Goal: Task Accomplishment & Management: Manage account settings

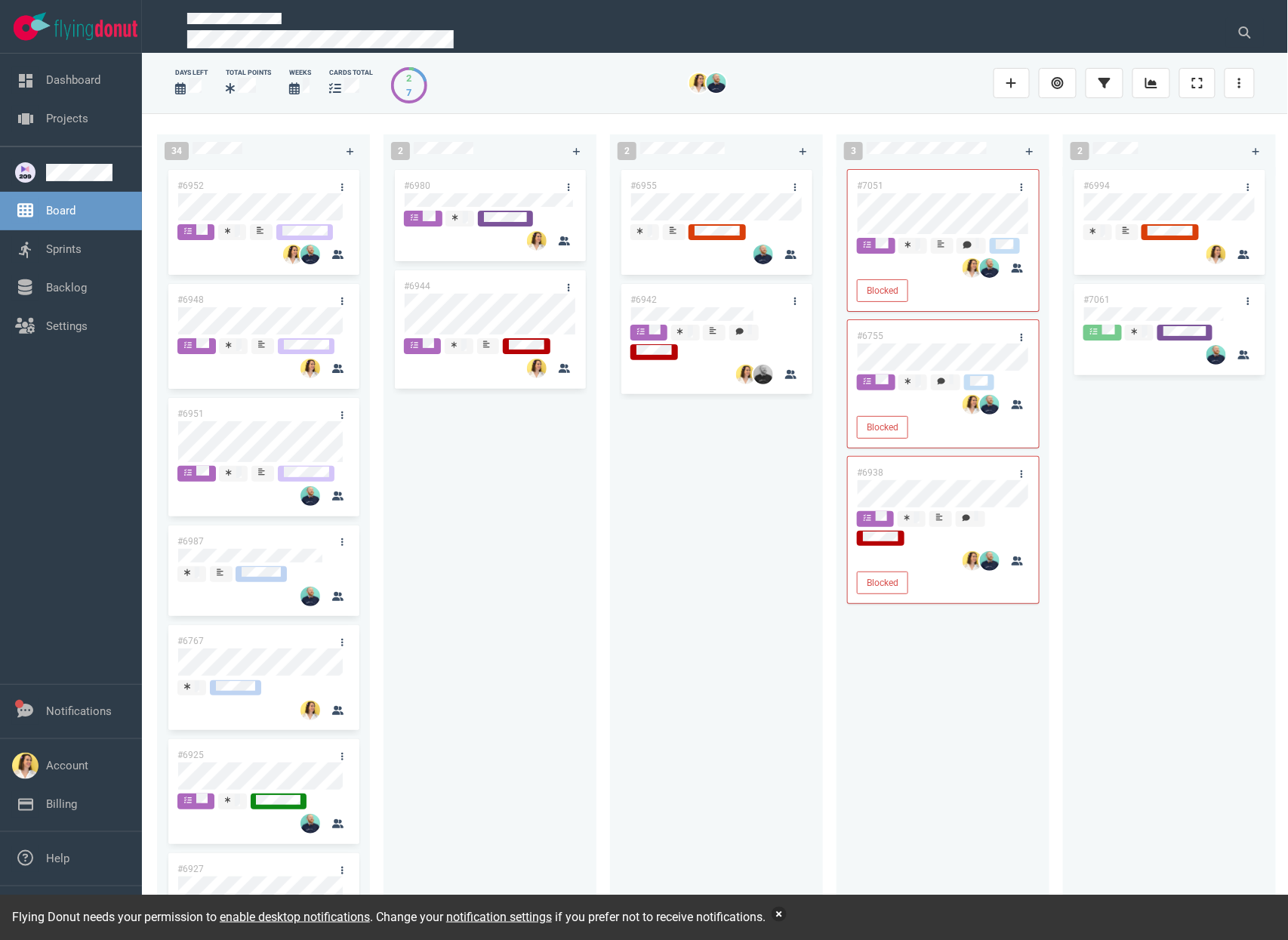
click at [787, 915] on button "button" at bounding box center [779, 914] width 15 height 15
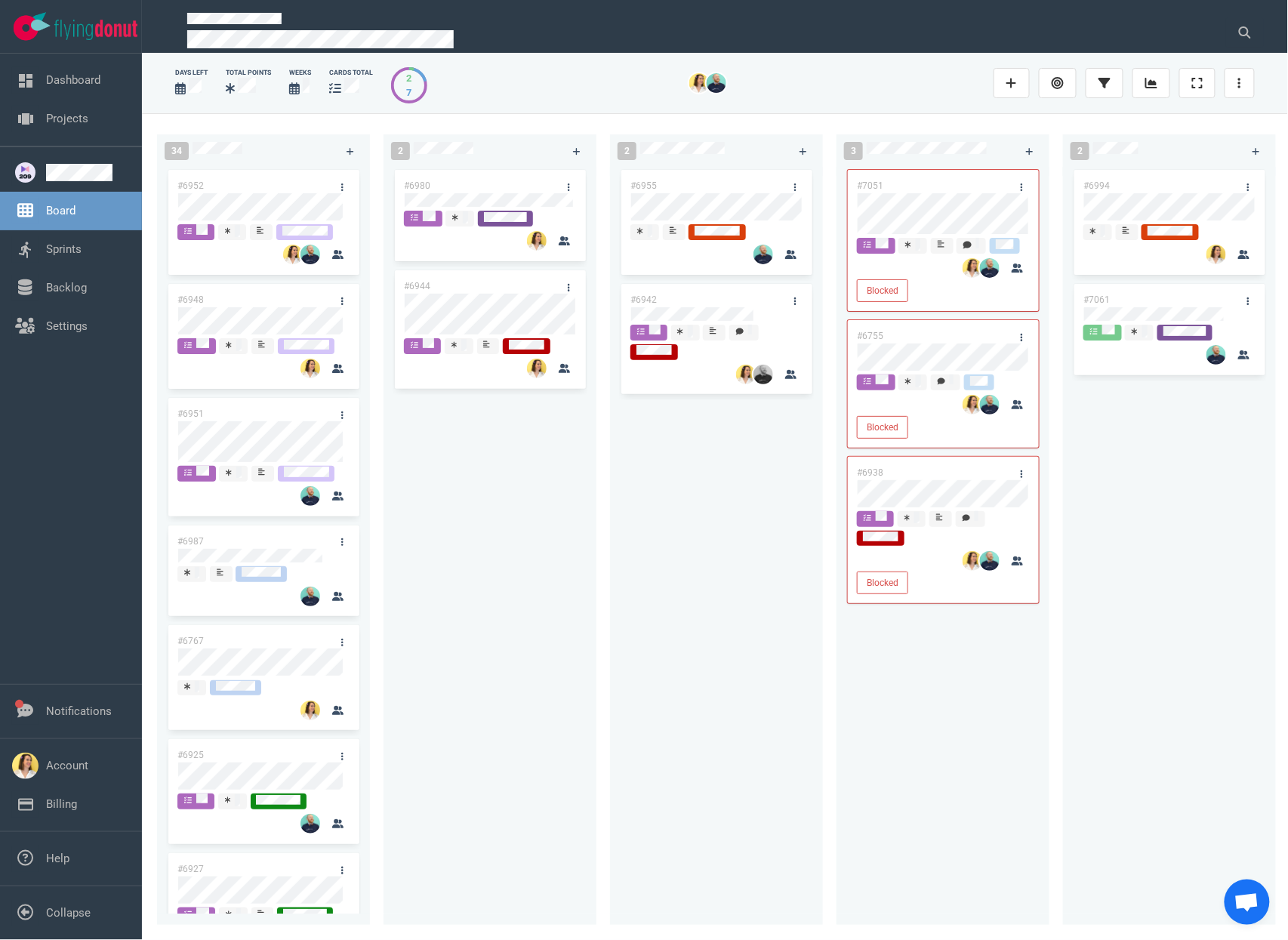
click at [427, 691] on div "#6980 #6944" at bounding box center [489, 537] width 194 height 741
click at [477, 444] on div "34 #6952 #6948 #6951 #6987 #6767 #6925 #6927 #6922 #6992 #7008 #7045 #7034 #696…" at bounding box center [714, 526] width 1146 height 826
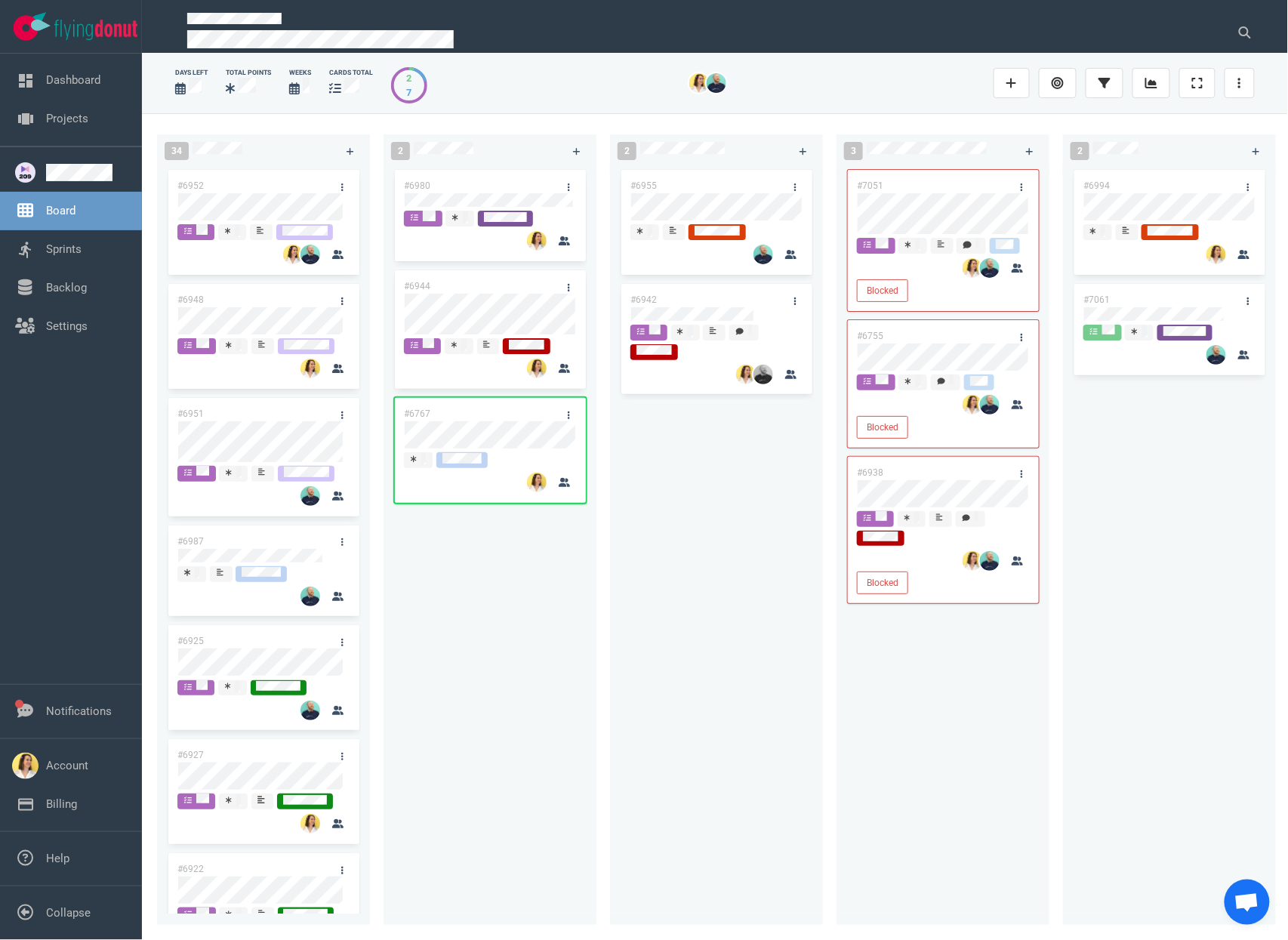
click at [519, 635] on div "#6980 #6944 #6767" at bounding box center [489, 537] width 194 height 741
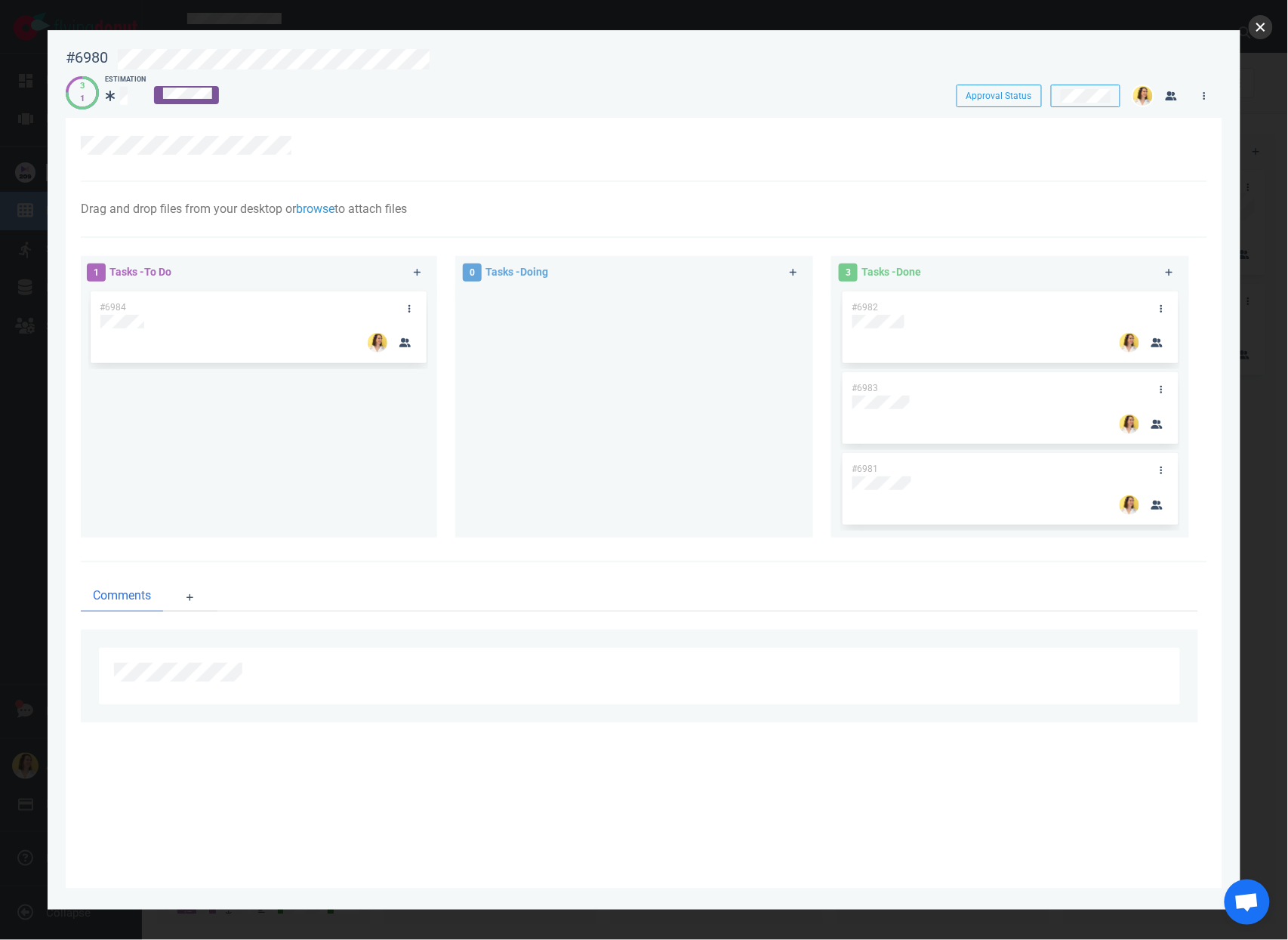
click at [1267, 26] on button "close" at bounding box center [1261, 27] width 24 height 24
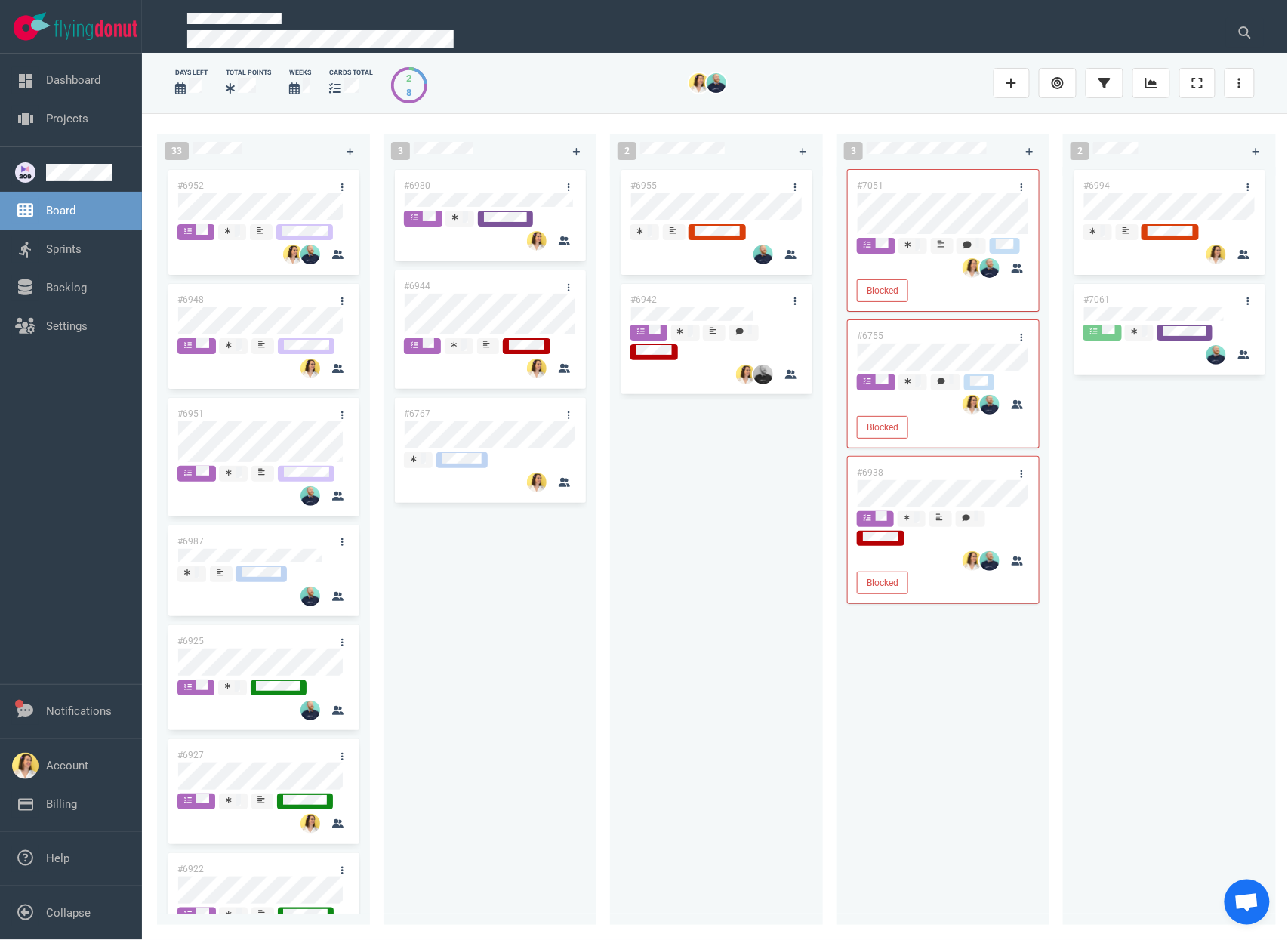
click at [744, 566] on div "#6955 #6942" at bounding box center [716, 537] width 194 height 741
click at [489, 610] on div "#6980 #6944 #6767" at bounding box center [489, 537] width 194 height 741
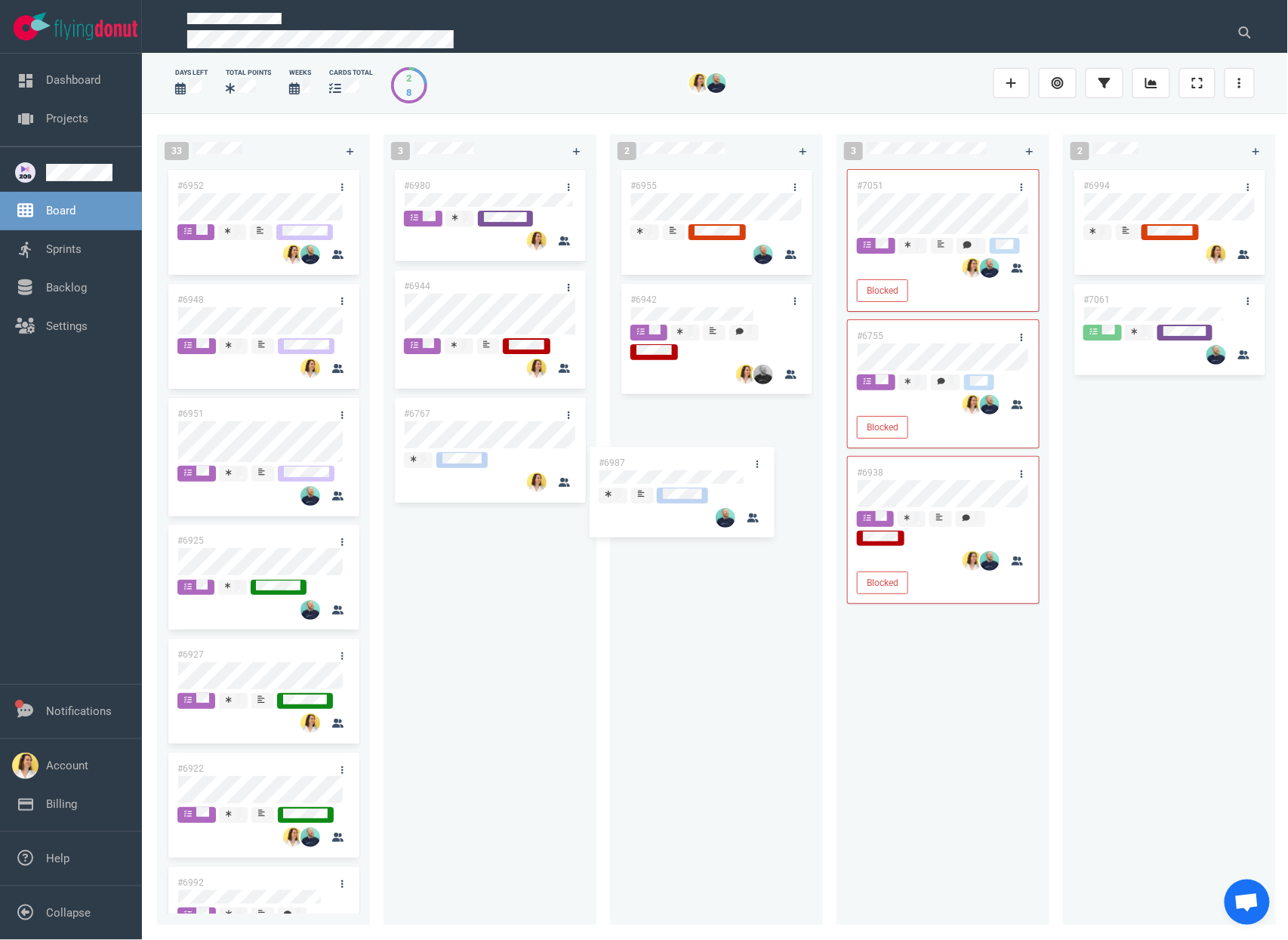
drag, startPoint x: 277, startPoint y: 546, endPoint x: 731, endPoint y: 447, distance: 464.7
click at [731, 447] on div "33 #6952 #6948 #6951 #6987 #6925 #6927 #6922 #6992 #7008 #7045 #7034 #6963 #696…" at bounding box center [714, 526] width 1146 height 826
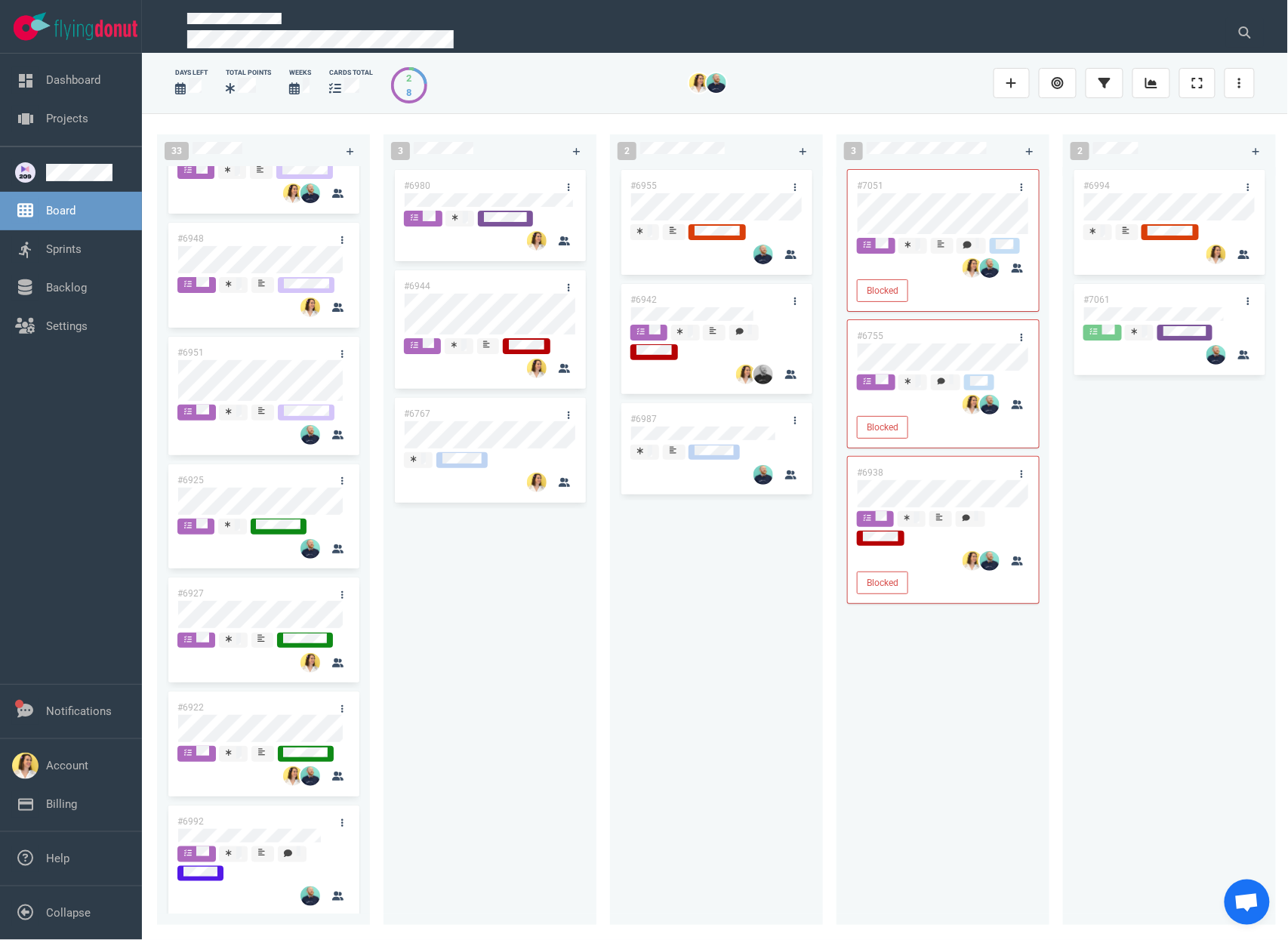
scroll to position [62, 0]
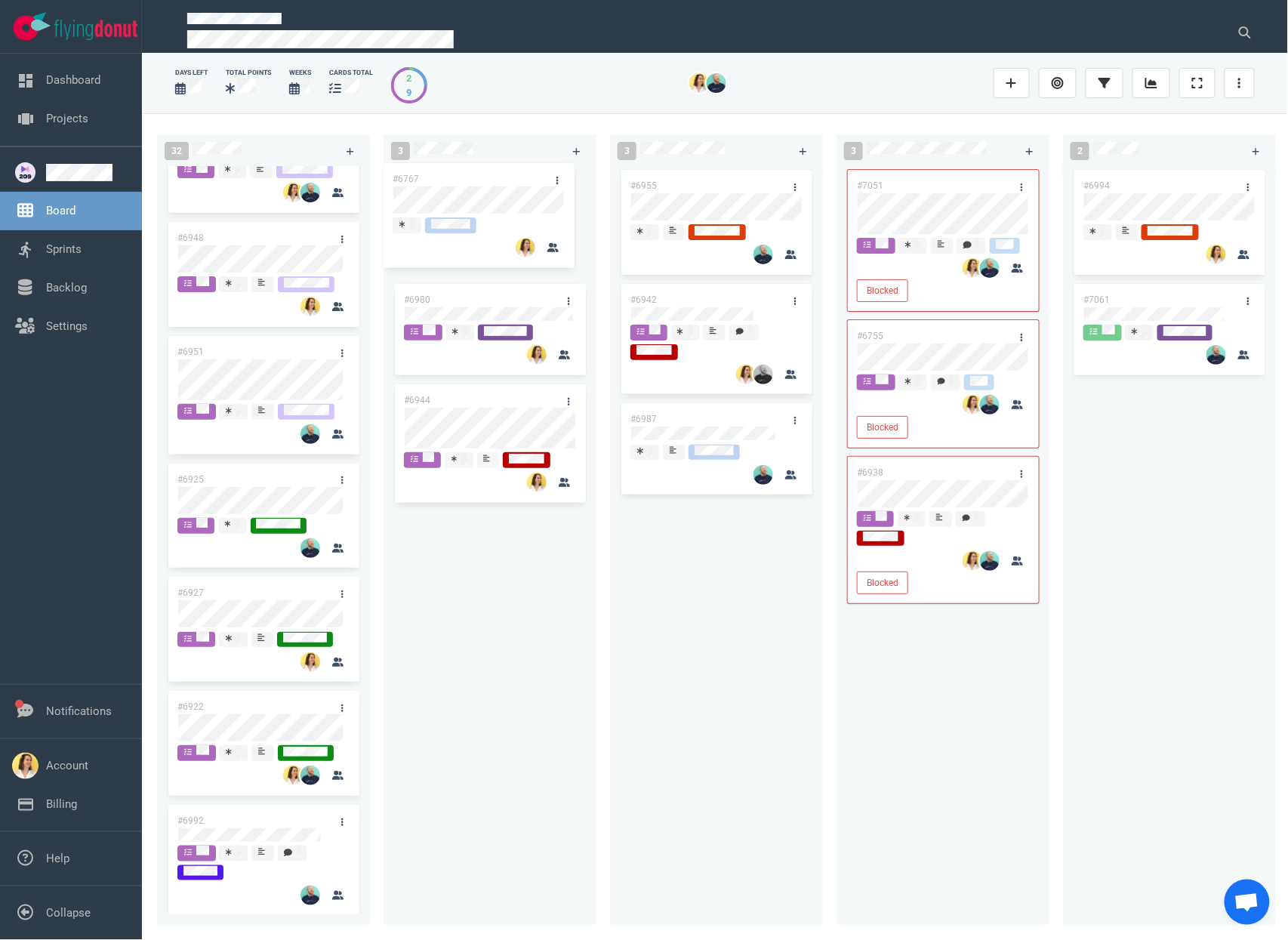
click at [524, 189] on div "#6980 #6944 #6767 #6767" at bounding box center [489, 537] width 194 height 741
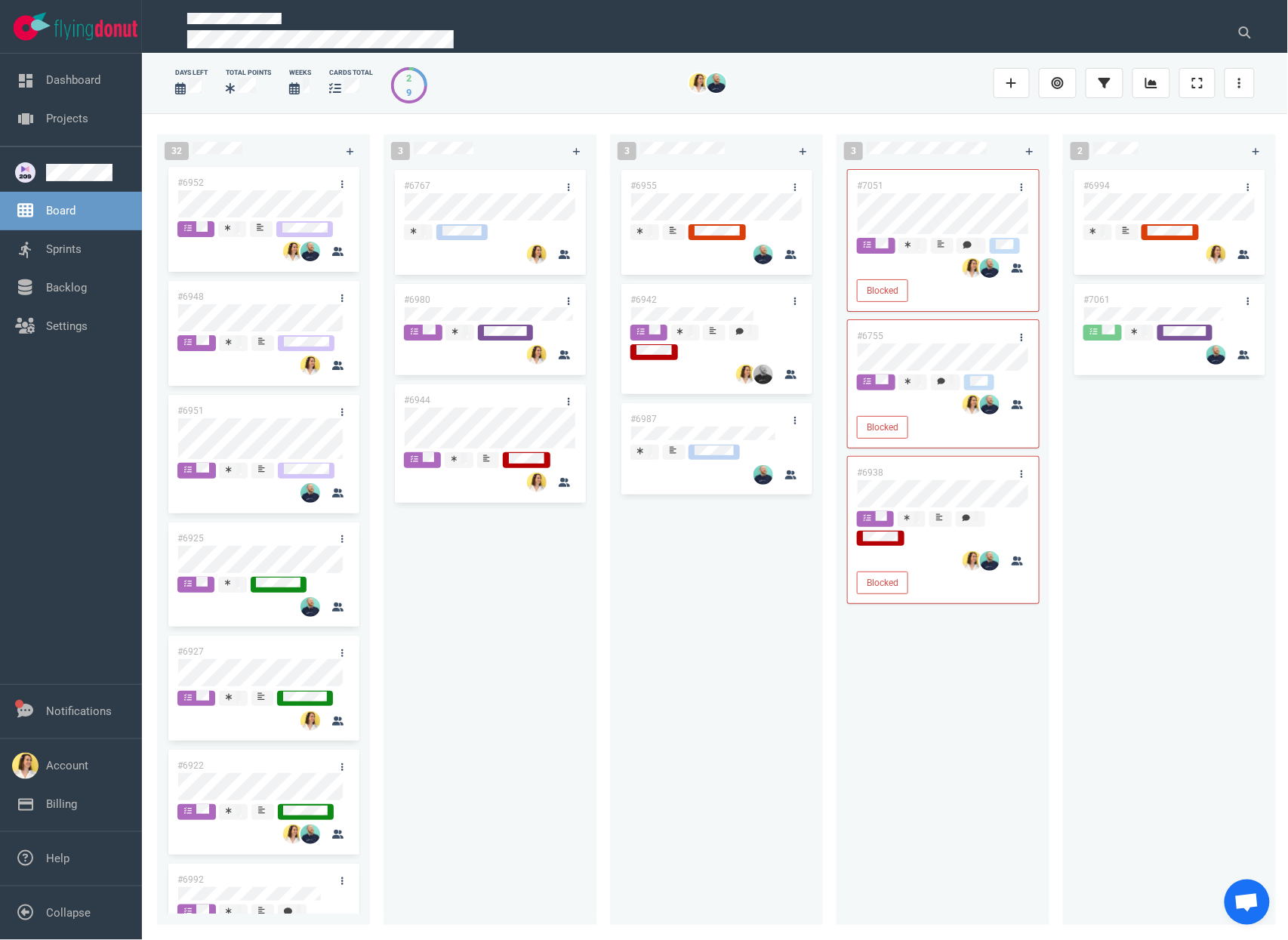
scroll to position [0, 0]
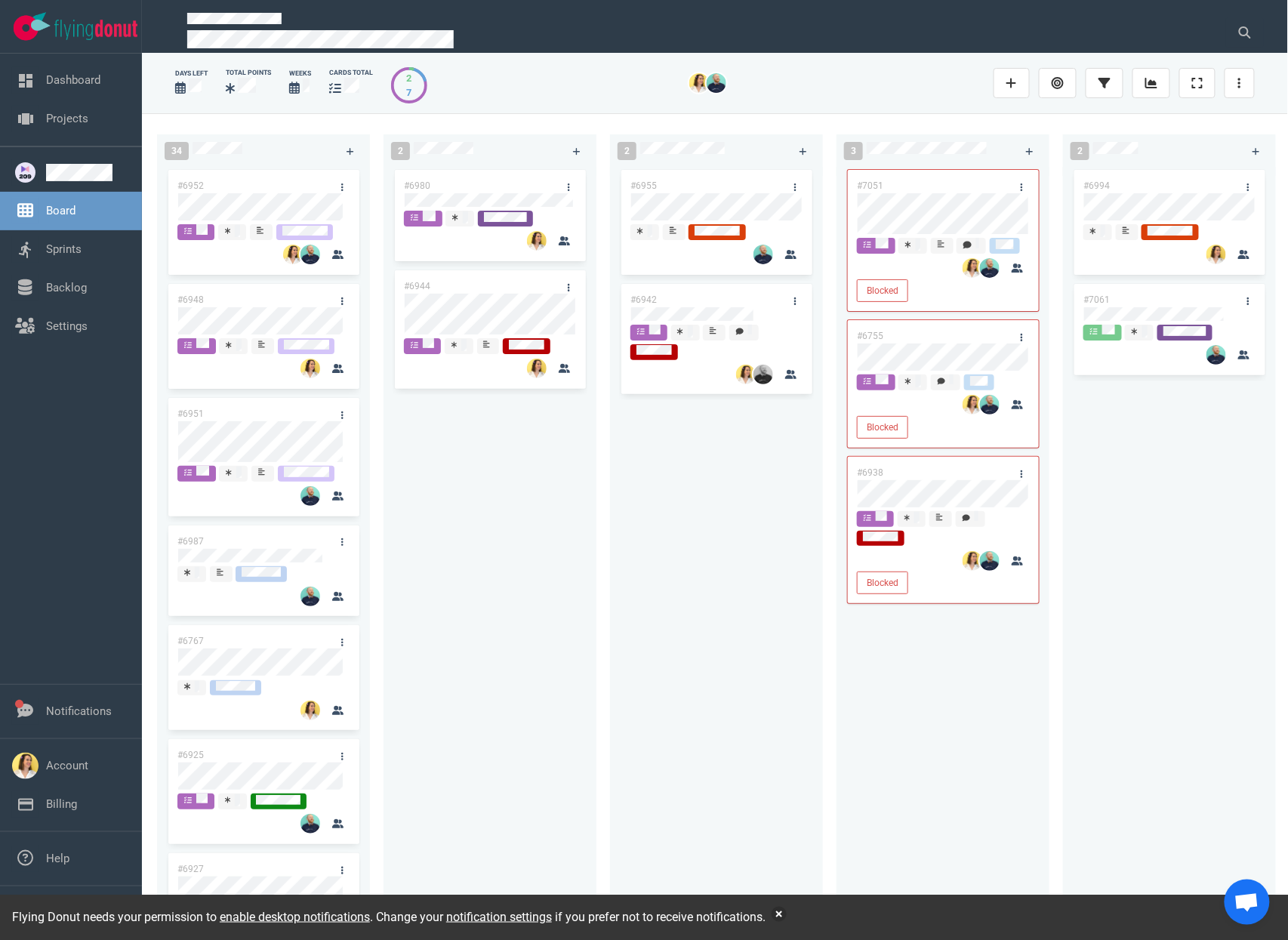
click at [761, 706] on div "#6955 #6942" at bounding box center [716, 537] width 194 height 741
click at [717, 689] on div "#6955 #6942" at bounding box center [716, 537] width 194 height 741
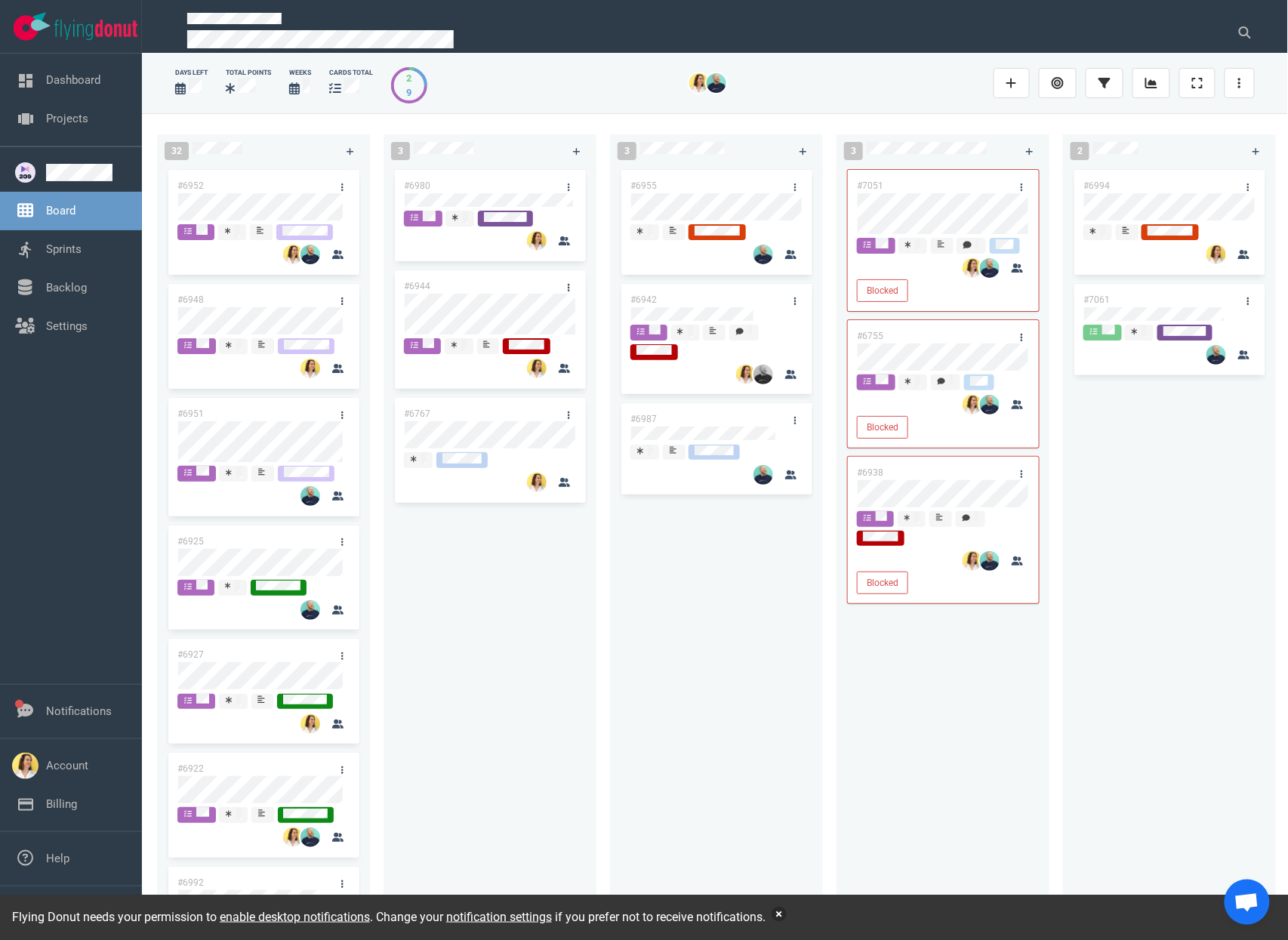
click at [787, 909] on button "button" at bounding box center [779, 914] width 15 height 15
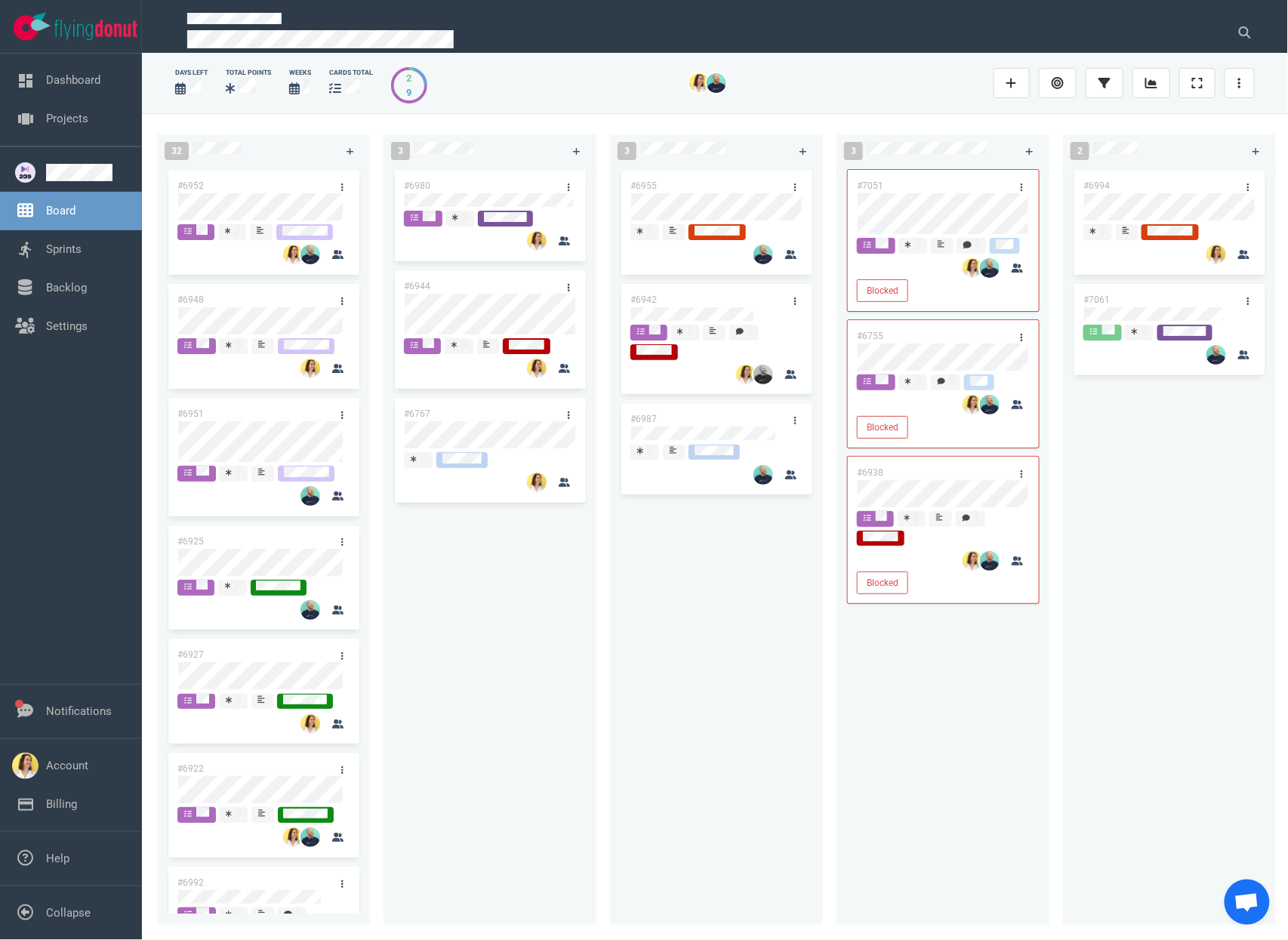
click at [465, 697] on div "#6980 #6944 #6767" at bounding box center [489, 537] width 194 height 741
drag, startPoint x: 634, startPoint y: 597, endPoint x: 630, endPoint y: 565, distance: 32.2
click at [634, 597] on div "#6955 #6942 #6987" at bounding box center [716, 537] width 194 height 741
click at [505, 730] on div "#6980 #6944 #6767" at bounding box center [489, 537] width 194 height 741
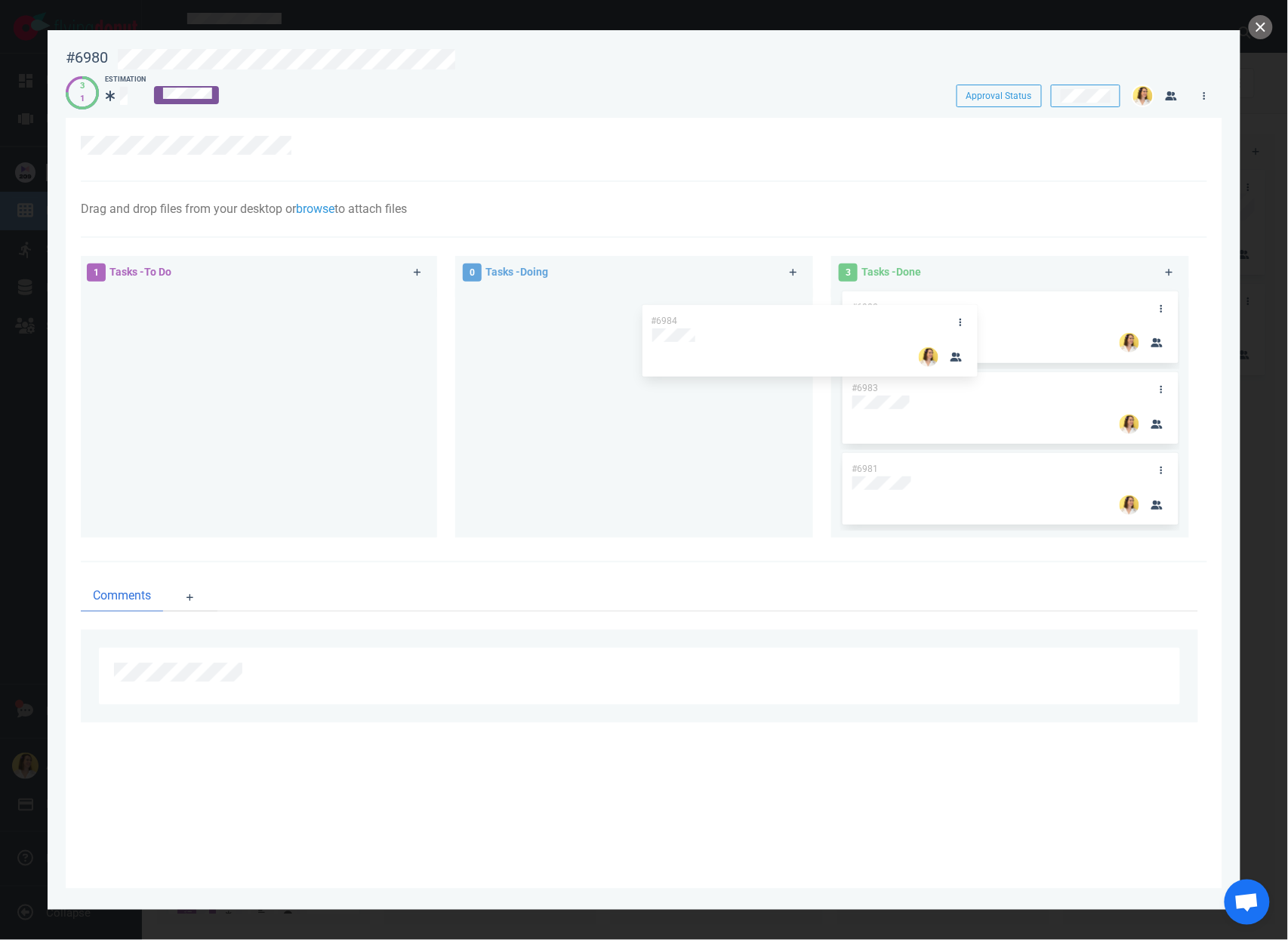
drag, startPoint x: 181, startPoint y: 303, endPoint x: 647, endPoint y: 309, distance: 466.0
click at [647, 309] on div "1 Tasks - To Do #6984 #6984 0 Tasks - Doing 3 Tasks - Done #6982 #6983 #6981" at bounding box center [639, 400] width 1135 height 306
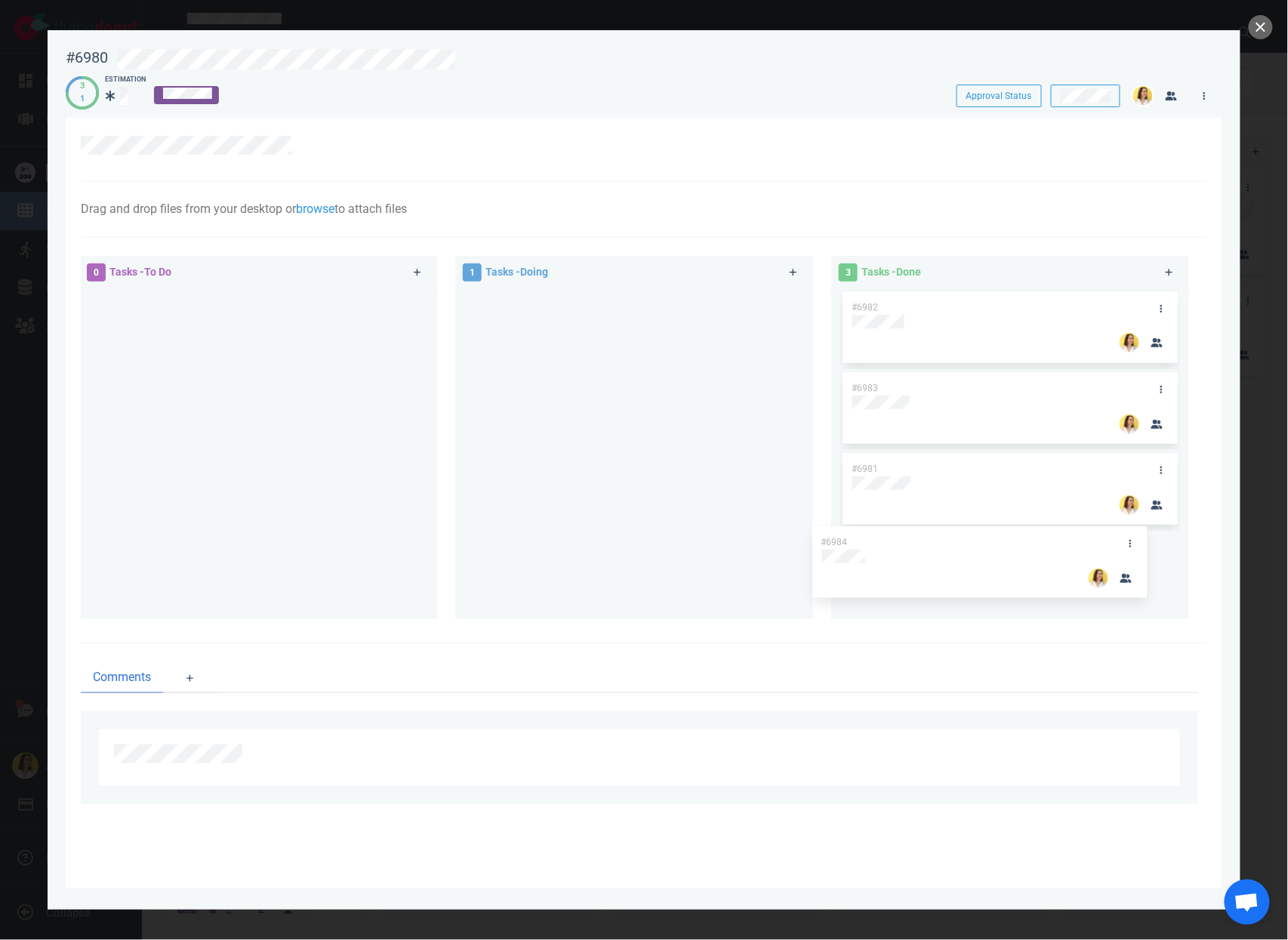
drag, startPoint x: 512, startPoint y: 302, endPoint x: 887, endPoint y: 549, distance: 449.0
click at [886, 549] on div "0 Tasks - To Do 1 Tasks - Doing #6984 #6984 3 Tasks - Done #6982 #6983 #6981" at bounding box center [639, 440] width 1135 height 386
click at [1256, 33] on button "close" at bounding box center [1261, 27] width 24 height 24
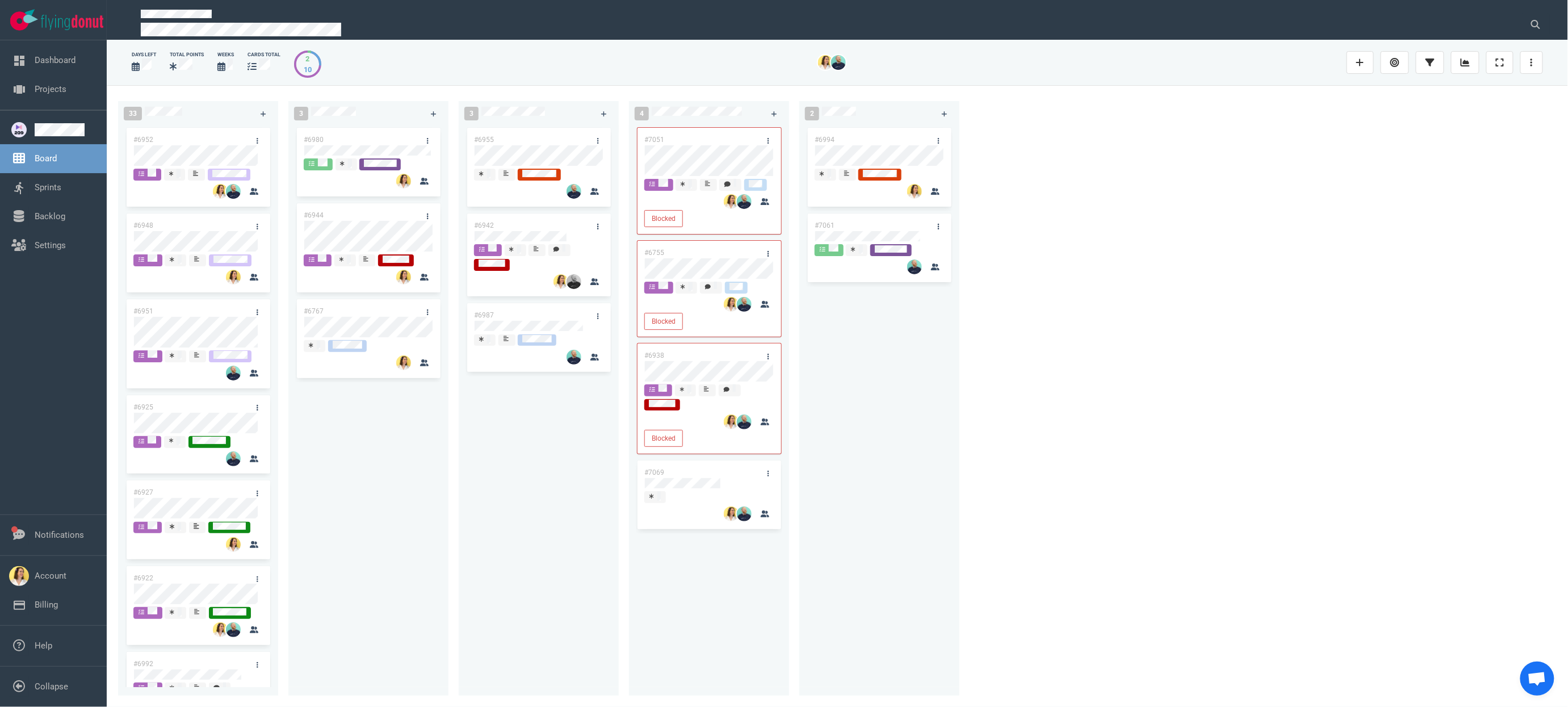
click at [543, 542] on div "#6955 #6942 #6987" at bounding box center [538, 404] width 146 height 557
drag, startPoint x: 354, startPoint y: 137, endPoint x: 899, endPoint y: 310, distance: 571.8
click at [899, 310] on div "33 #6952 #6948 #6951 #6925 #6927 #6922 #6992 #7008 #7045 #7034 #6963 #6969 #673…" at bounding box center [837, 395] width 1461 height 621
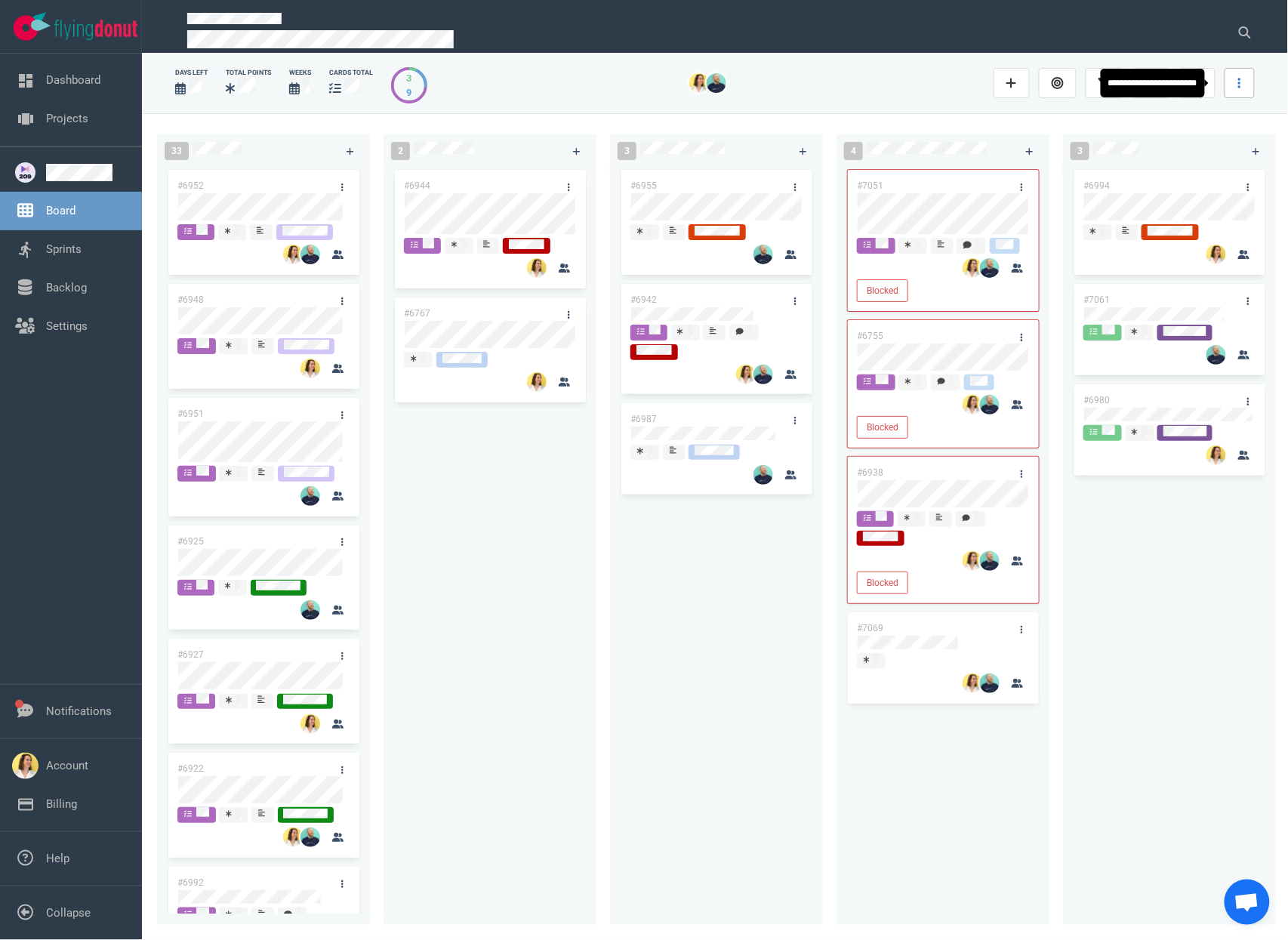
click at [1251, 86] on link at bounding box center [1239, 83] width 30 height 30
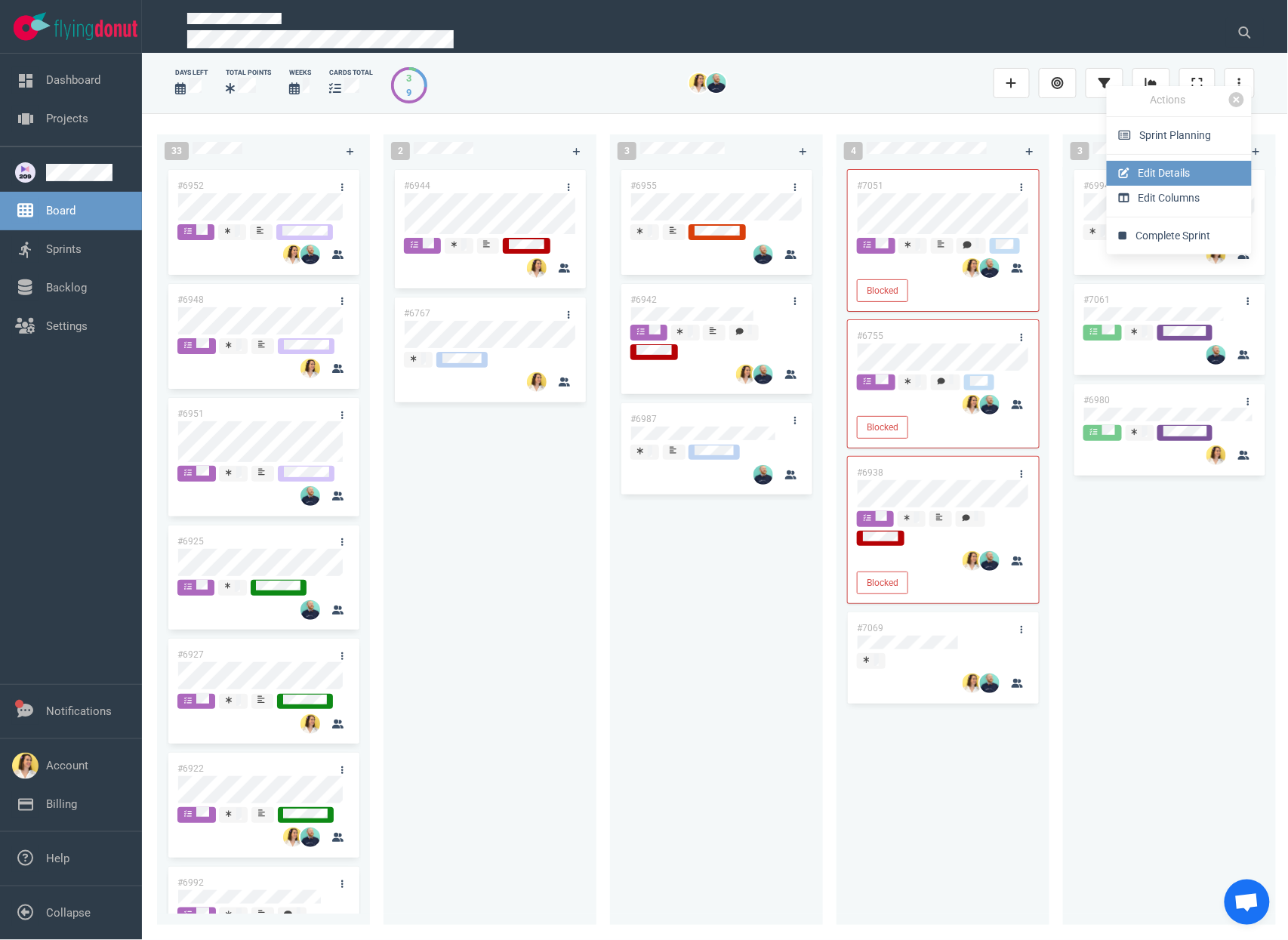
click at [1169, 179] on link "Edit Details" at bounding box center [1179, 173] width 145 height 25
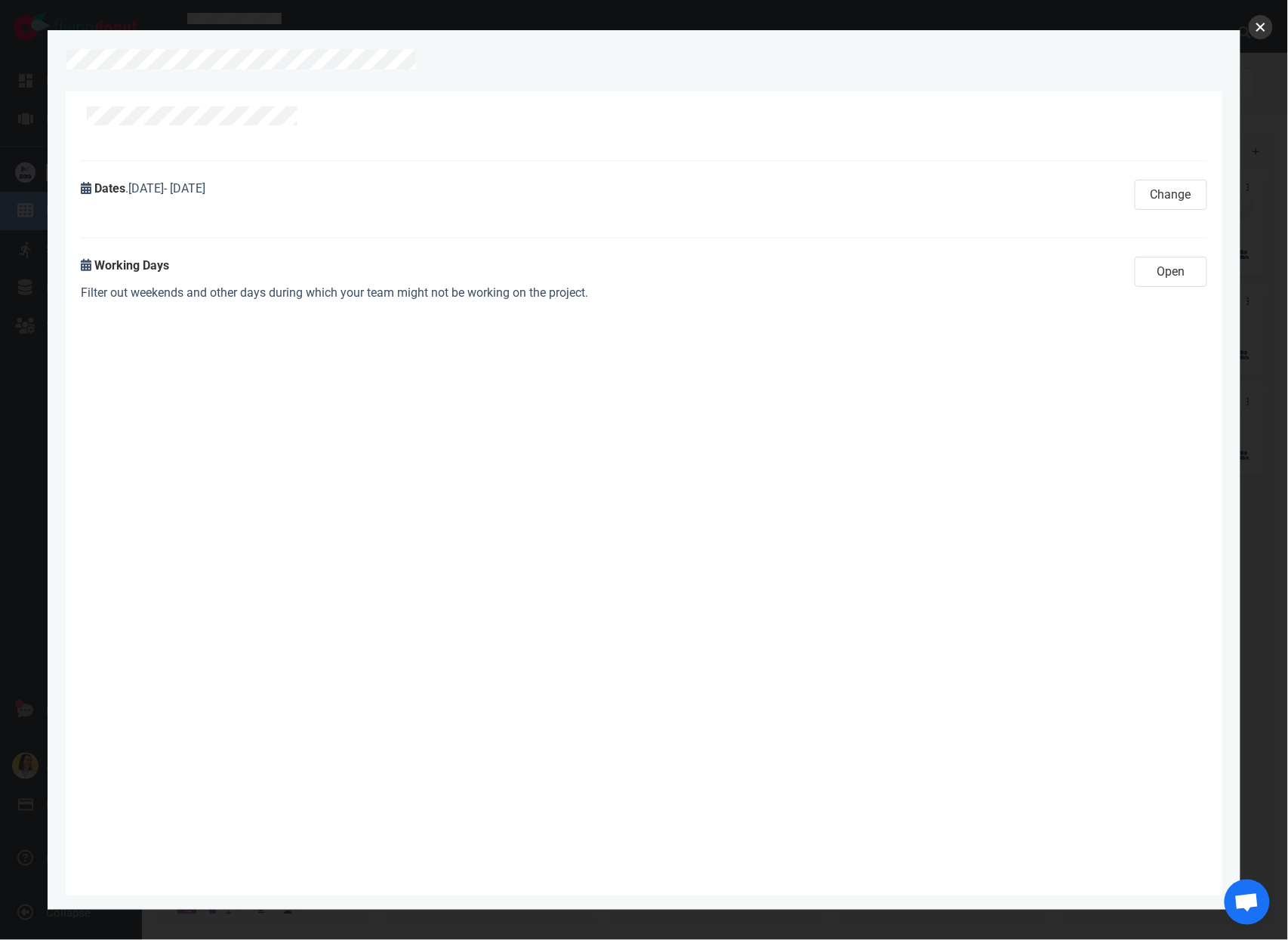
click at [1259, 32] on button "close" at bounding box center [1261, 27] width 24 height 24
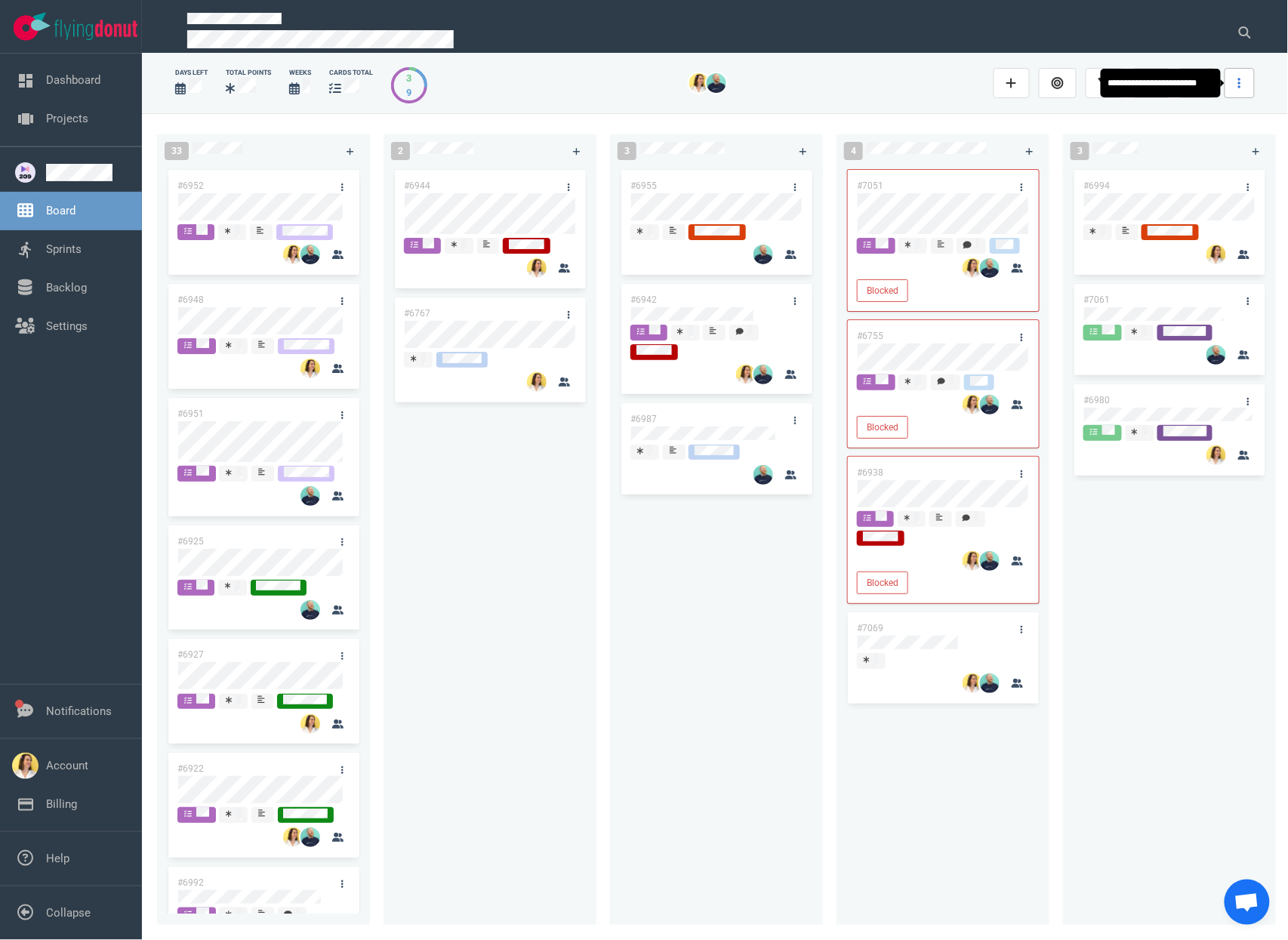
click at [1234, 88] on link at bounding box center [1239, 83] width 30 height 30
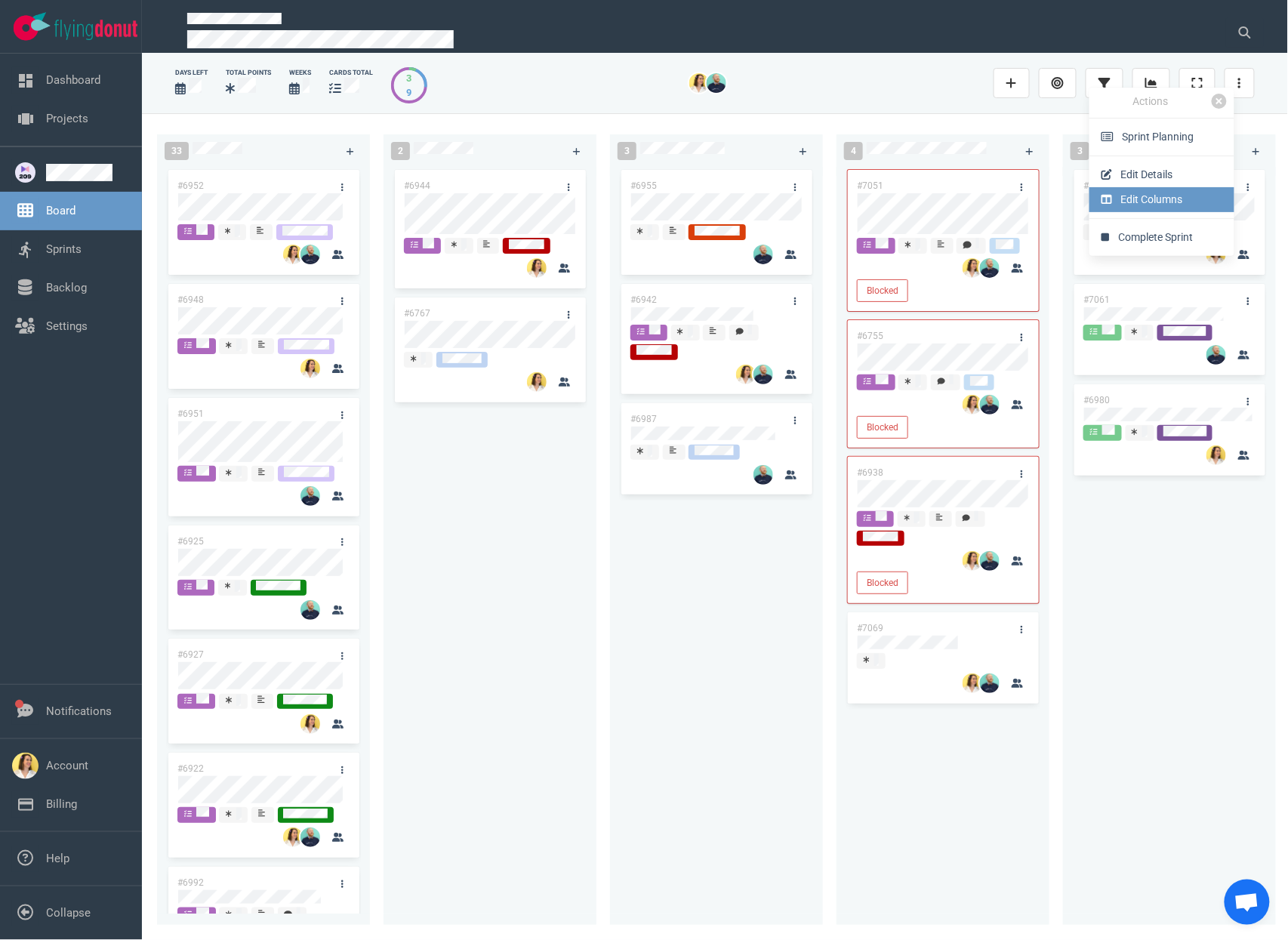
click at [1190, 188] on link "Edit Columns" at bounding box center [1162, 199] width 145 height 25
select select "DOING"
select select "DONE"
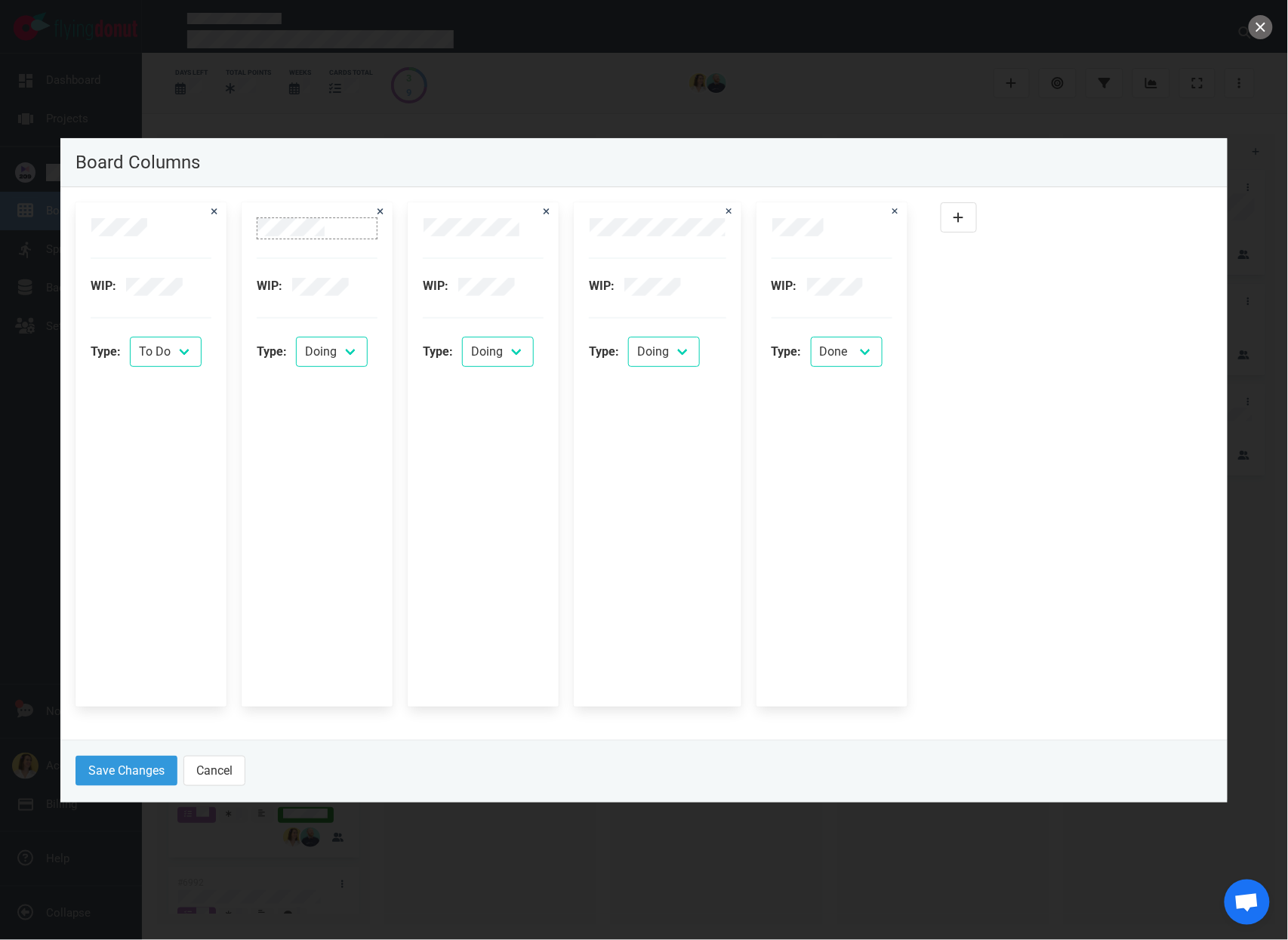
click at [344, 234] on div at bounding box center [317, 227] width 119 height 18
click at [157, 757] on button "Save Changes" at bounding box center [127, 770] width 102 height 30
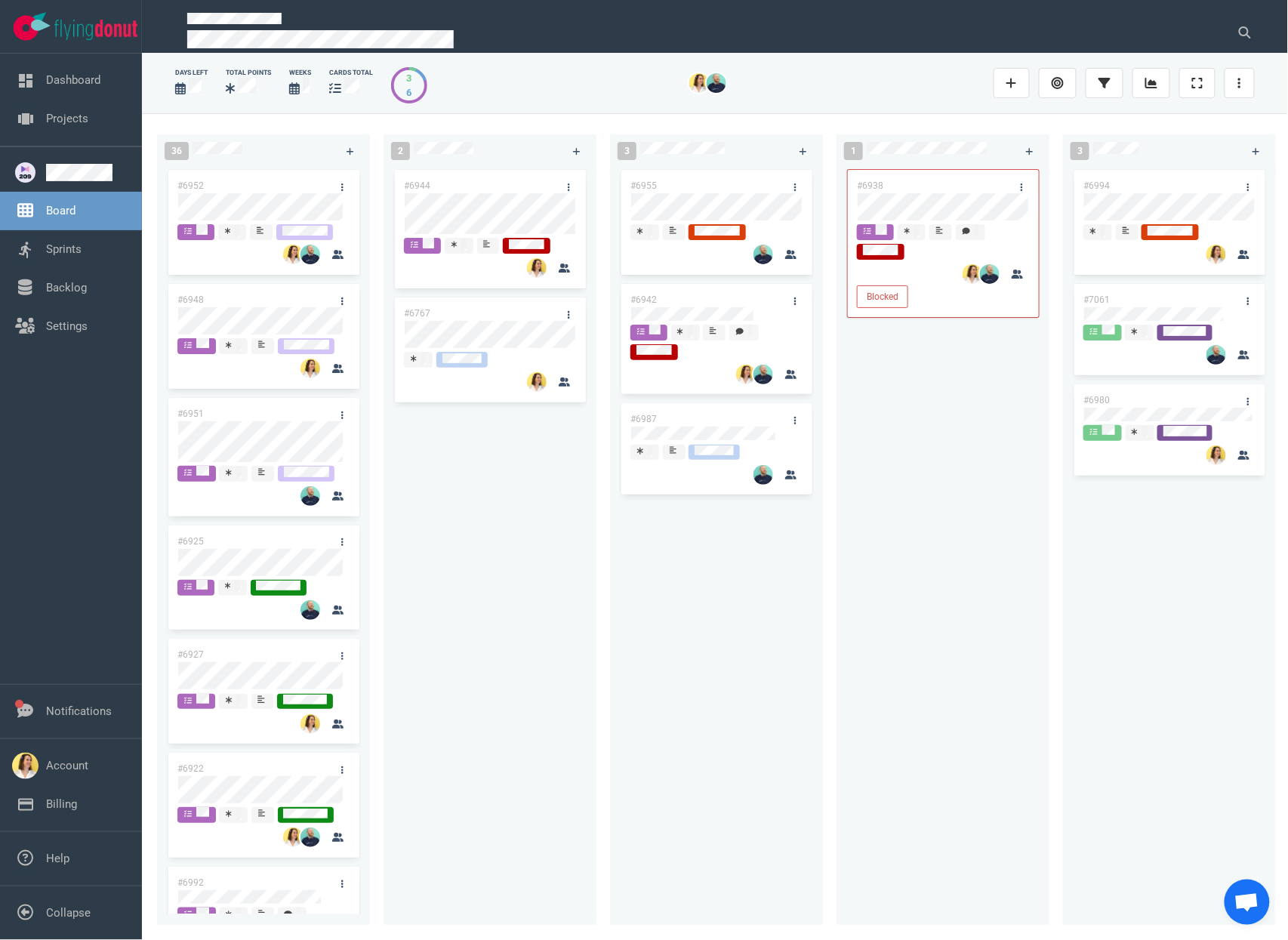
click at [543, 606] on div "#6944 #6767" at bounding box center [489, 537] width 194 height 741
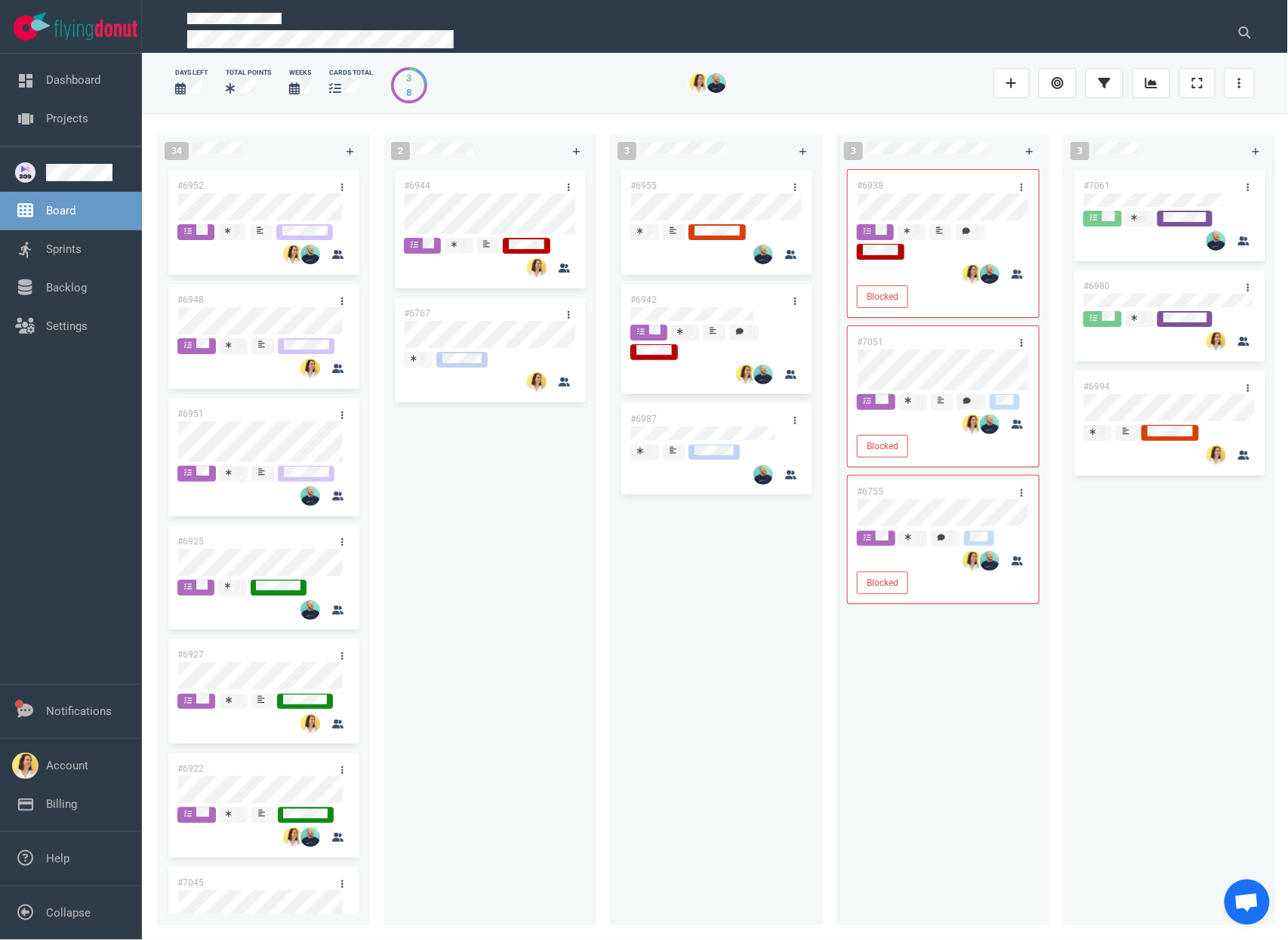
click at [563, 758] on div "#6944 #6767" at bounding box center [489, 537] width 194 height 741
click at [246, 335] on div at bounding box center [263, 336] width 170 height 3
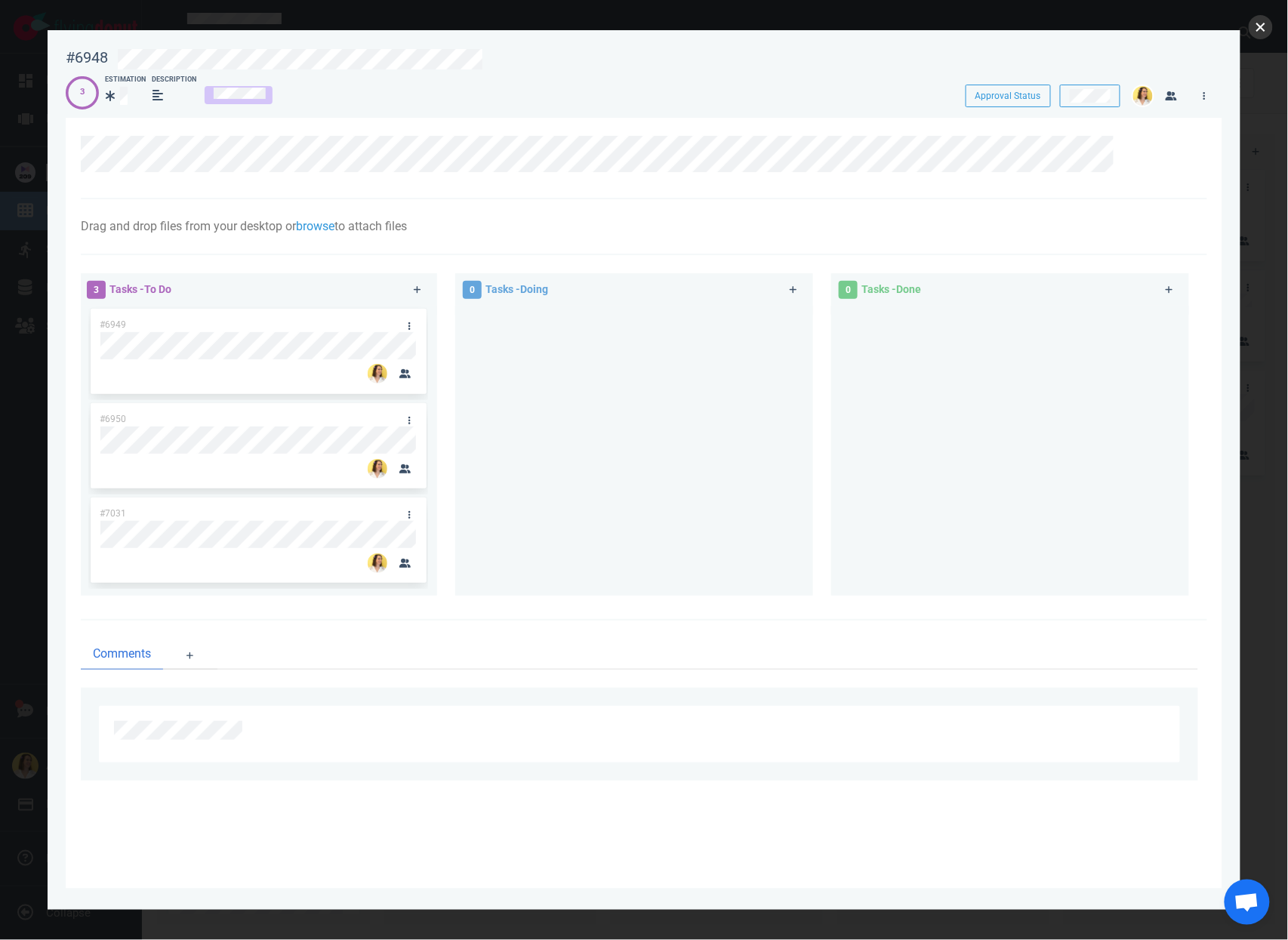
click at [1256, 31] on button "close" at bounding box center [1261, 27] width 24 height 24
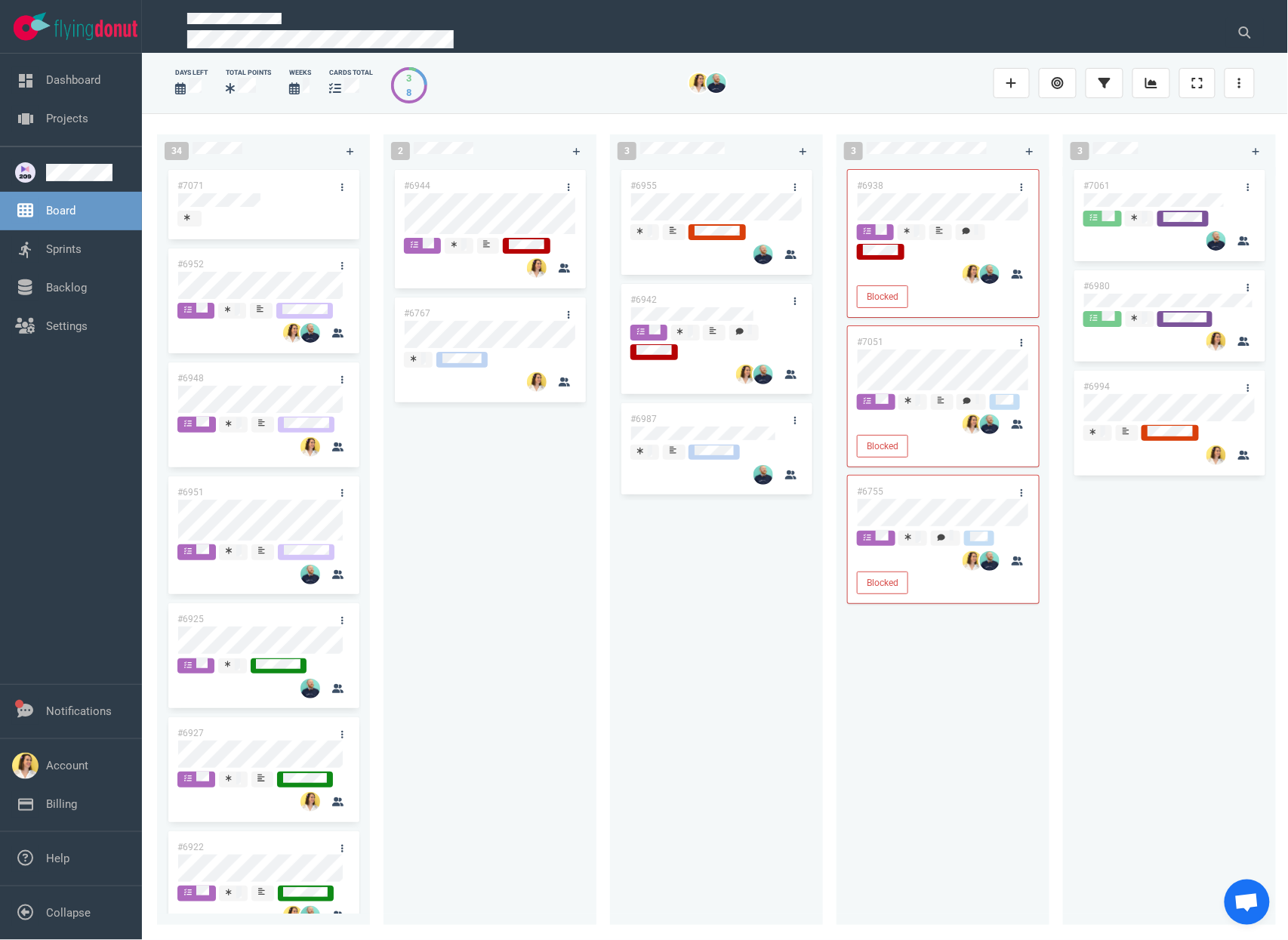
click at [526, 558] on div "#6944 #6767" at bounding box center [489, 537] width 194 height 741
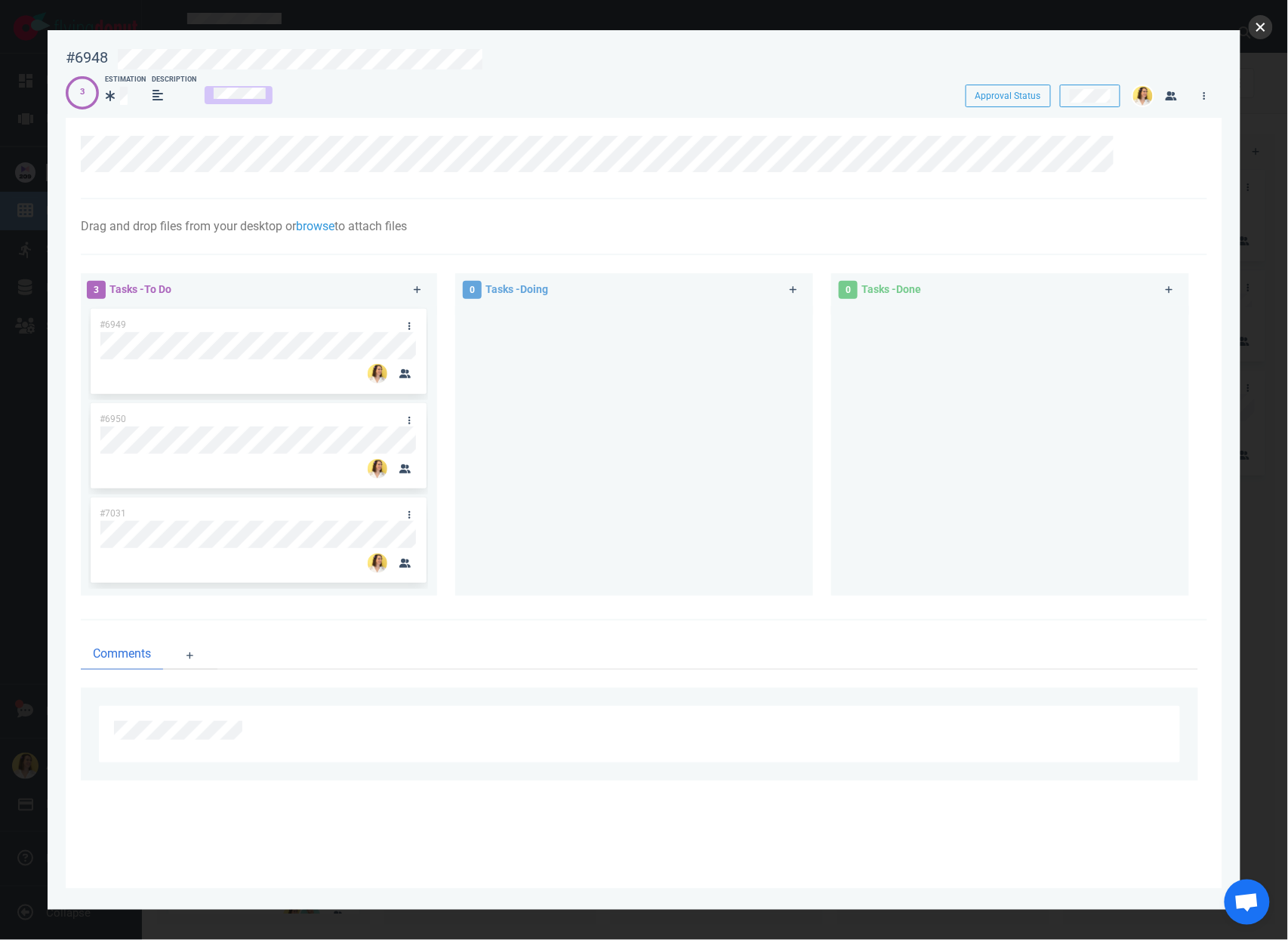
click at [1258, 30] on button "close" at bounding box center [1261, 27] width 24 height 24
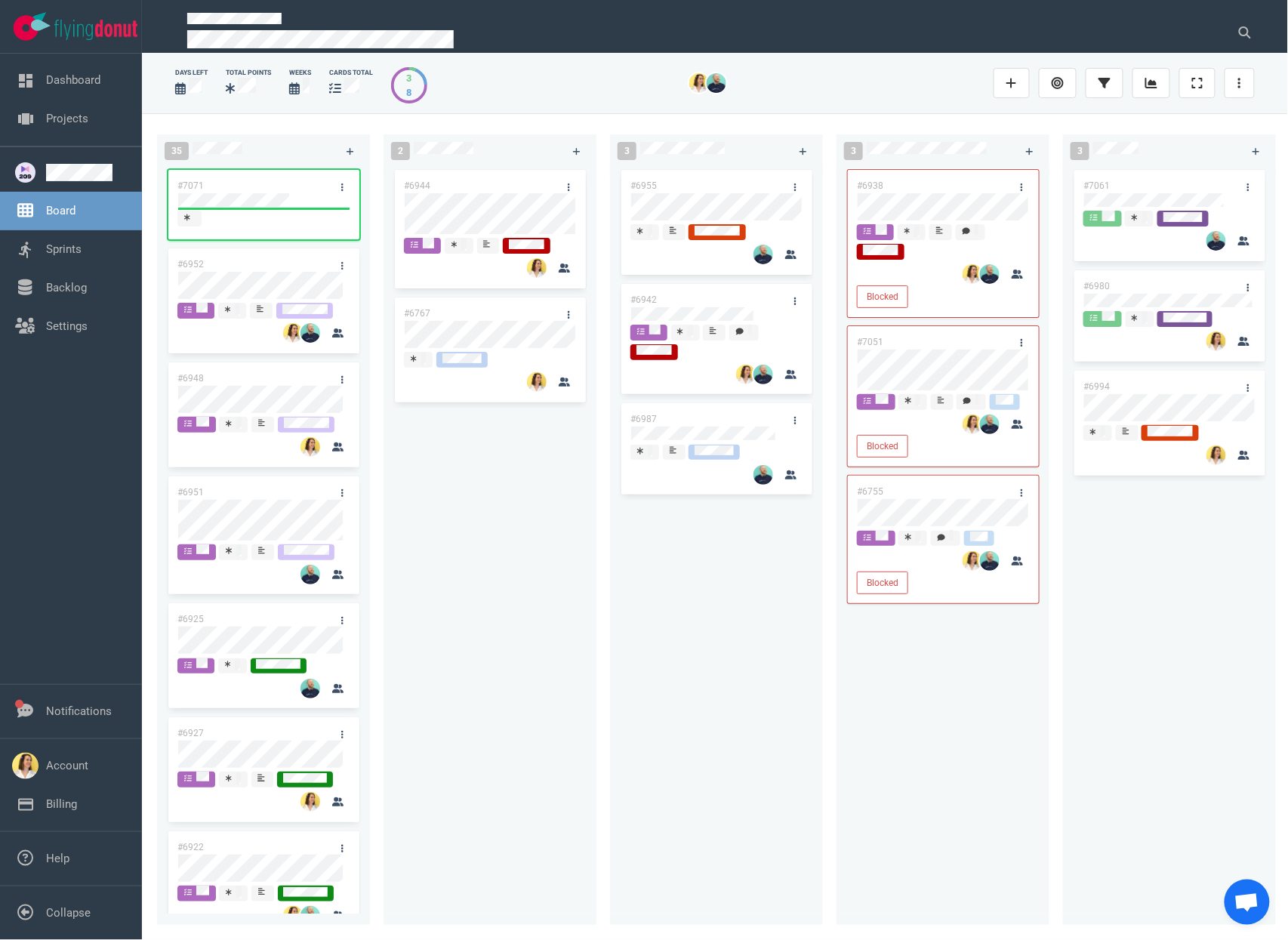
click at [498, 536] on div "#6944 #6767" at bounding box center [489, 537] width 194 height 741
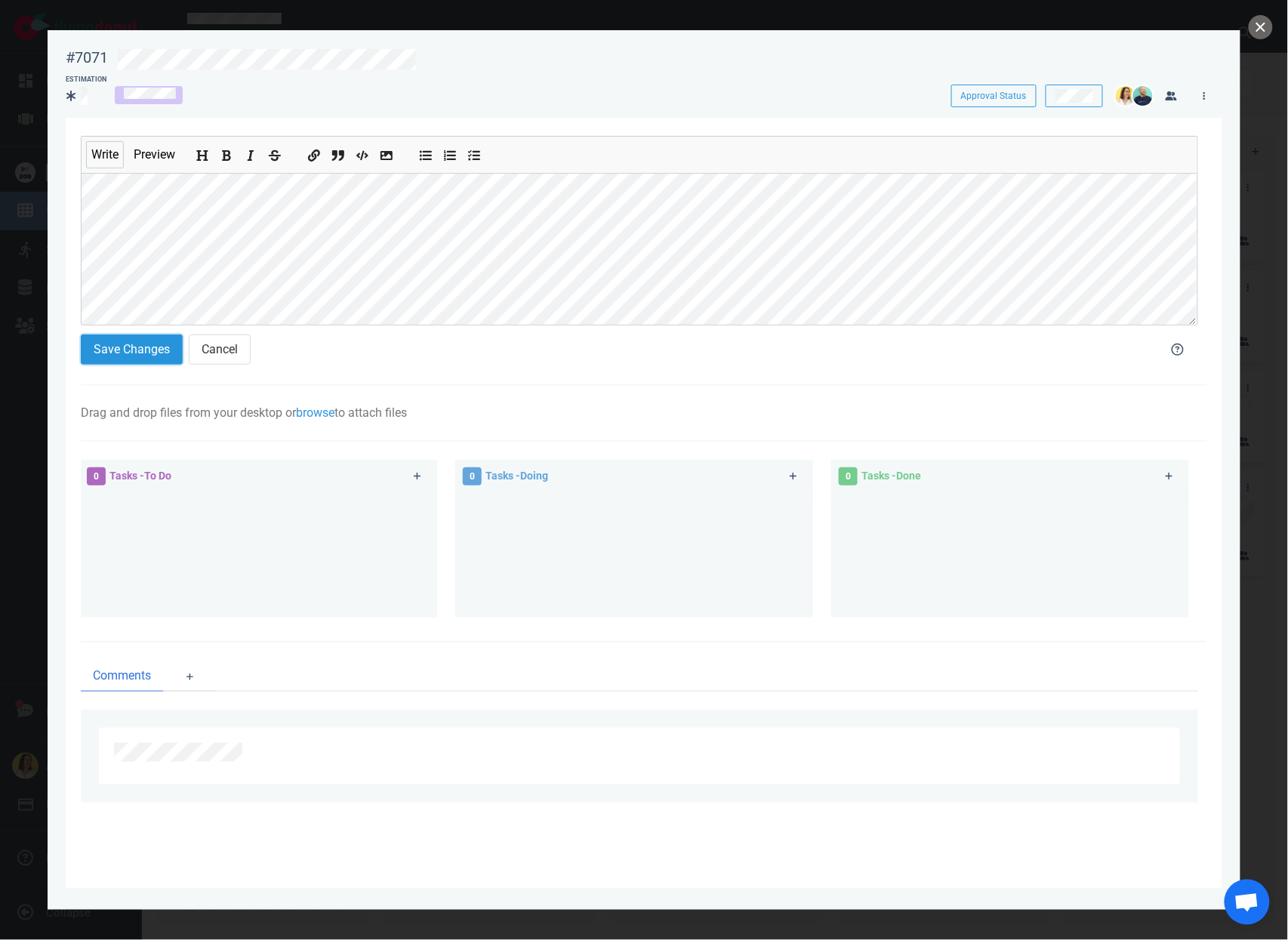
click at [147, 337] on button "Save Changes" at bounding box center [132, 349] width 102 height 30
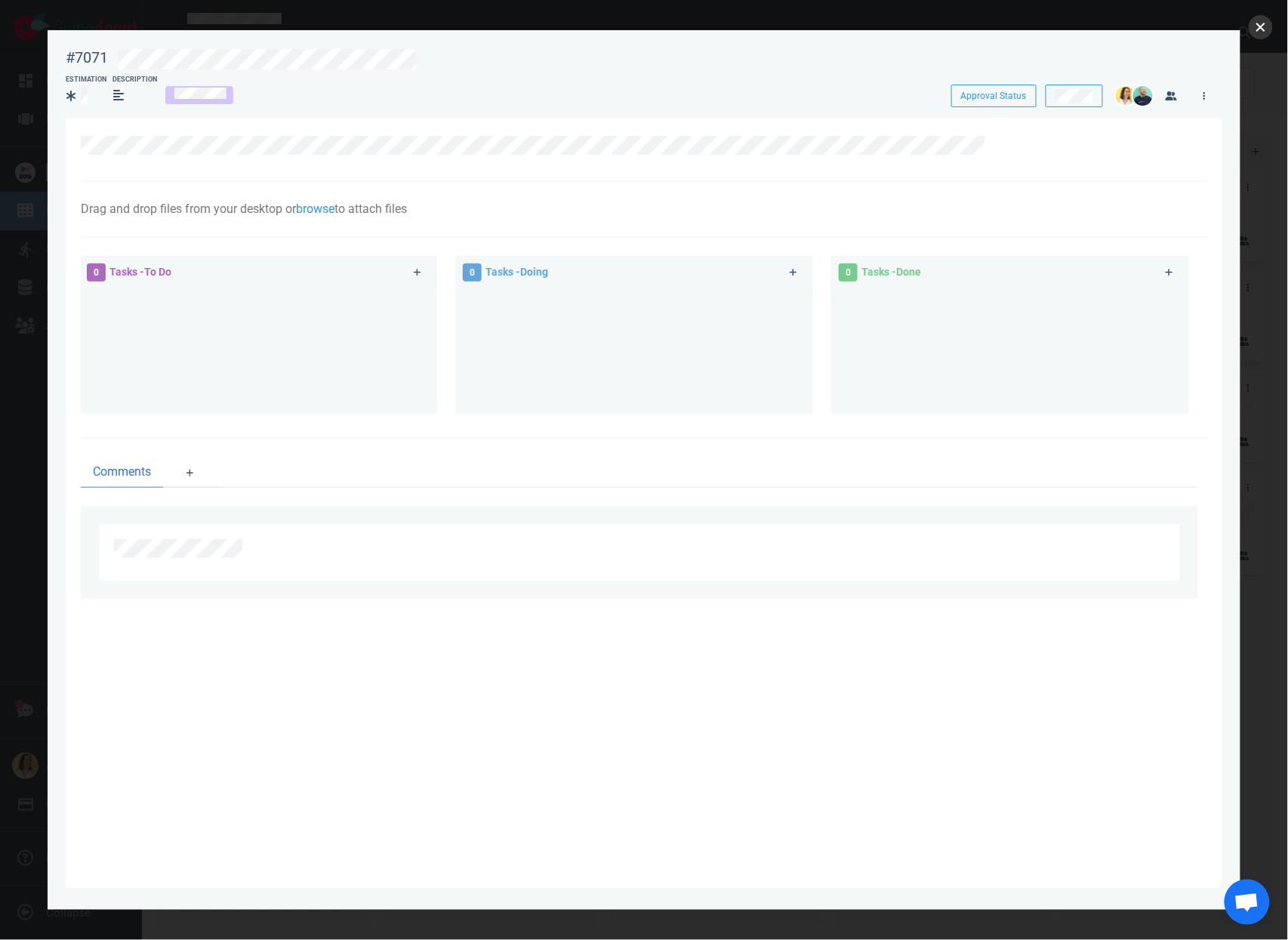
click at [1265, 27] on button "close" at bounding box center [1261, 27] width 24 height 24
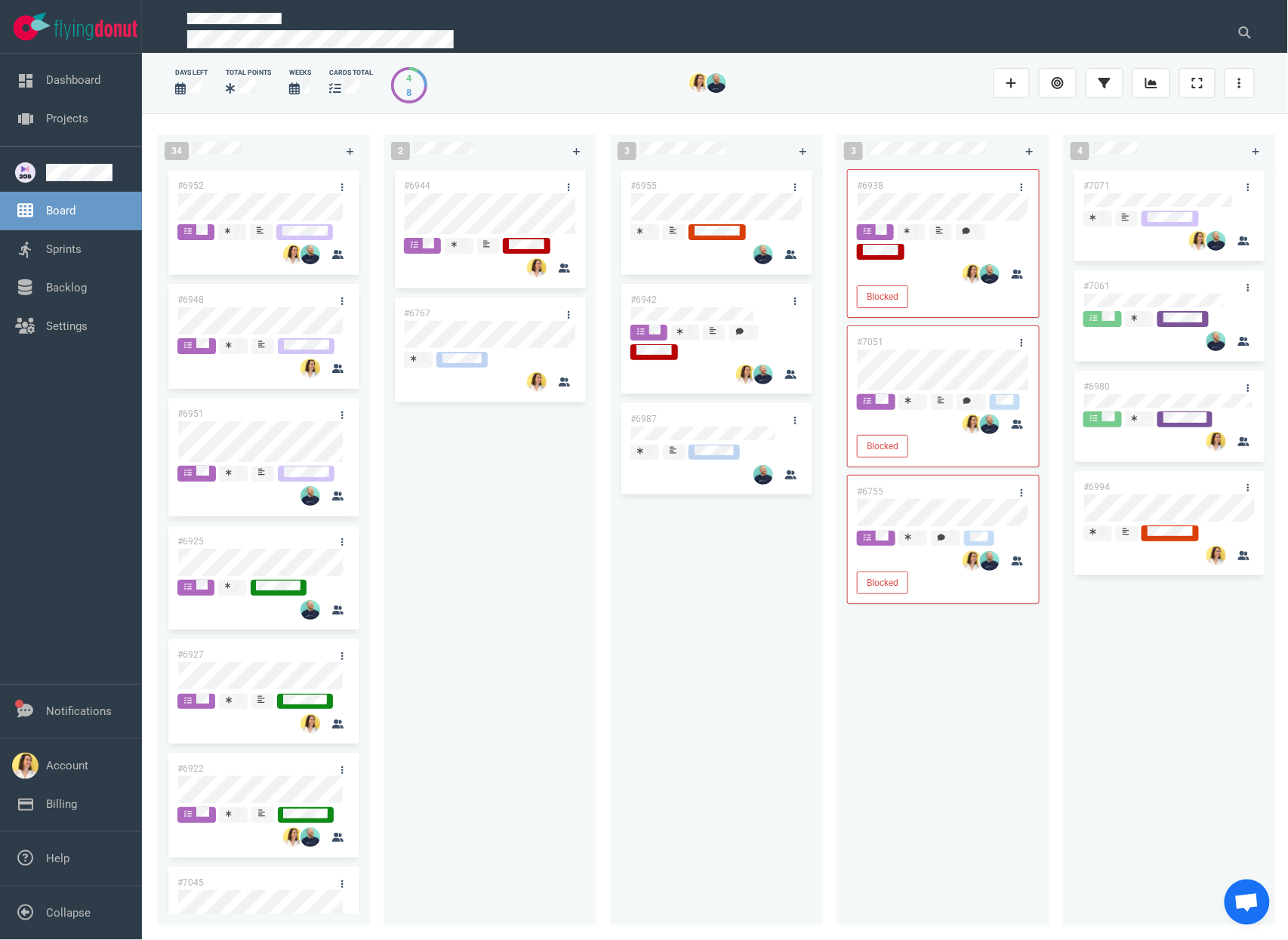
click at [628, 710] on div "#6955 #6942 #6987" at bounding box center [716, 537] width 194 height 741
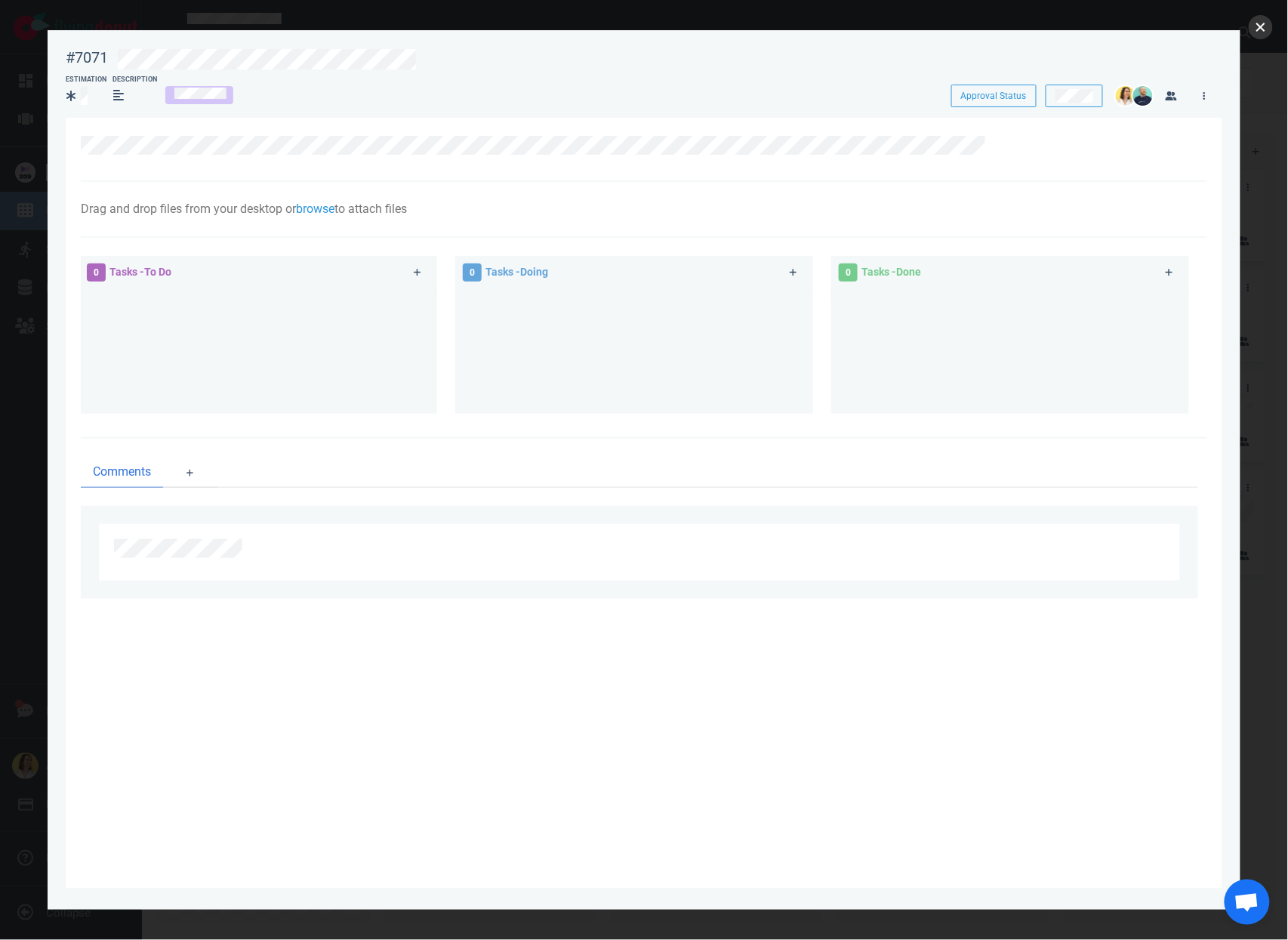
click at [1262, 32] on button "close" at bounding box center [1261, 27] width 24 height 24
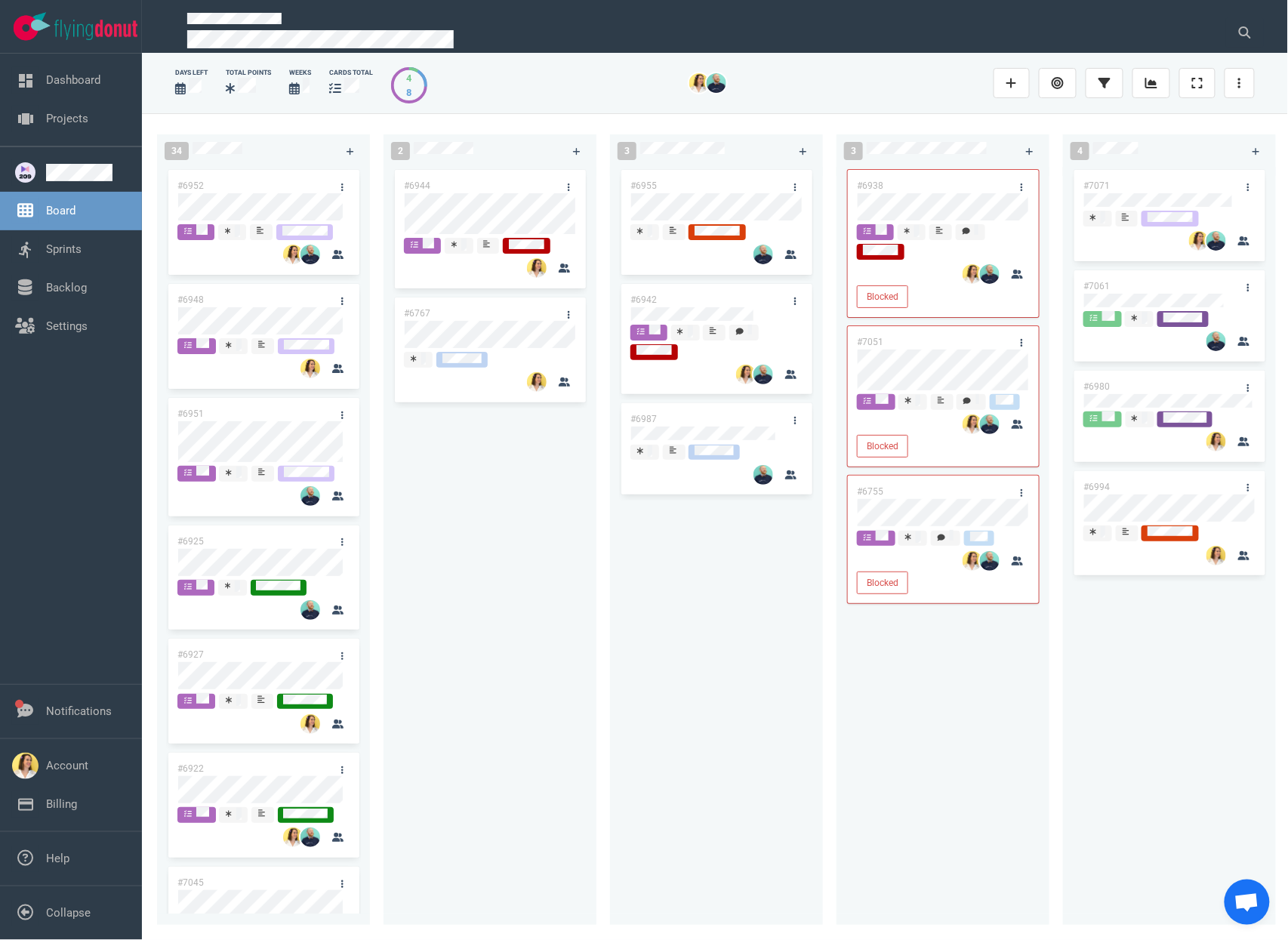
click at [552, 731] on div "#6944 #6767" at bounding box center [489, 537] width 194 height 741
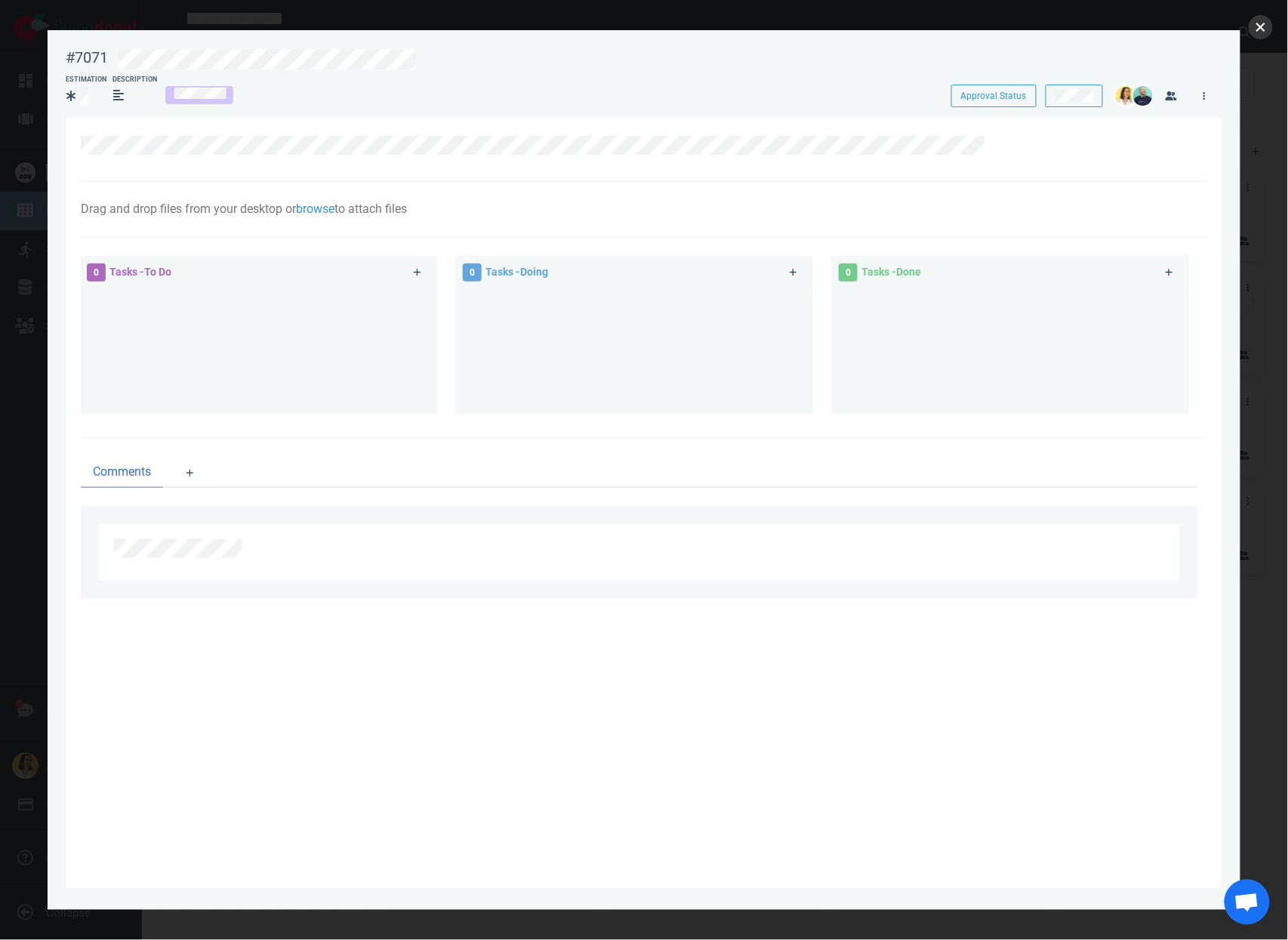
click at [1256, 29] on button "close" at bounding box center [1261, 27] width 24 height 24
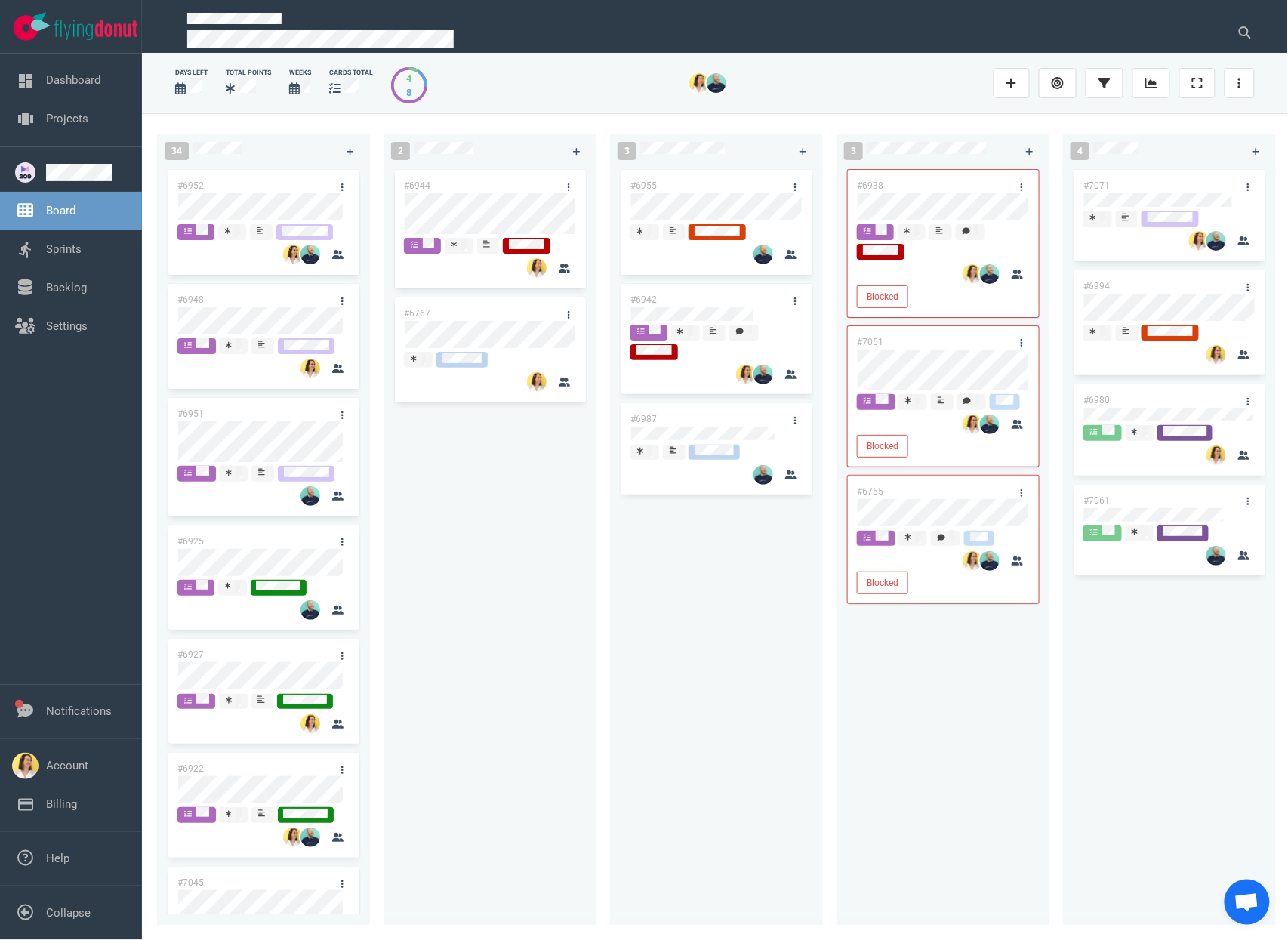
click at [496, 542] on div "#6944 #6767" at bounding box center [489, 537] width 194 height 741
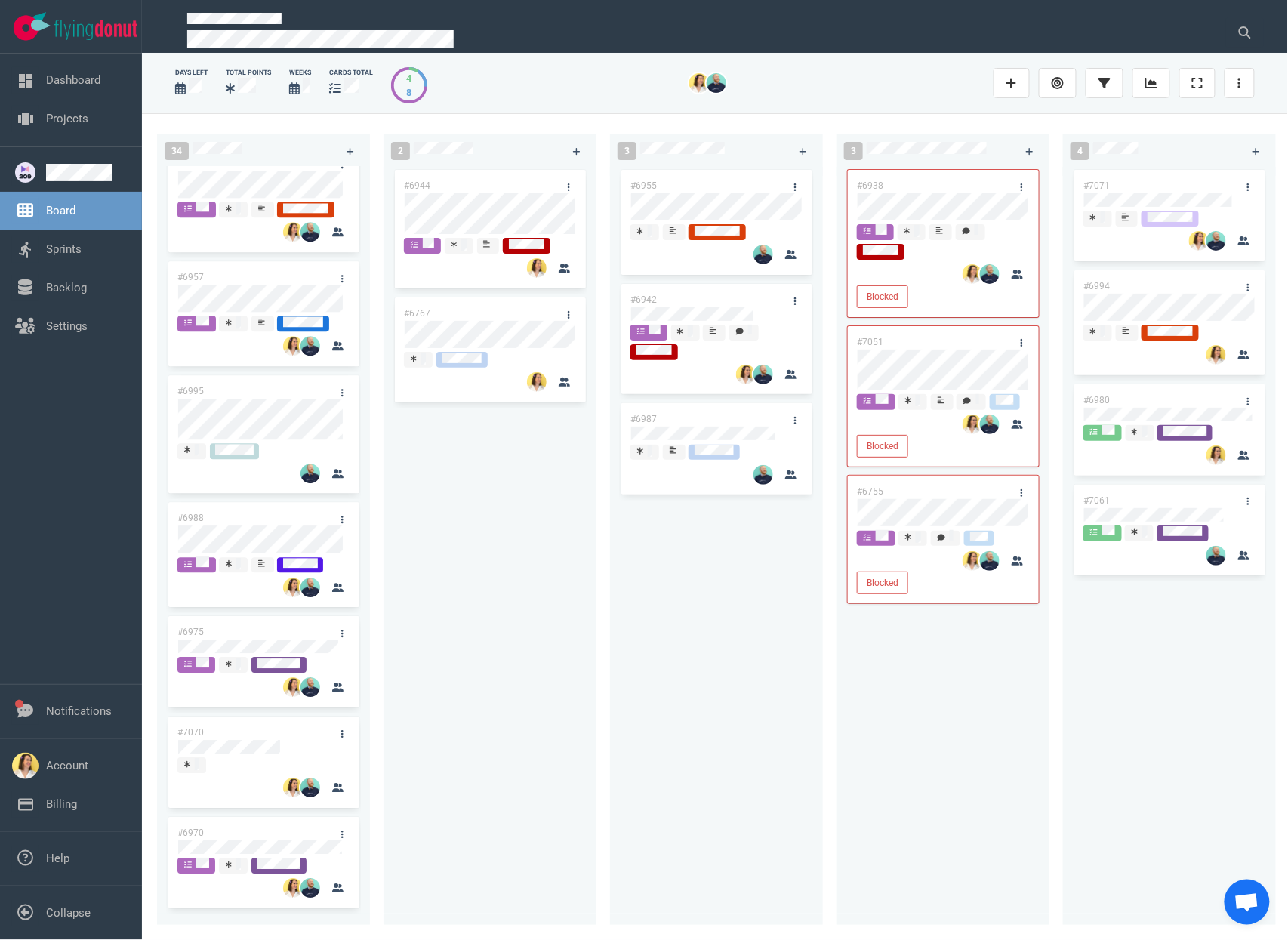
scroll to position [3250, 0]
click at [536, 687] on div "#6944 #6767" at bounding box center [489, 537] width 194 height 741
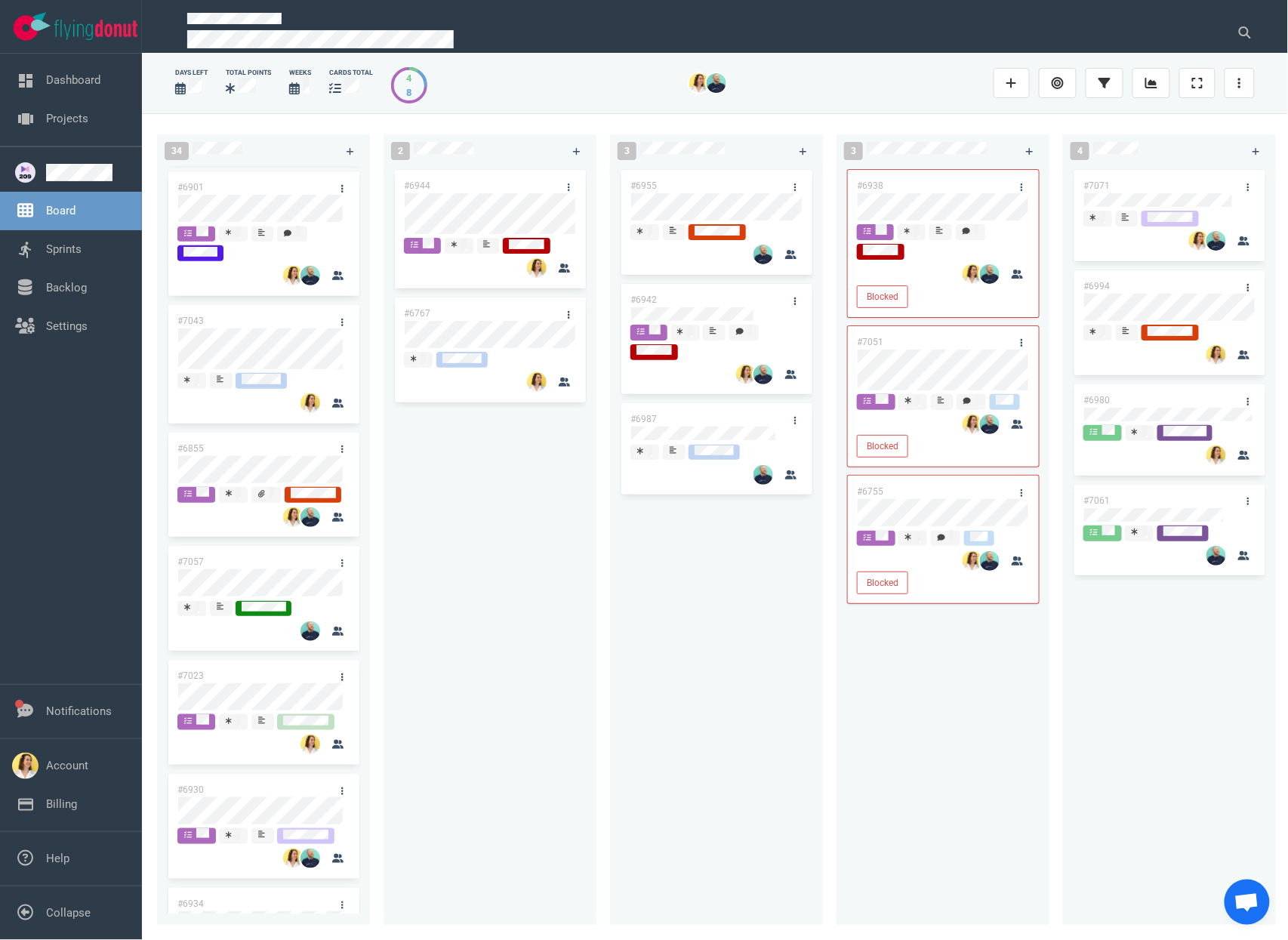
scroll to position [2126, 0]
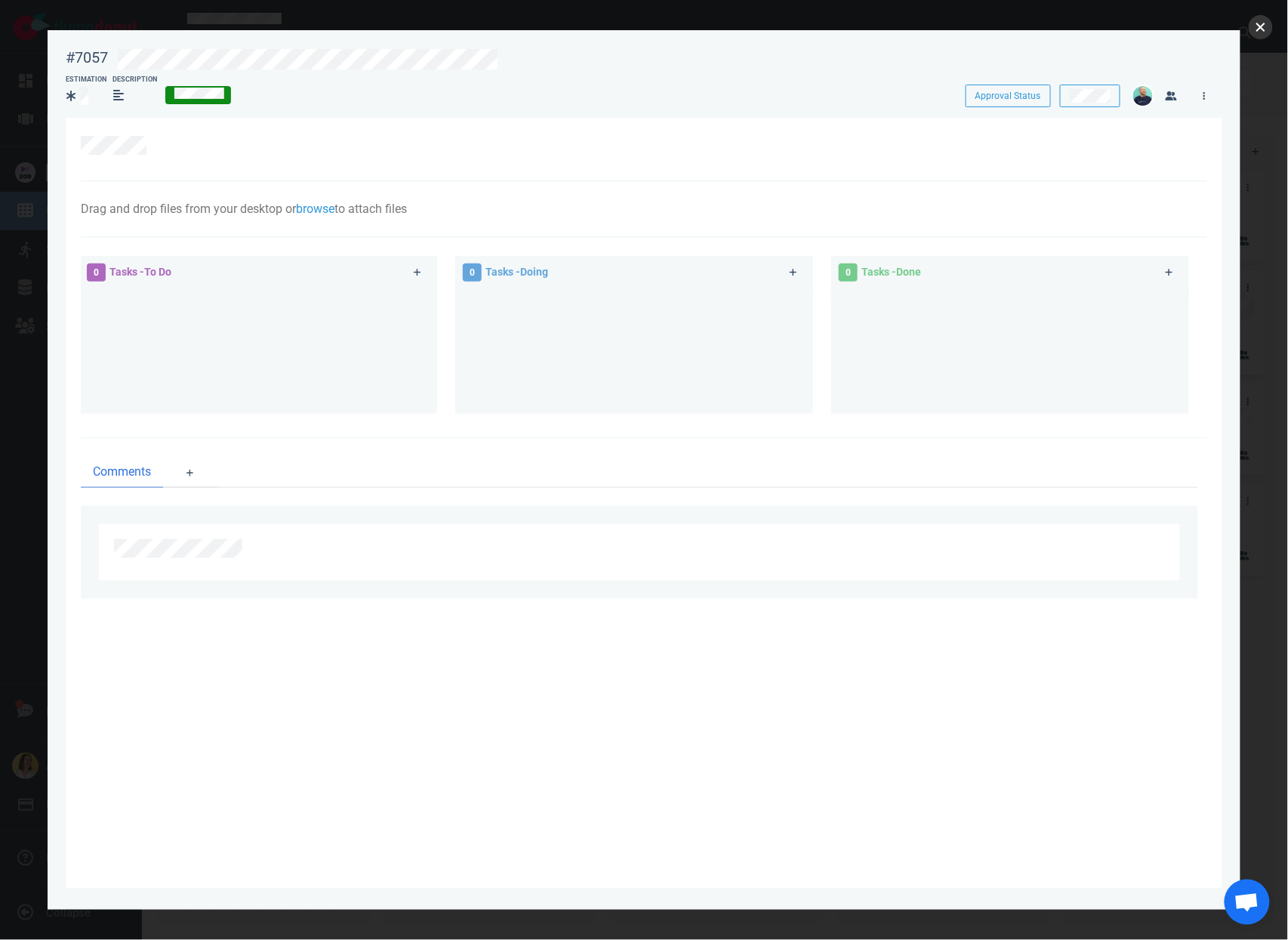
click at [1262, 30] on button "close" at bounding box center [1261, 27] width 24 height 24
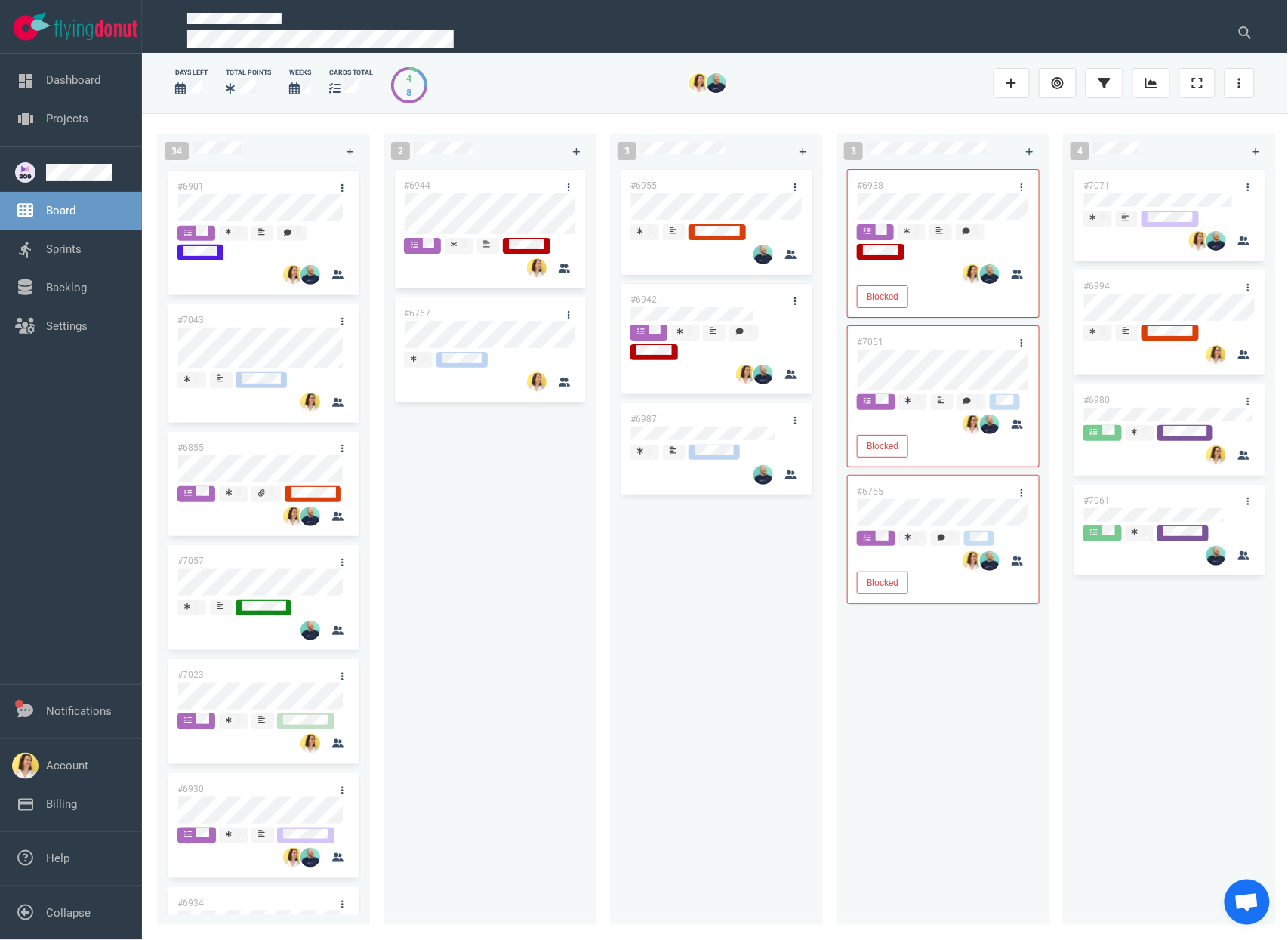
click at [491, 705] on div "#6944 #6767" at bounding box center [489, 537] width 194 height 741
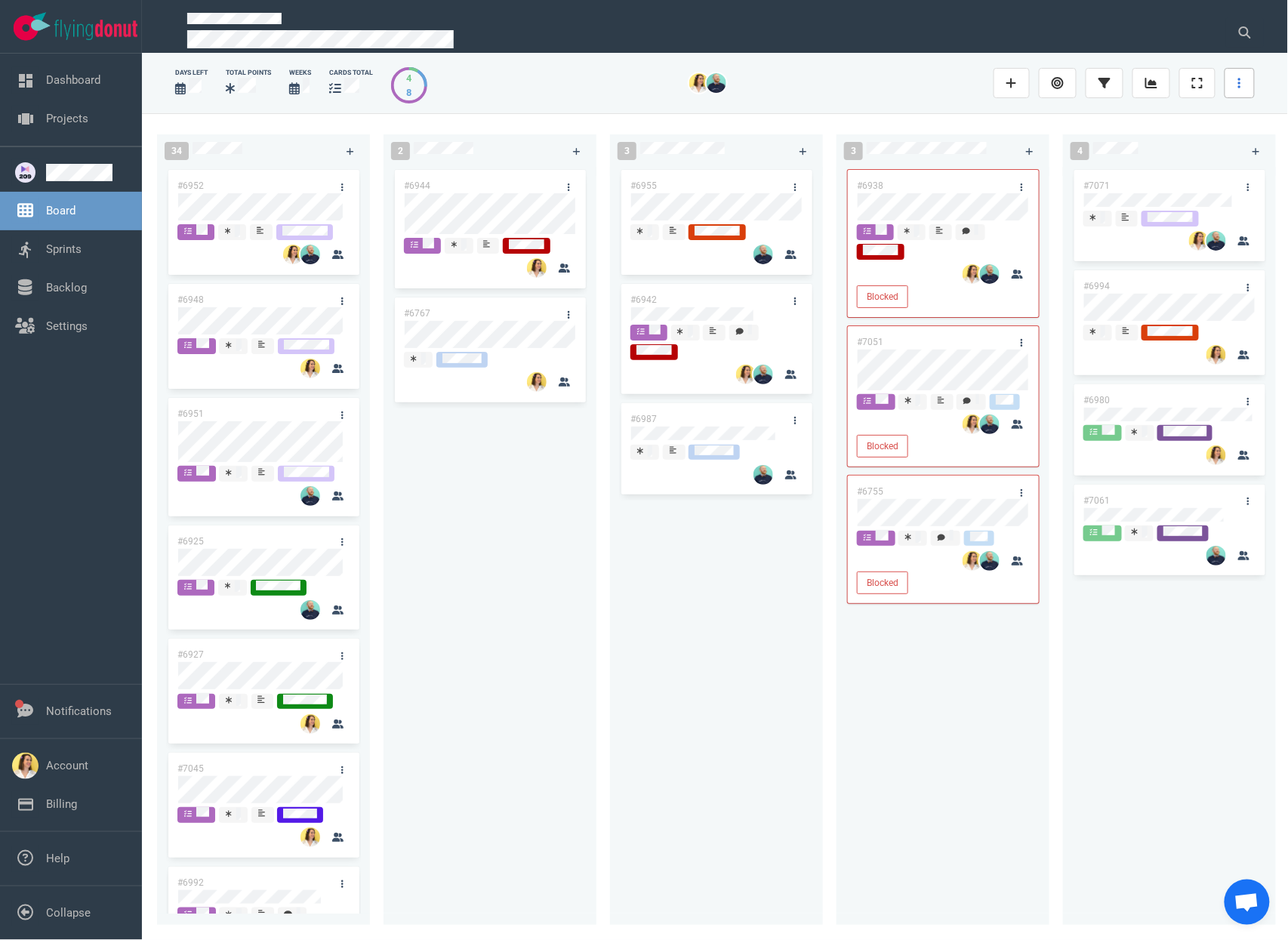
click at [1239, 85] on icon at bounding box center [1239, 83] width 3 height 10
click at [1181, 141] on link "Sprint Planning" at bounding box center [1167, 134] width 145 height 25
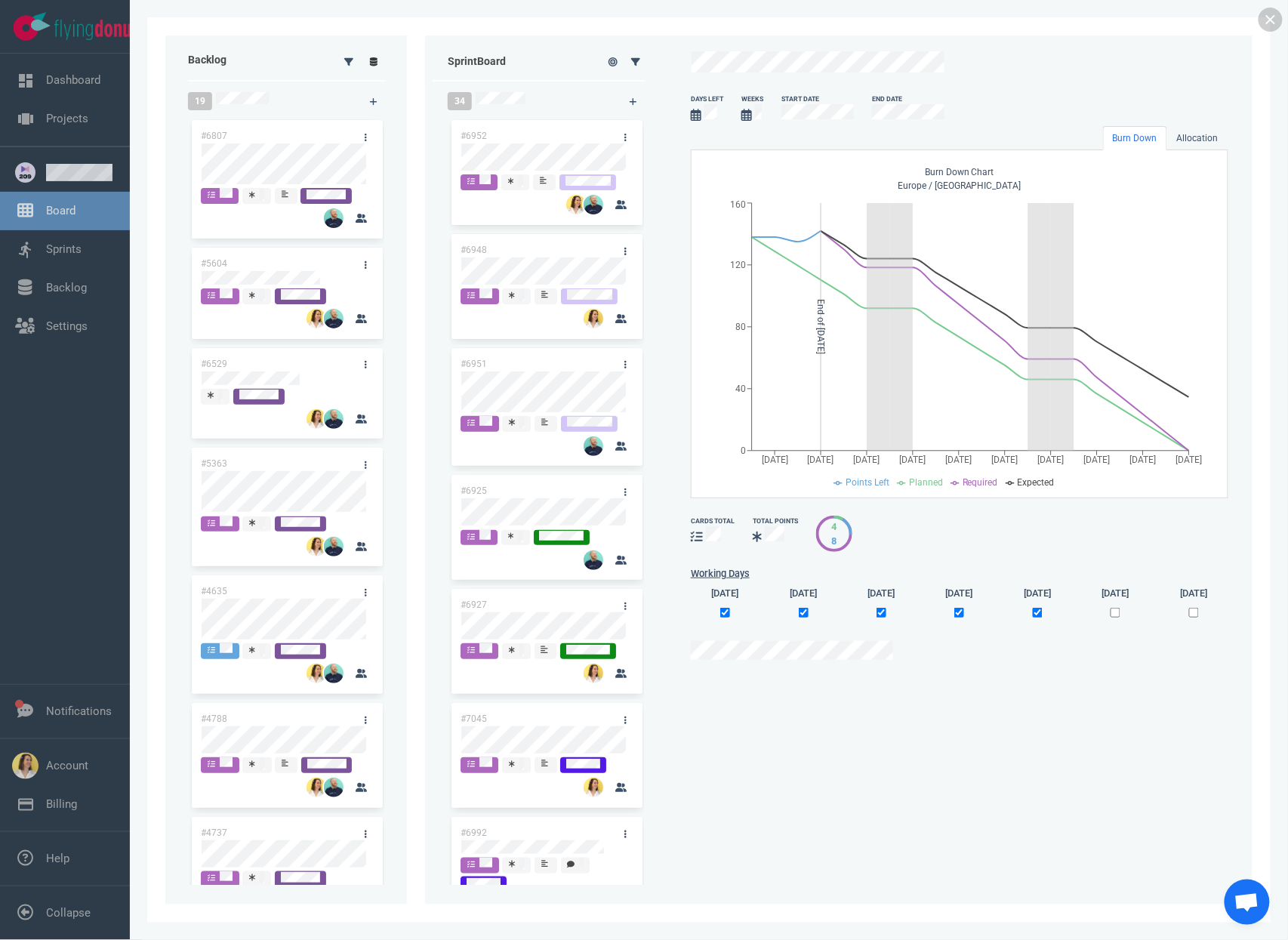
click at [371, 62] on icon at bounding box center [374, 61] width 9 height 9
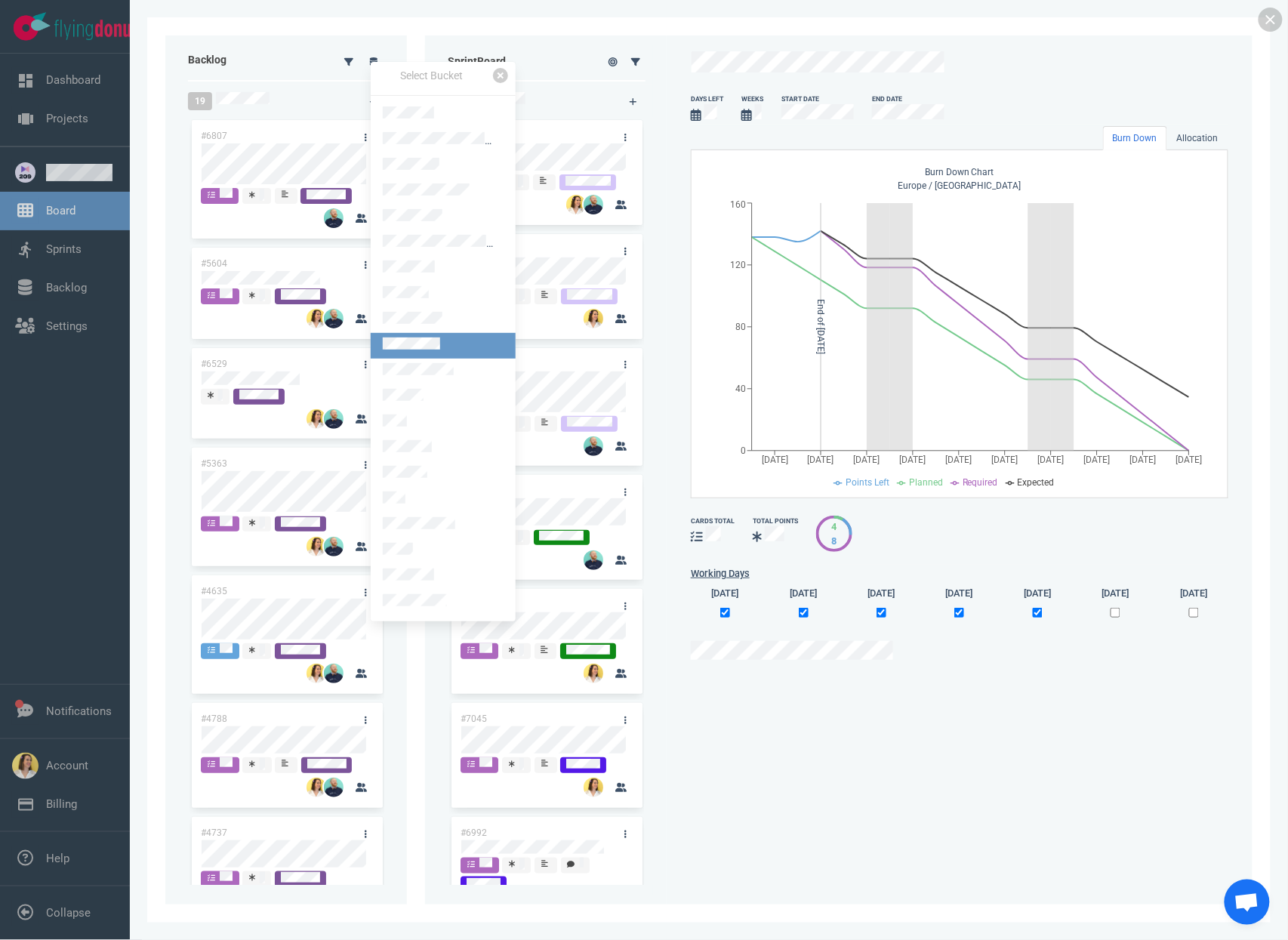
click at [462, 337] on link at bounding box center [443, 346] width 145 height 26
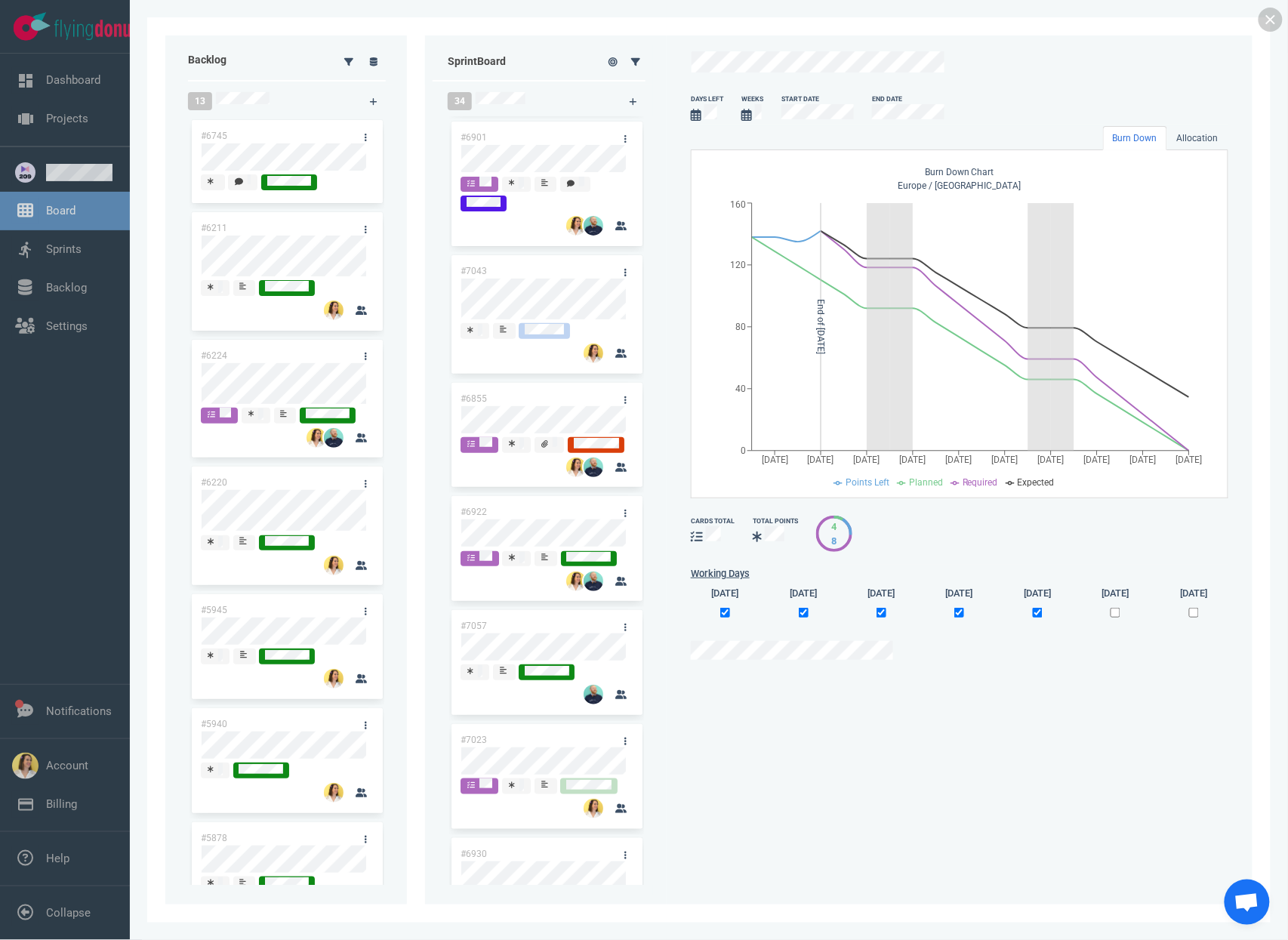
scroll to position [2050, 0]
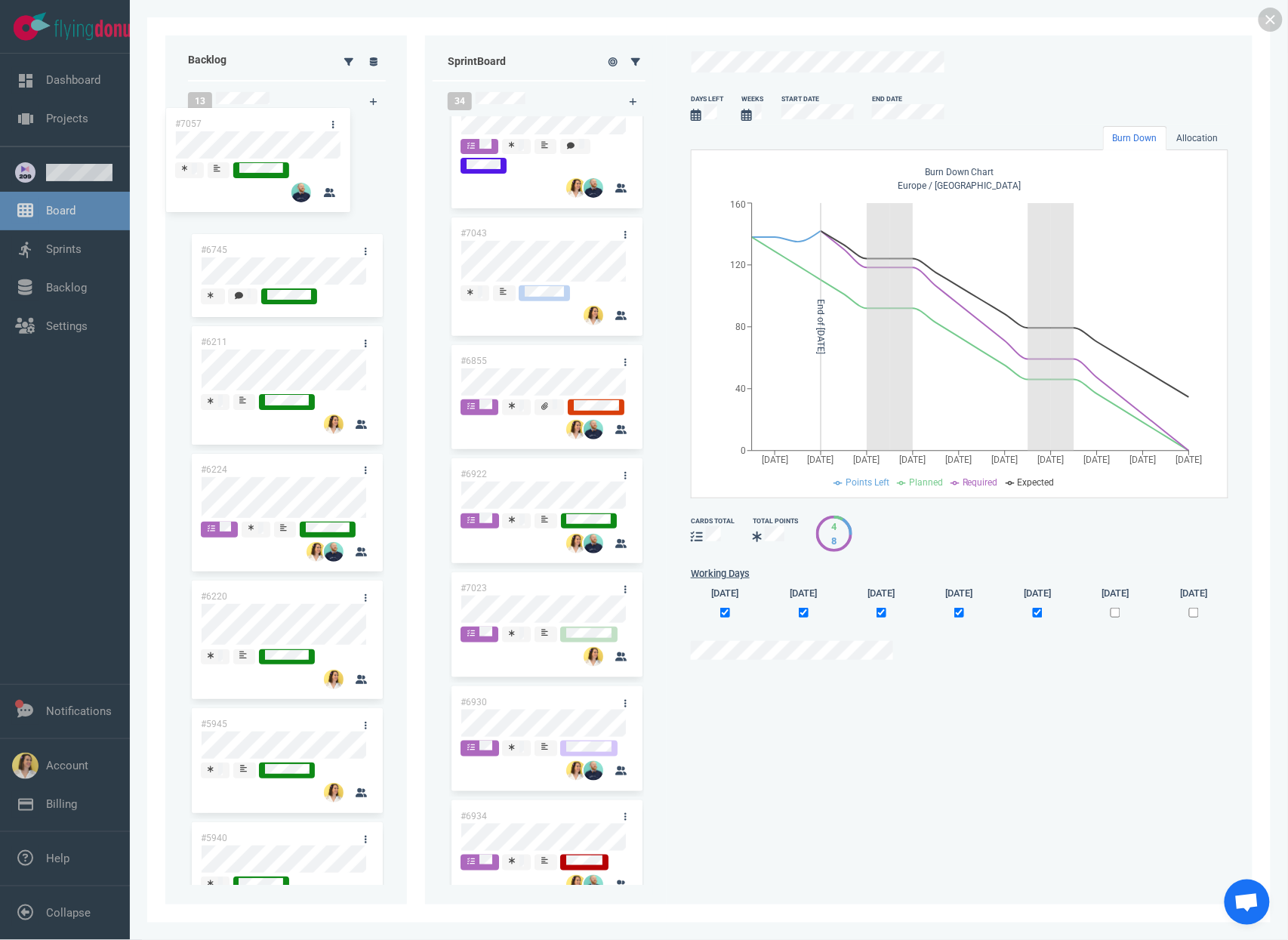
click at [238, 131] on div "Backlog 13 #6745 #6211 #6224 #6220 #5945 #5940 #5878 #3884 #4354 #3886 #2847 #3…" at bounding box center [708, 470] width 1087 height 868
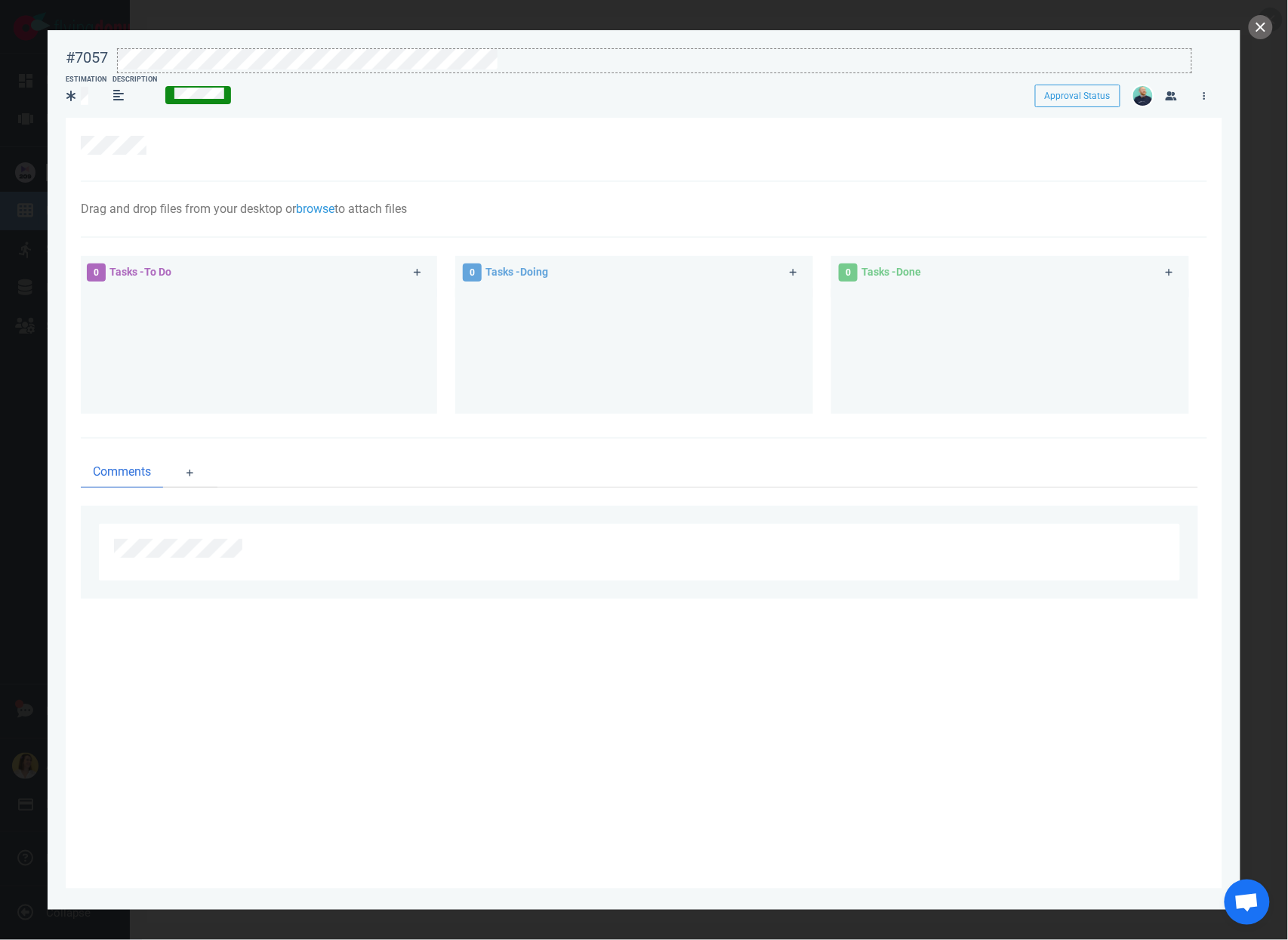
click at [538, 52] on div at bounding box center [654, 60] width 1073 height 20
click at [570, 81] on div "Estimation Description" at bounding box center [536, 93] width 942 height 35
click at [1256, 24] on button "close" at bounding box center [1261, 27] width 24 height 24
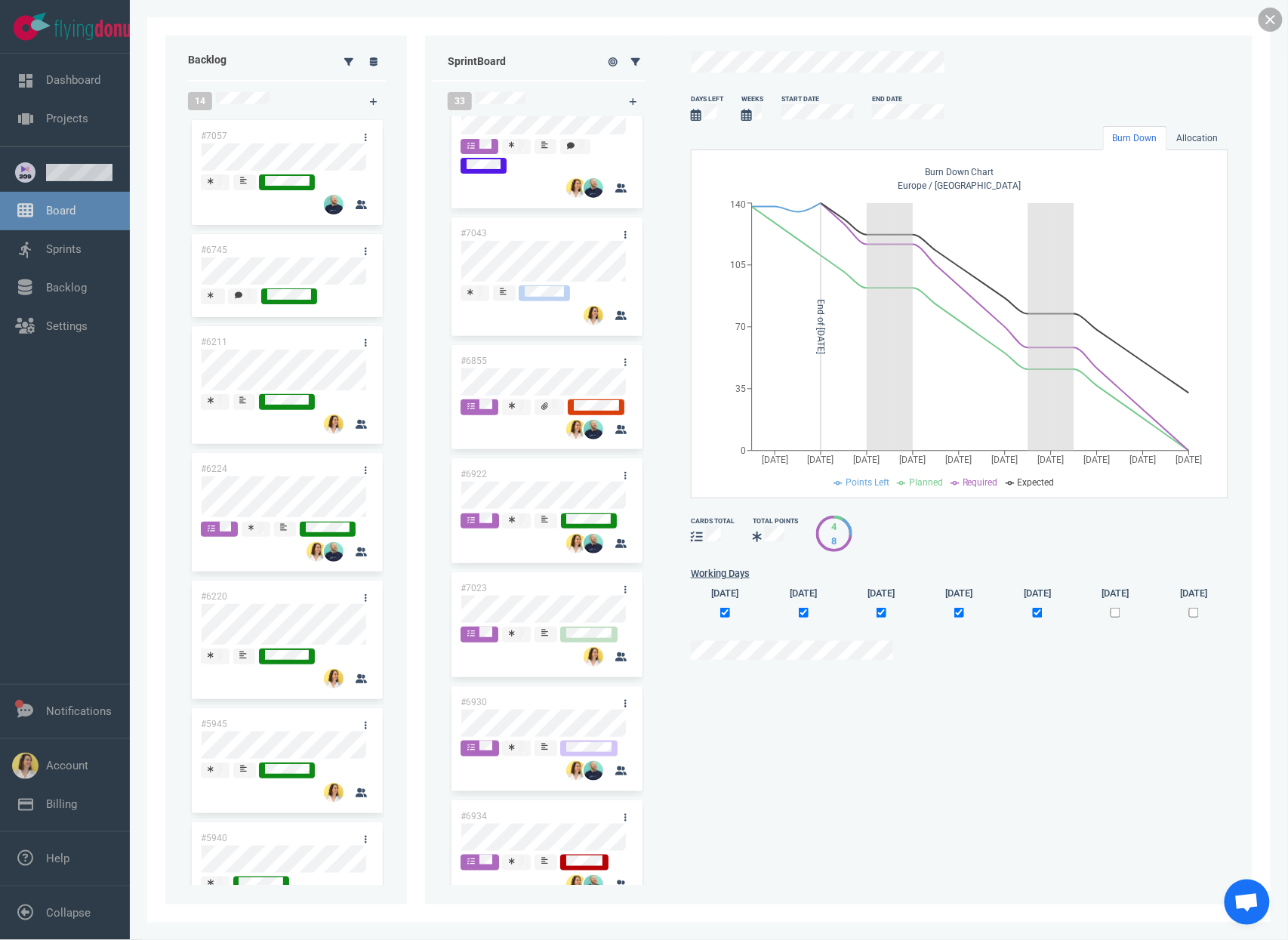
click at [1262, 20] on link at bounding box center [1270, 20] width 24 height 24
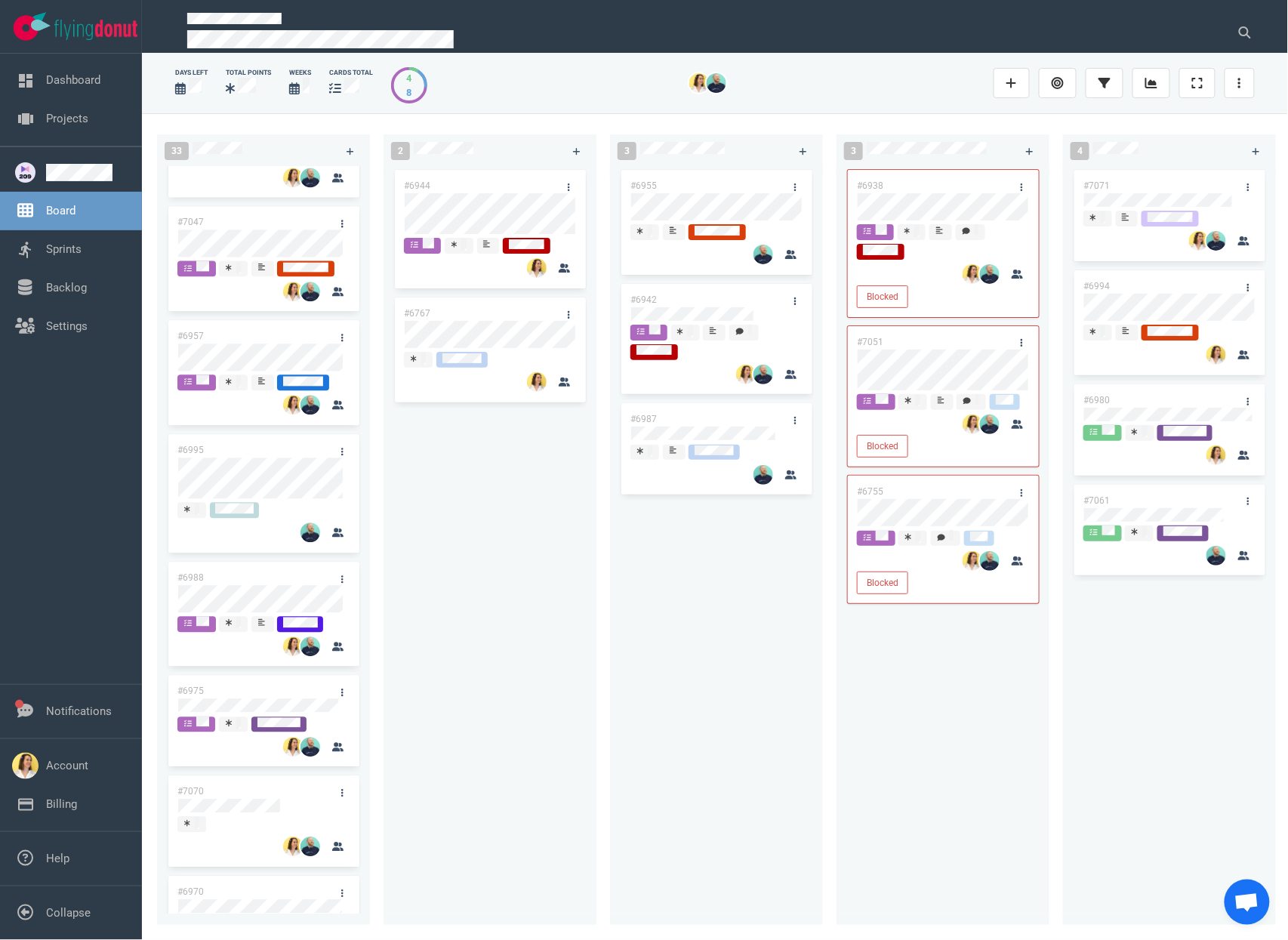
scroll to position [3136, 0]
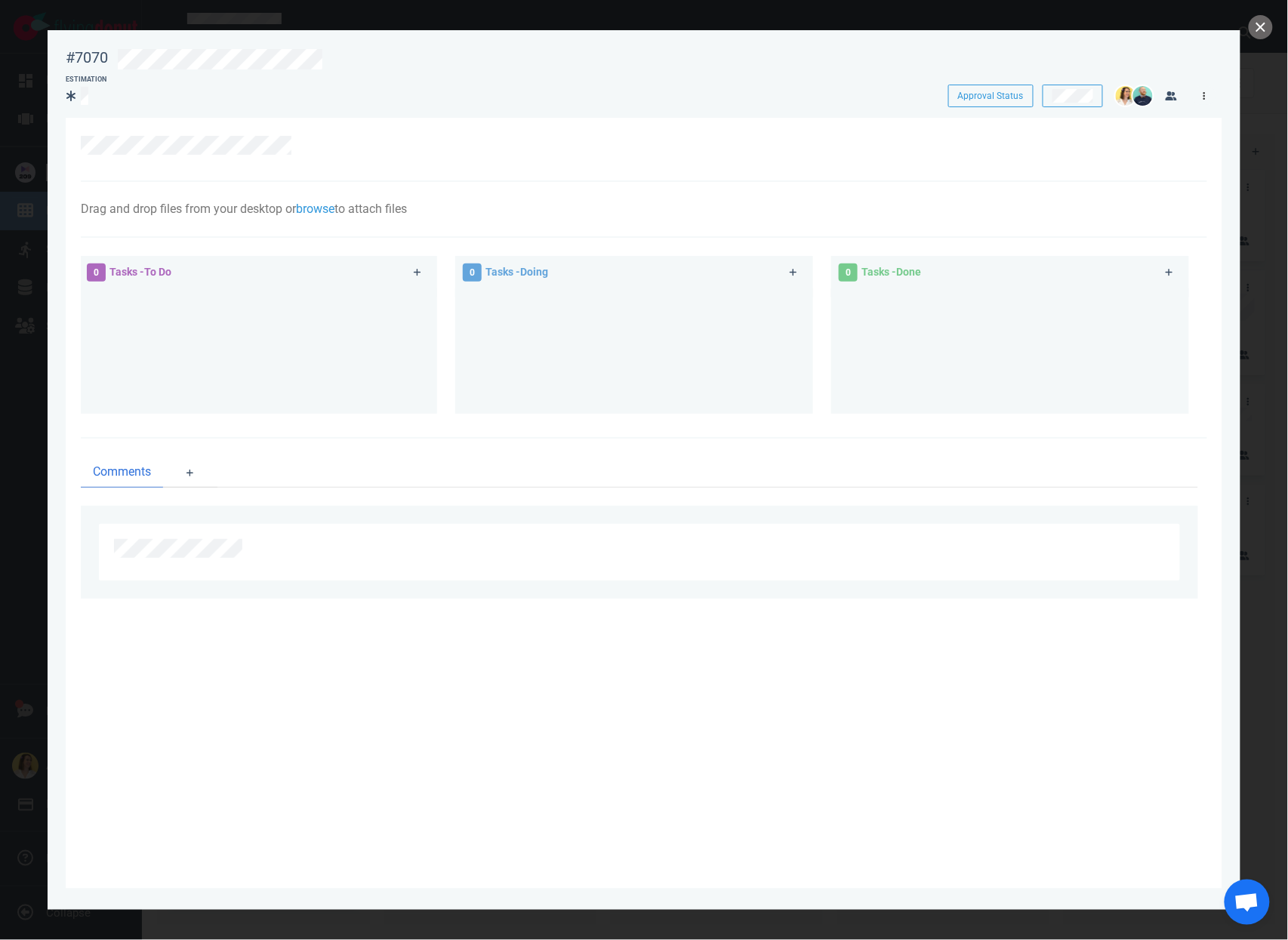
click at [1206, 101] on link at bounding box center [1204, 95] width 24 height 19
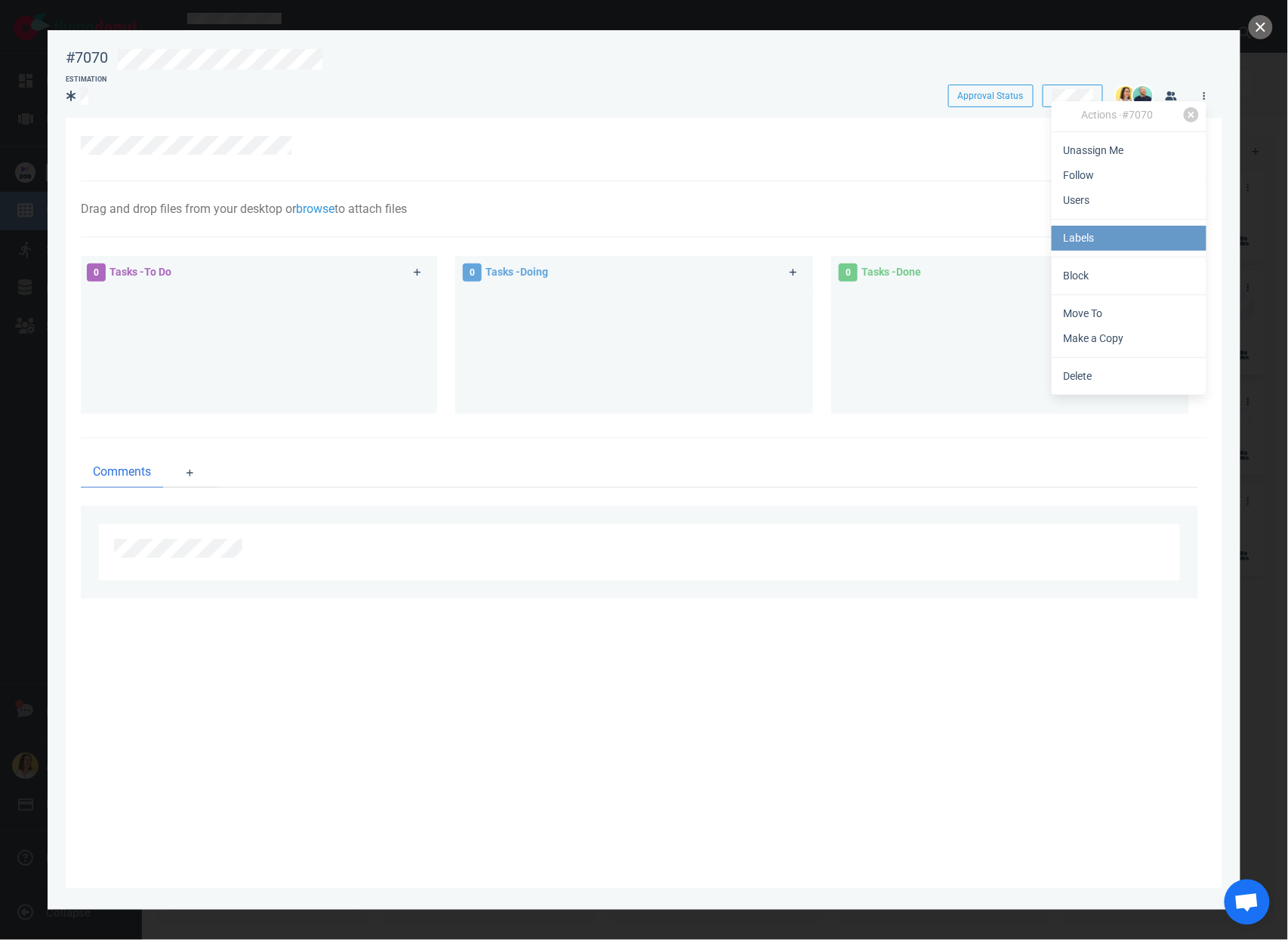
click at [1124, 236] on link "Labels" at bounding box center [1129, 238] width 155 height 25
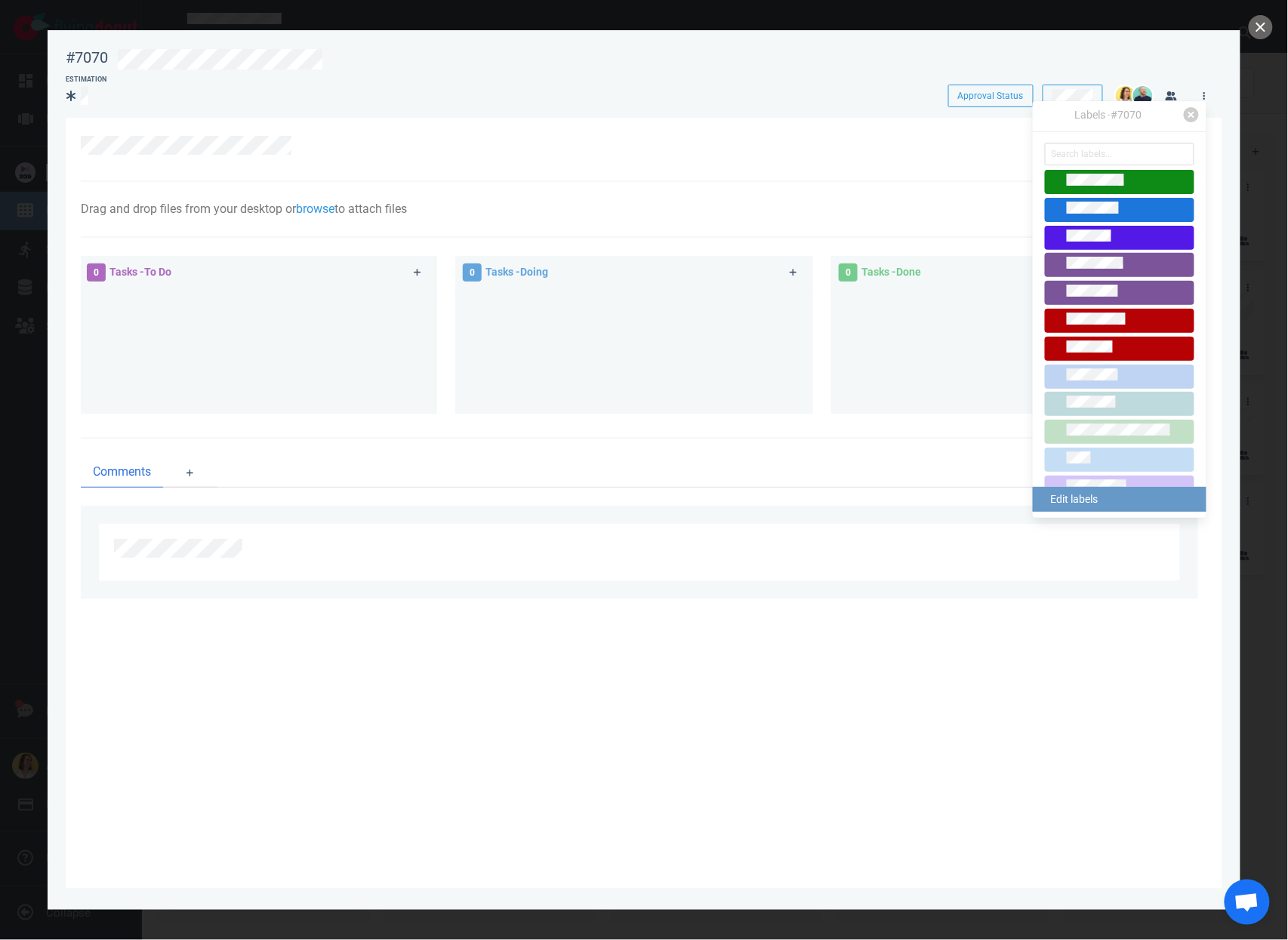
click at [1084, 504] on link "Edit labels" at bounding box center [1119, 499] width 174 height 25
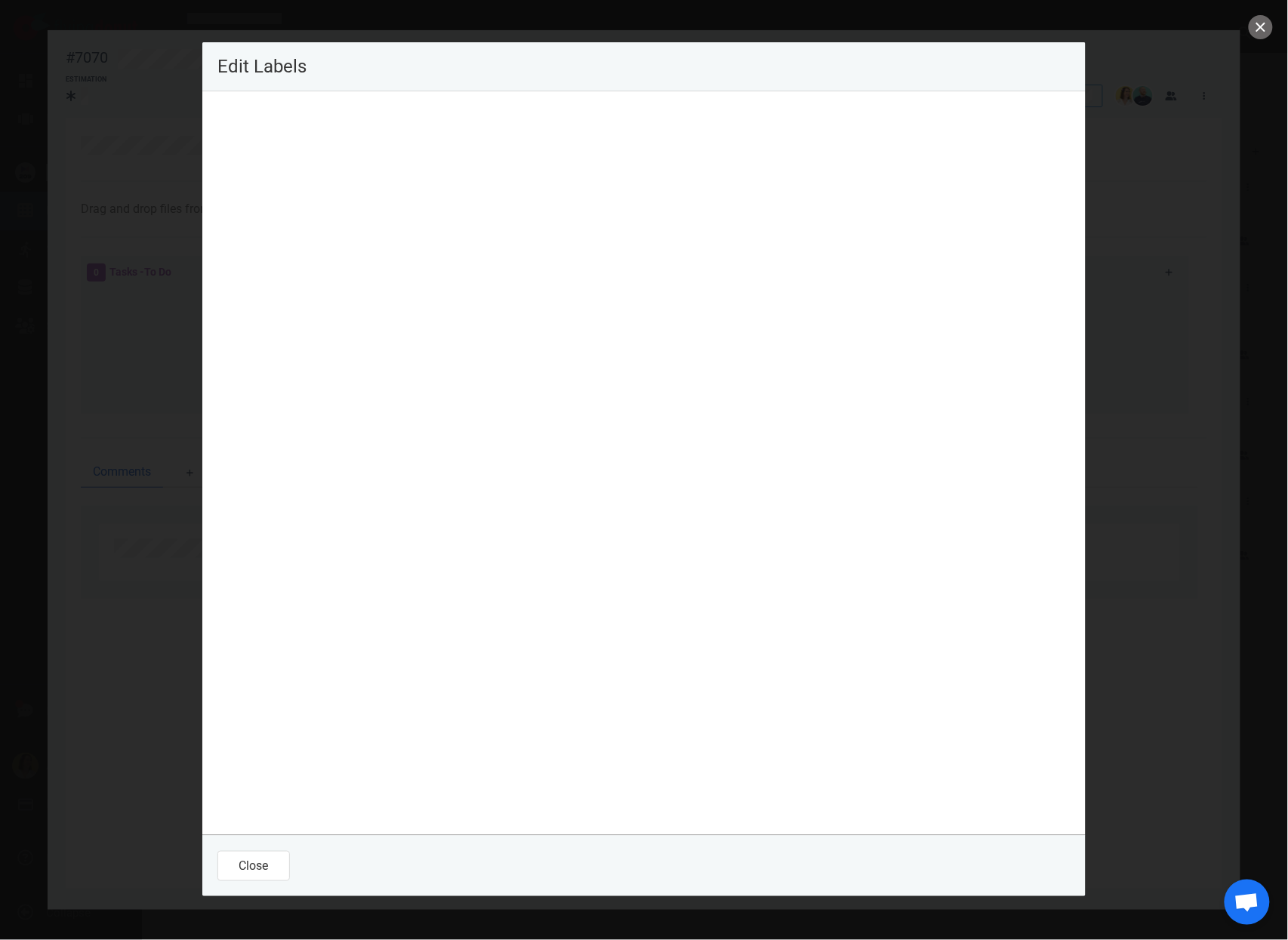
scroll to position [3136, 0]
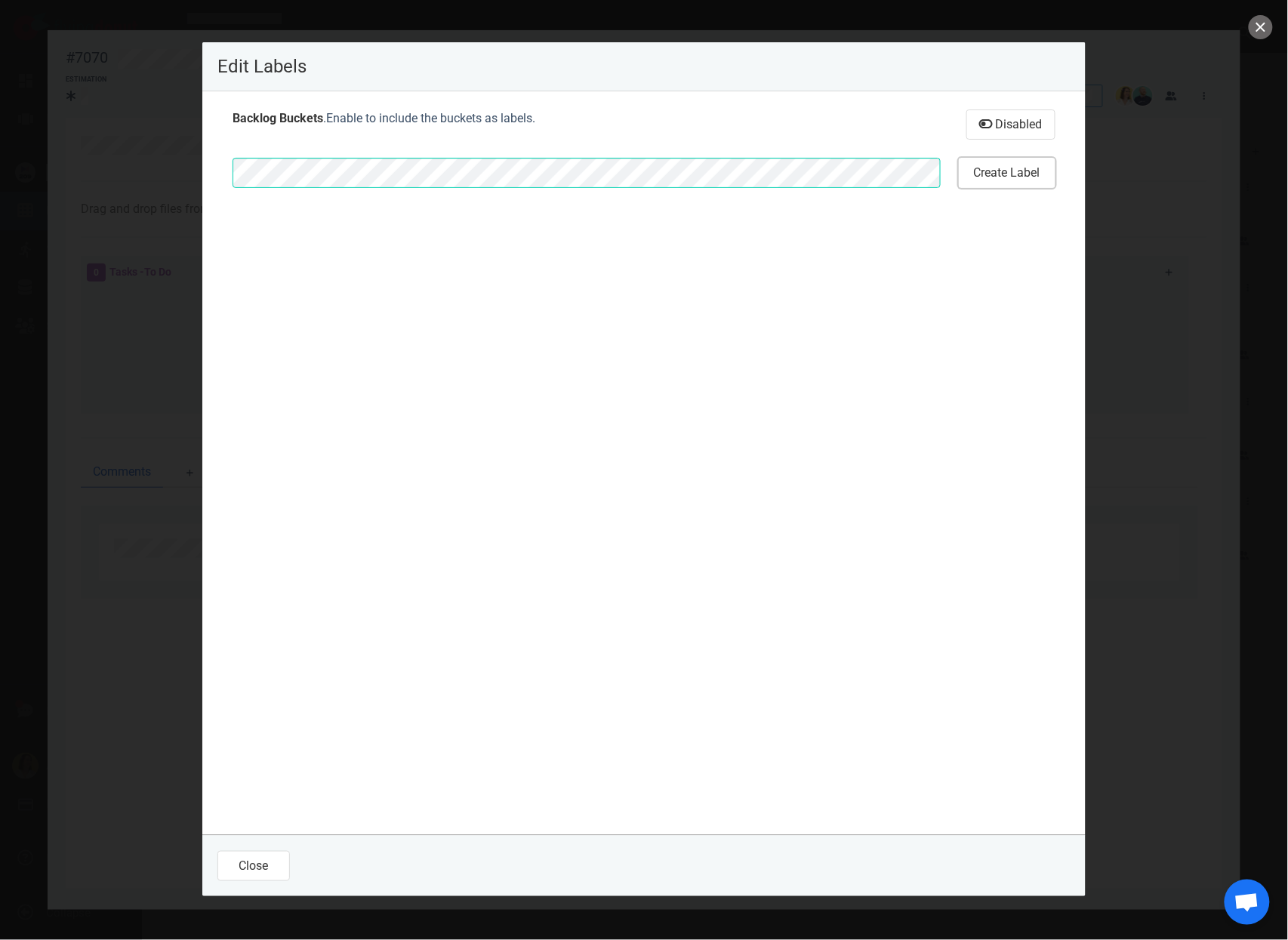
click at [1014, 161] on button "Create Label" at bounding box center [1007, 172] width 96 height 30
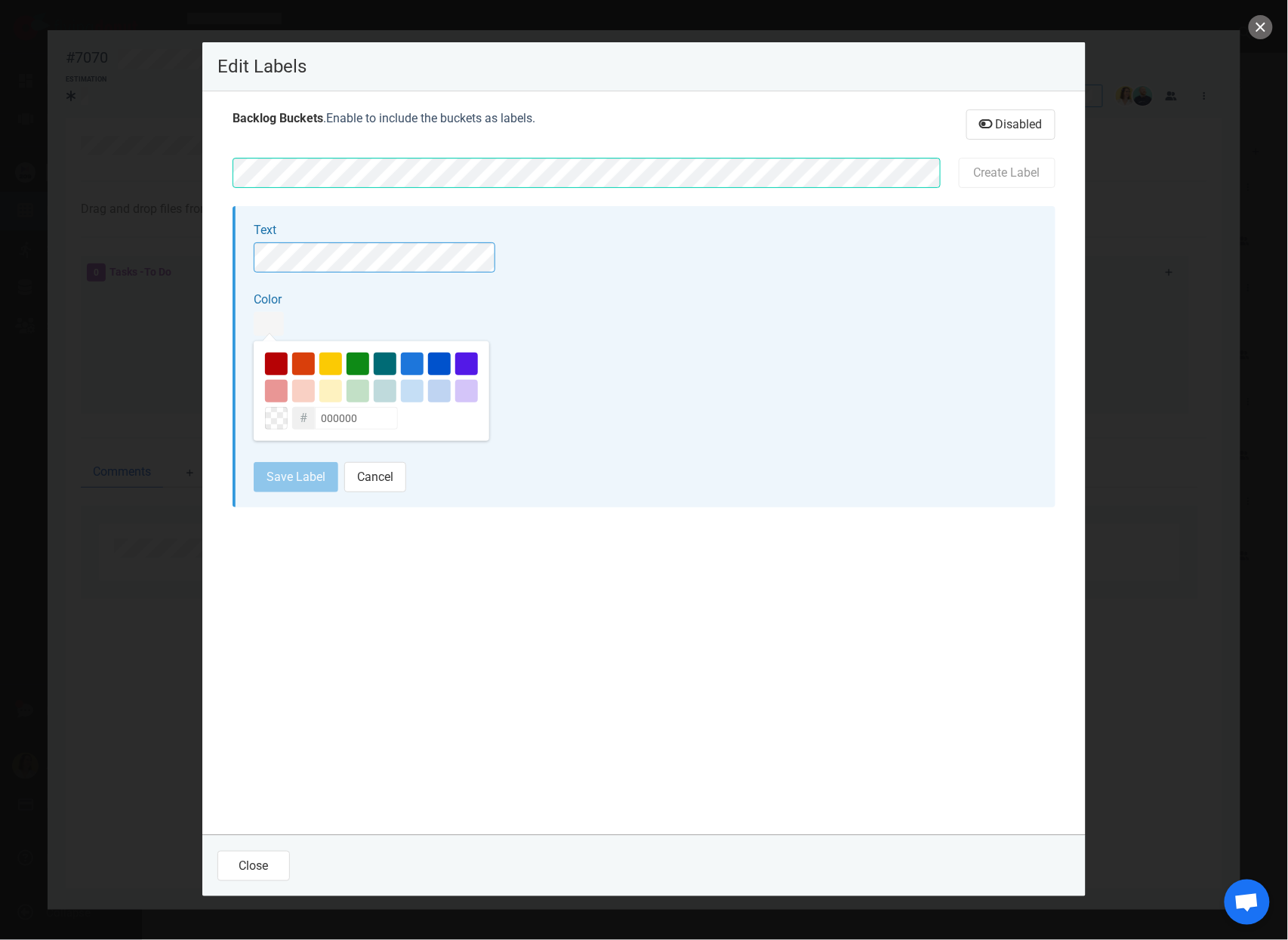
click at [298, 418] on div "#" at bounding box center [303, 418] width 23 height 23
click at [266, 419] on div at bounding box center [276, 418] width 23 height 23
click at [320, 413] on input "000000" at bounding box center [355, 418] width 83 height 23
click at [363, 423] on input "000000" at bounding box center [355, 418] width 83 height 23
type input "0"
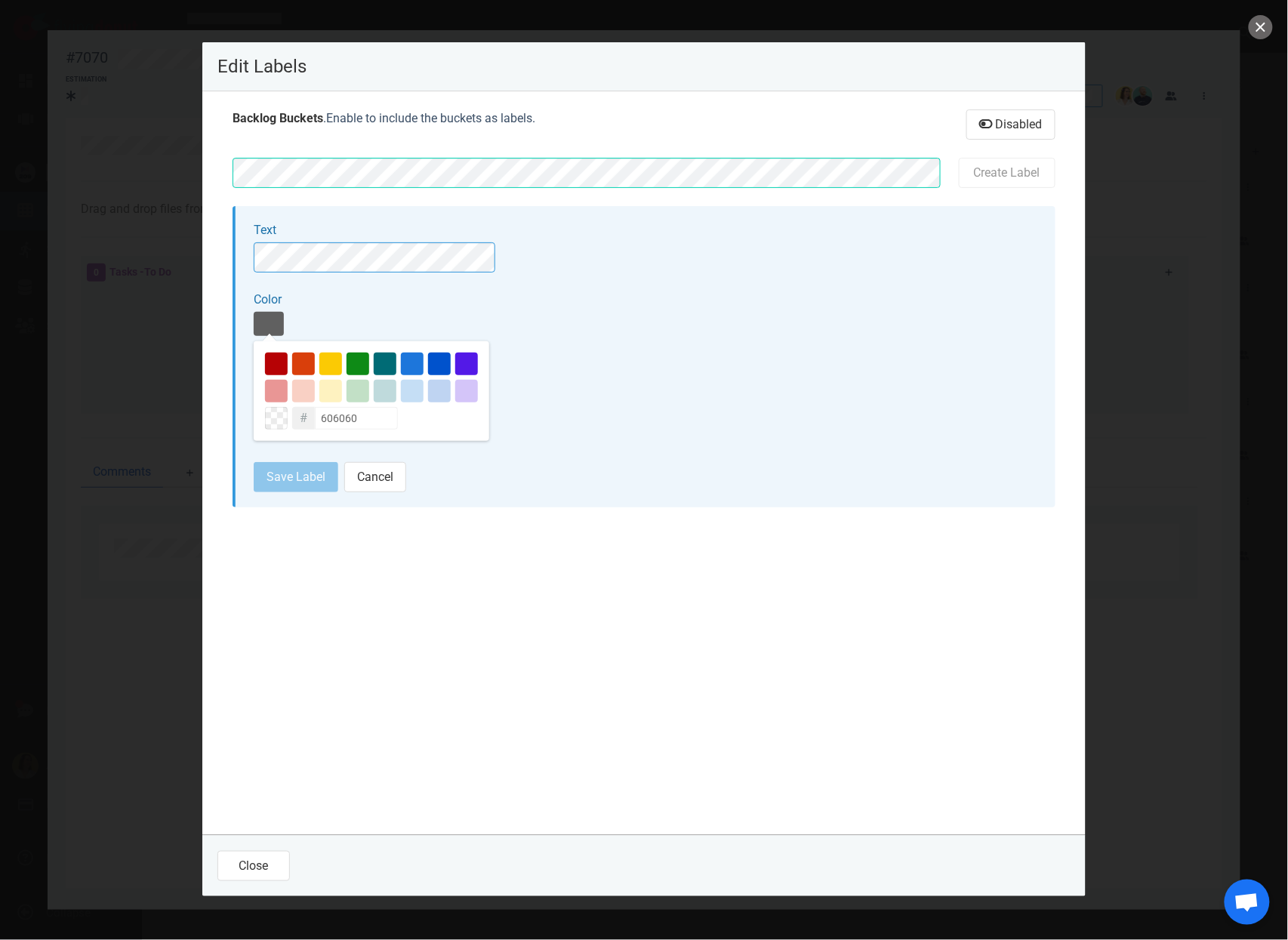
type input "606060"
click at [308, 481] on button "Save Label" at bounding box center [296, 476] width 84 height 30
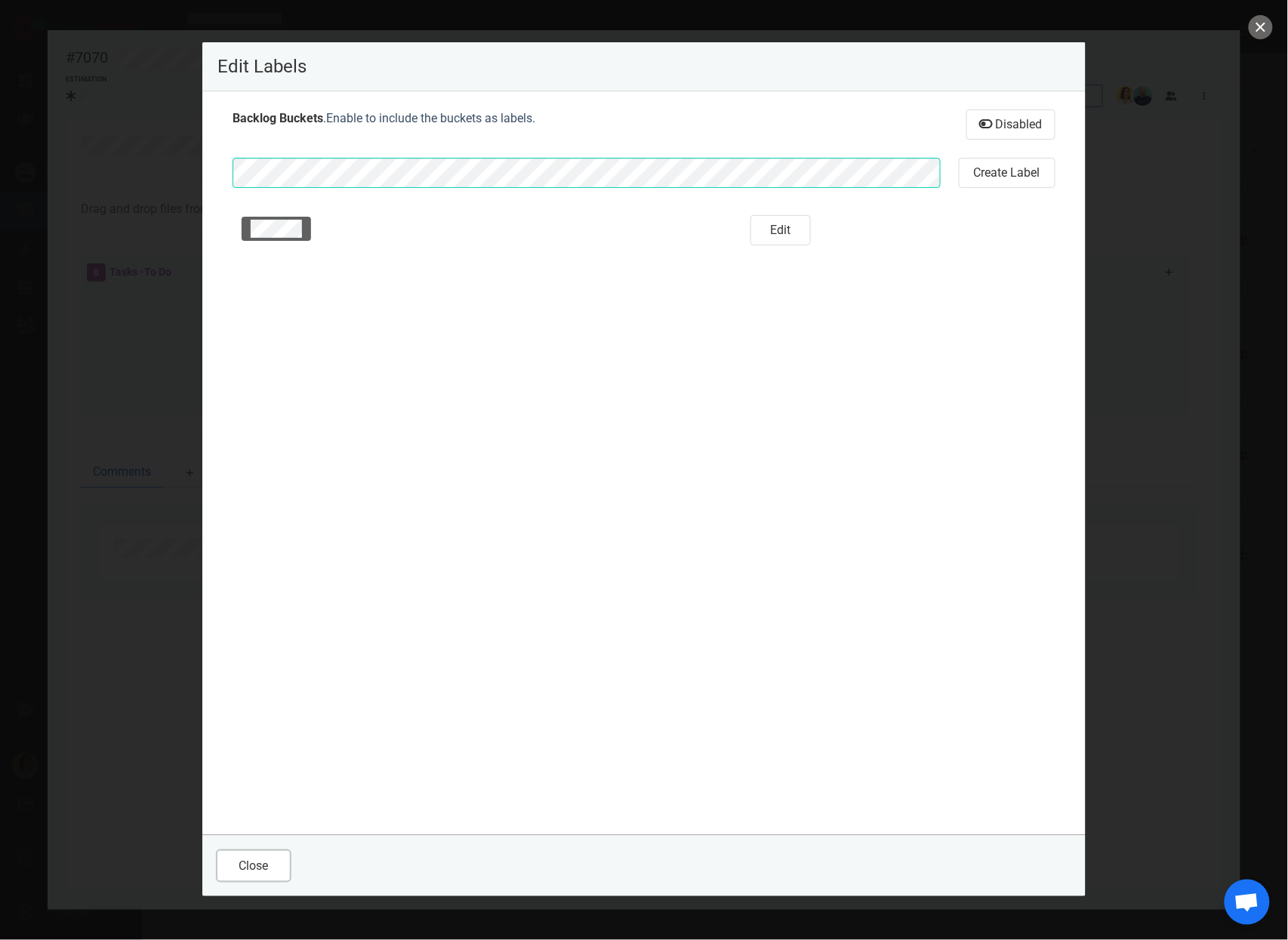
click at [277, 870] on button "Close" at bounding box center [253, 865] width 72 height 30
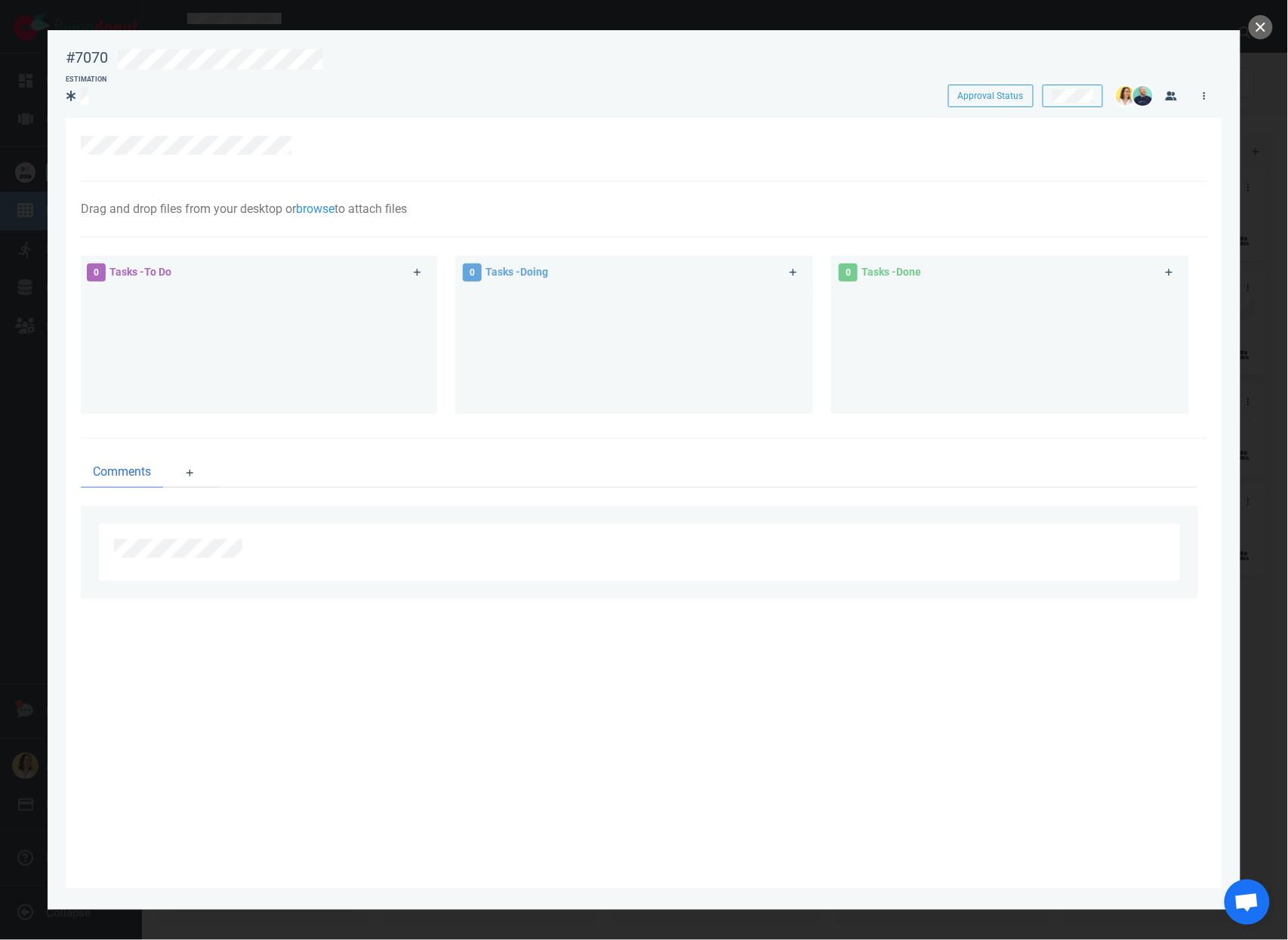
click at [1259, 43] on div at bounding box center [644, 470] width 1288 height 940
click at [1259, 38] on div at bounding box center [644, 470] width 1288 height 940
click at [1256, 33] on button "close" at bounding box center [1261, 27] width 24 height 24
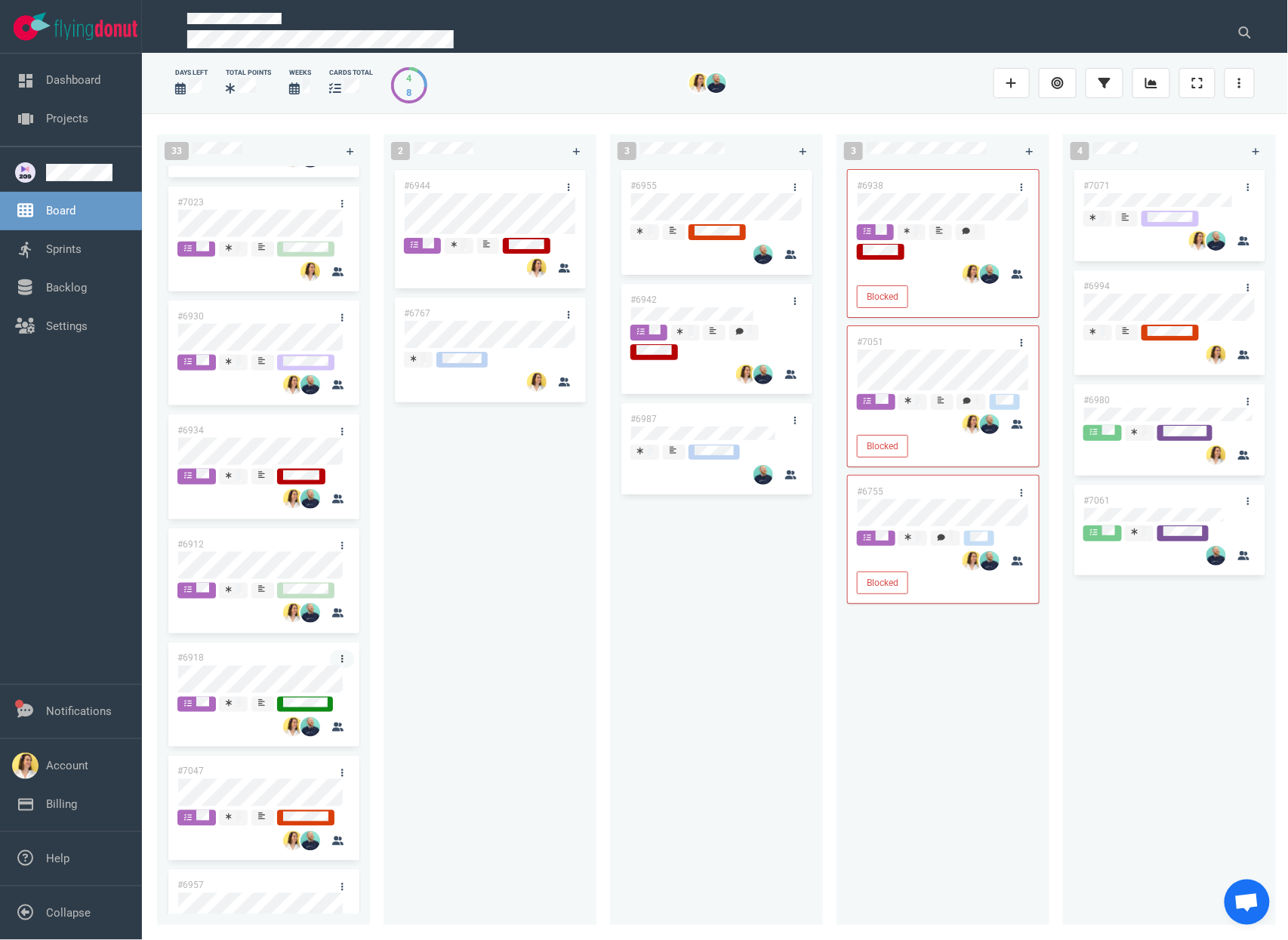
scroll to position [3136, 0]
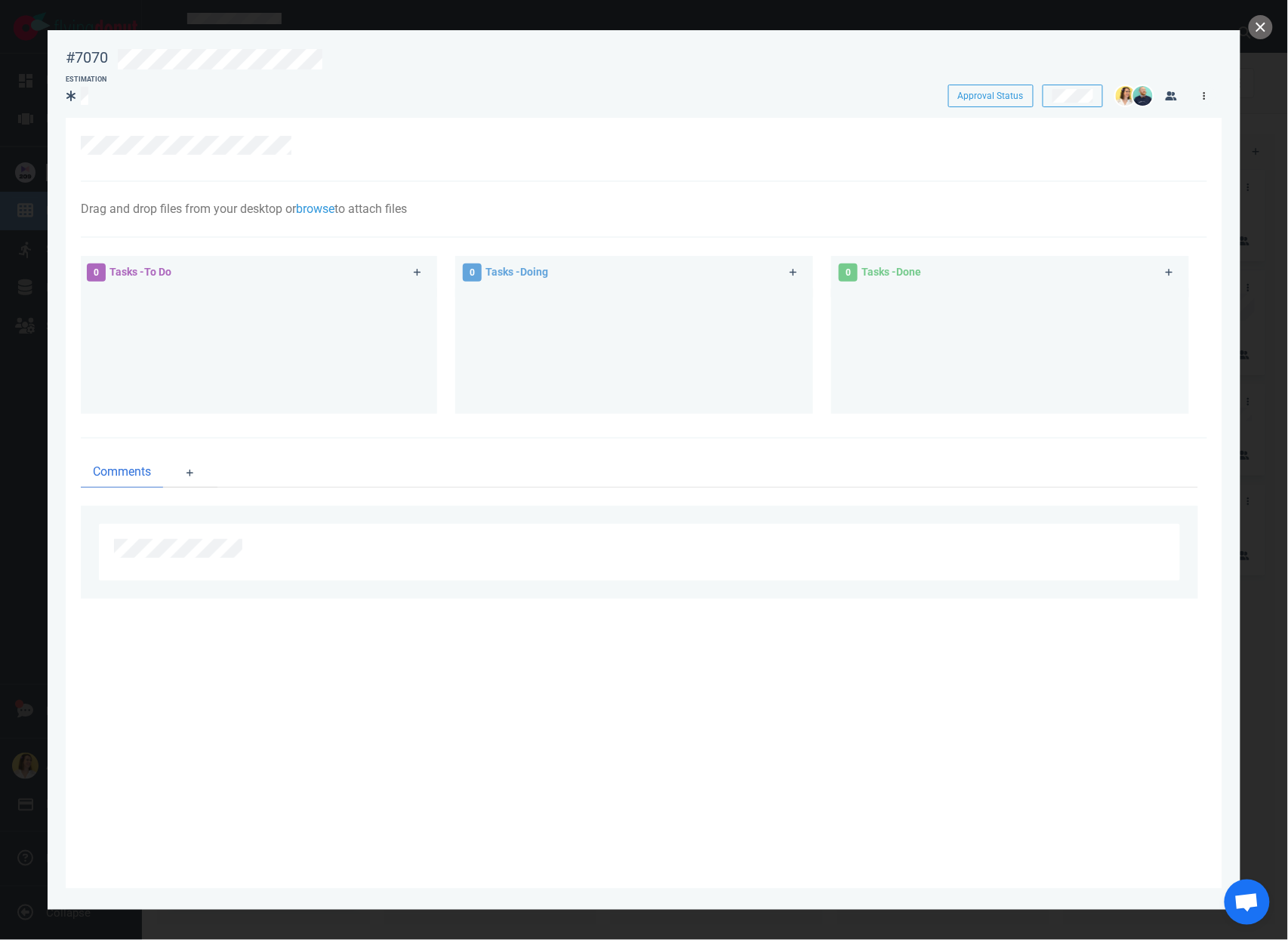
click at [1204, 97] on icon at bounding box center [1204, 95] width 3 height 9
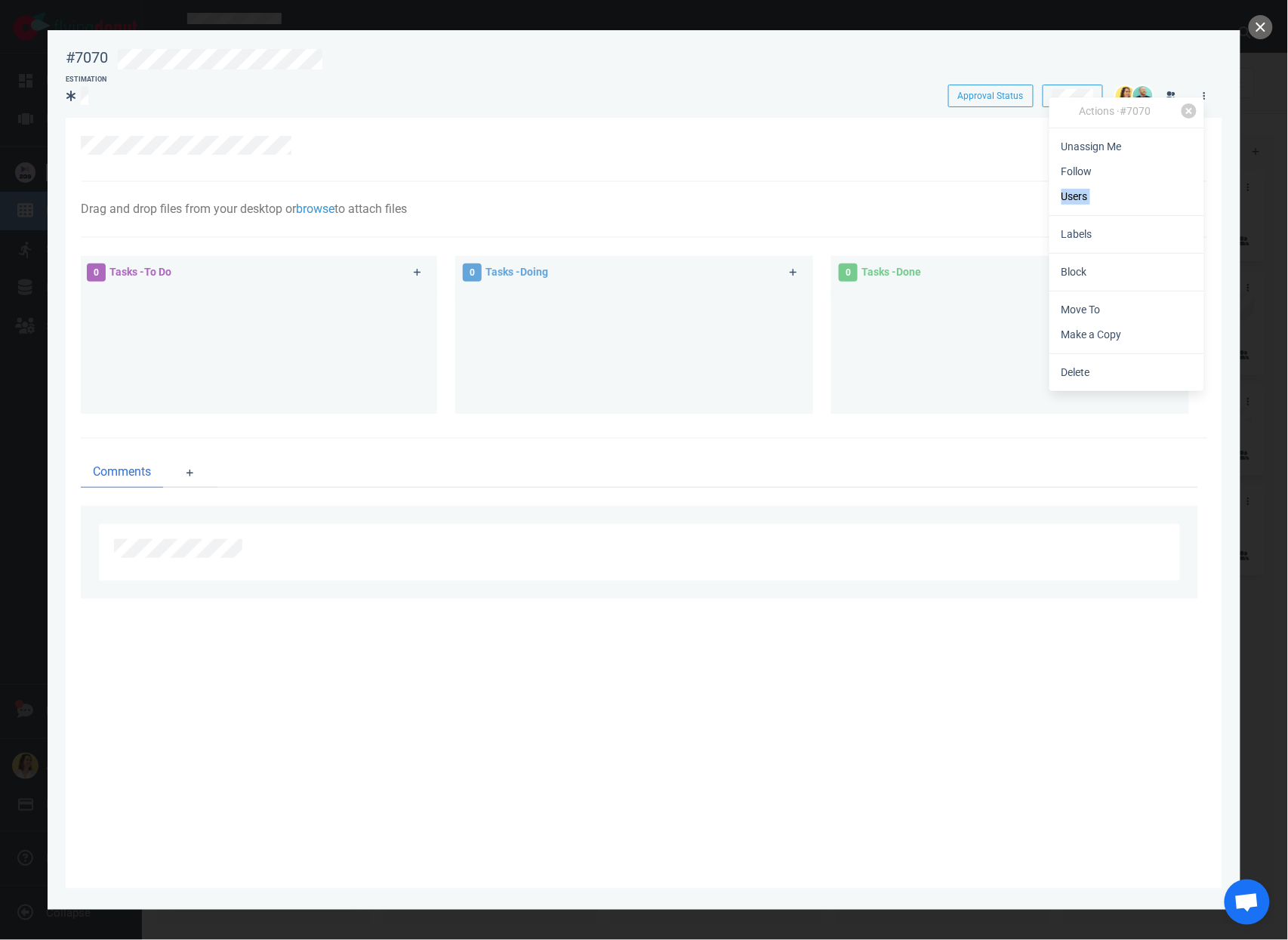
drag, startPoint x: 1135, startPoint y: 210, endPoint x: 1128, endPoint y: 218, distance: 10.6
click at [1128, 218] on div "Actions · #7070 Unassign Me Follow Users Labels Block Move To Make a Copy Delete" at bounding box center [1127, 244] width 155 height 293
click at [1124, 225] on link "Labels" at bounding box center [1127, 234] width 155 height 25
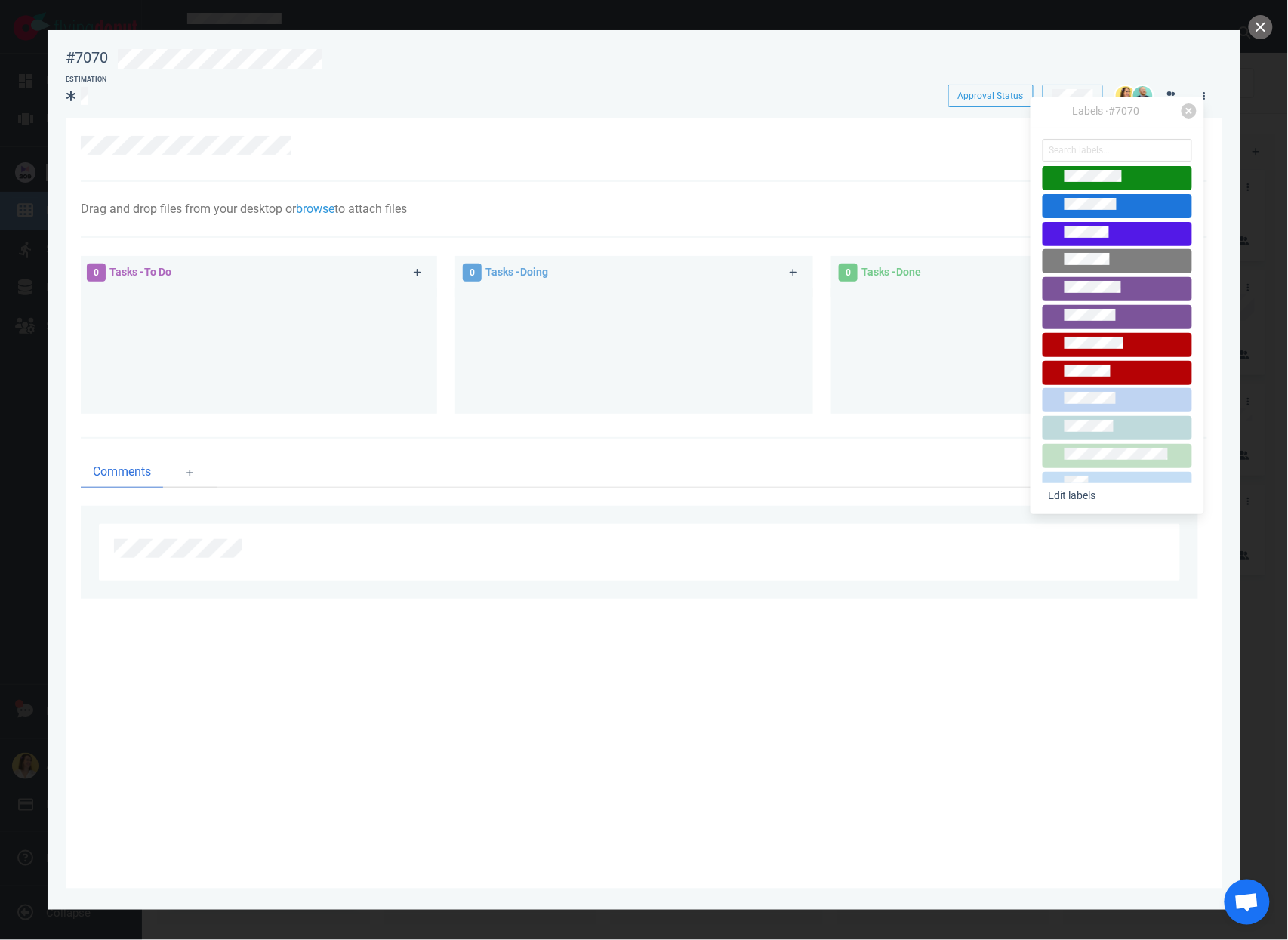
click at [1121, 266] on div at bounding box center [1117, 261] width 136 height 16
click at [1257, 23] on button "close" at bounding box center [1261, 27] width 24 height 24
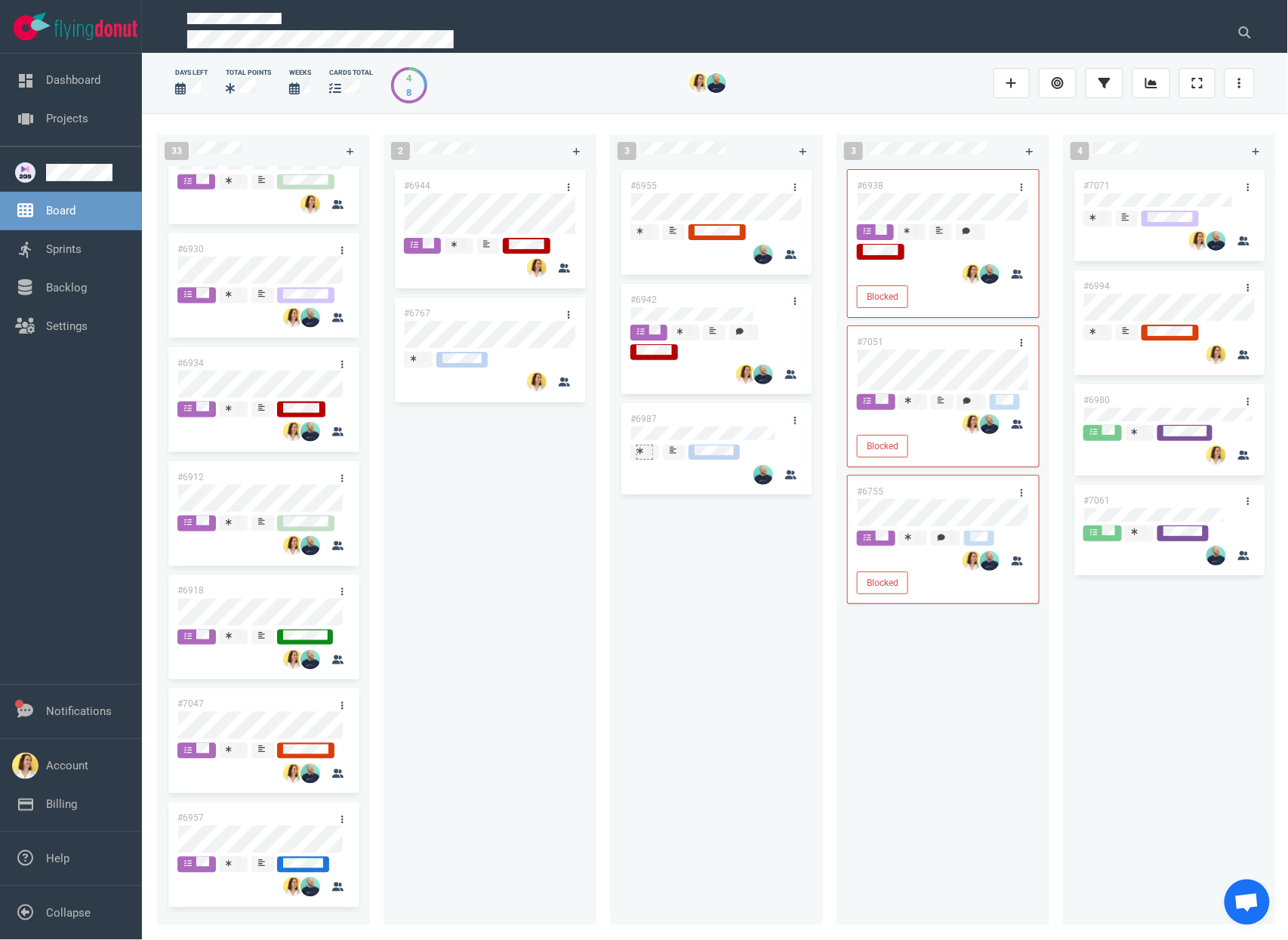
scroll to position [2548, 0]
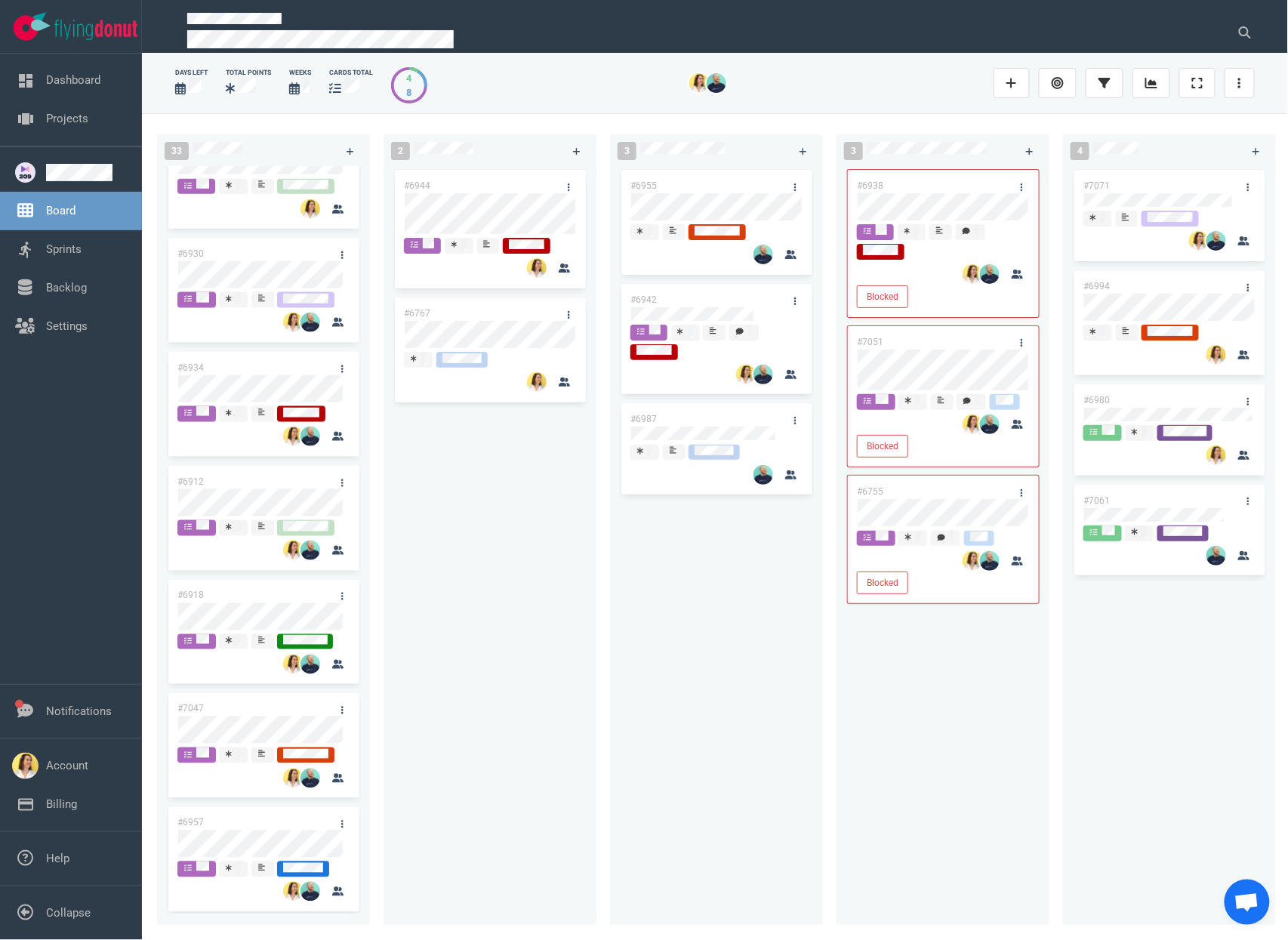
click at [665, 593] on div "#6955 #6942 #6987" at bounding box center [716, 537] width 194 height 741
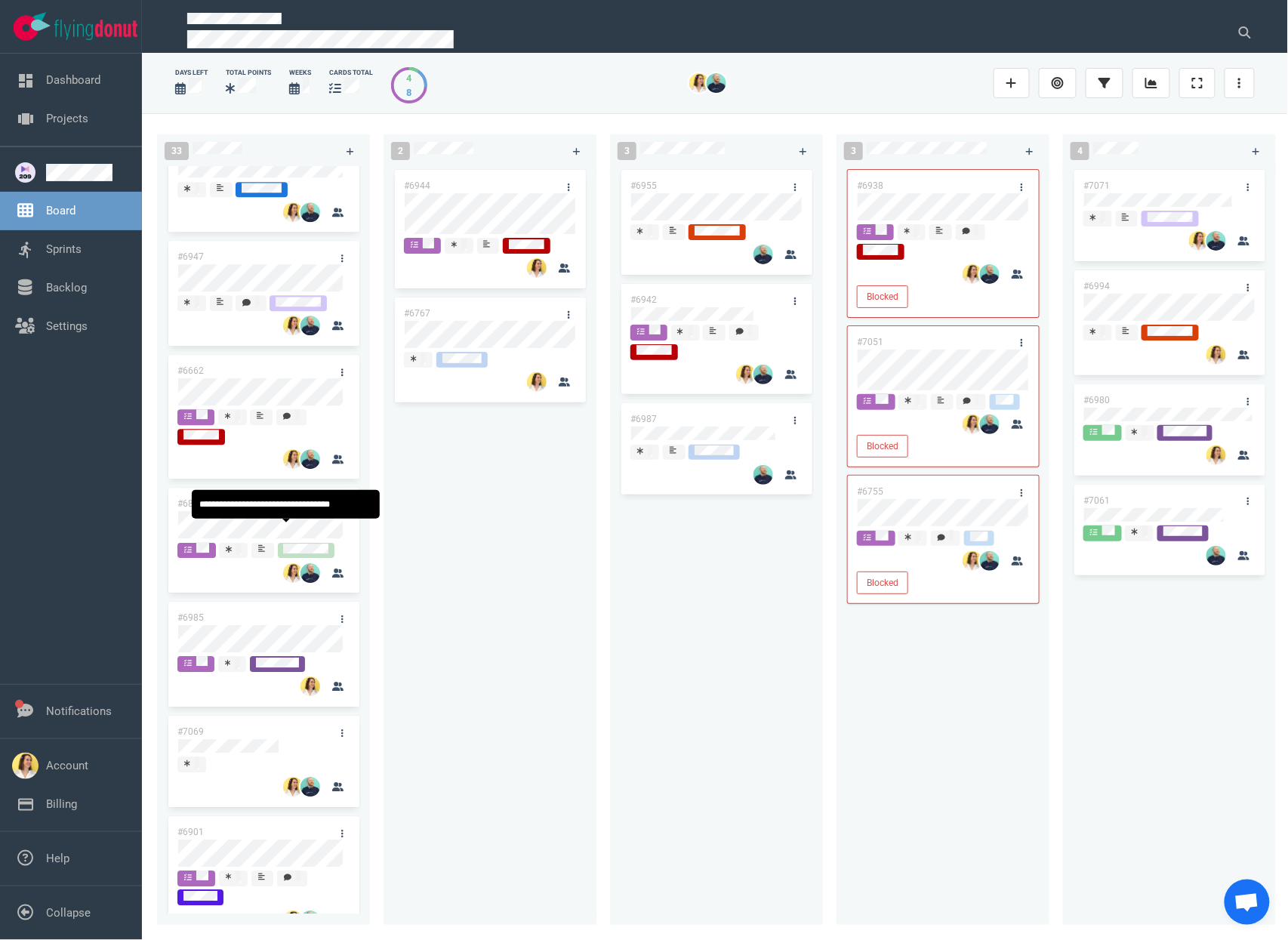
scroll to position [1683, 0]
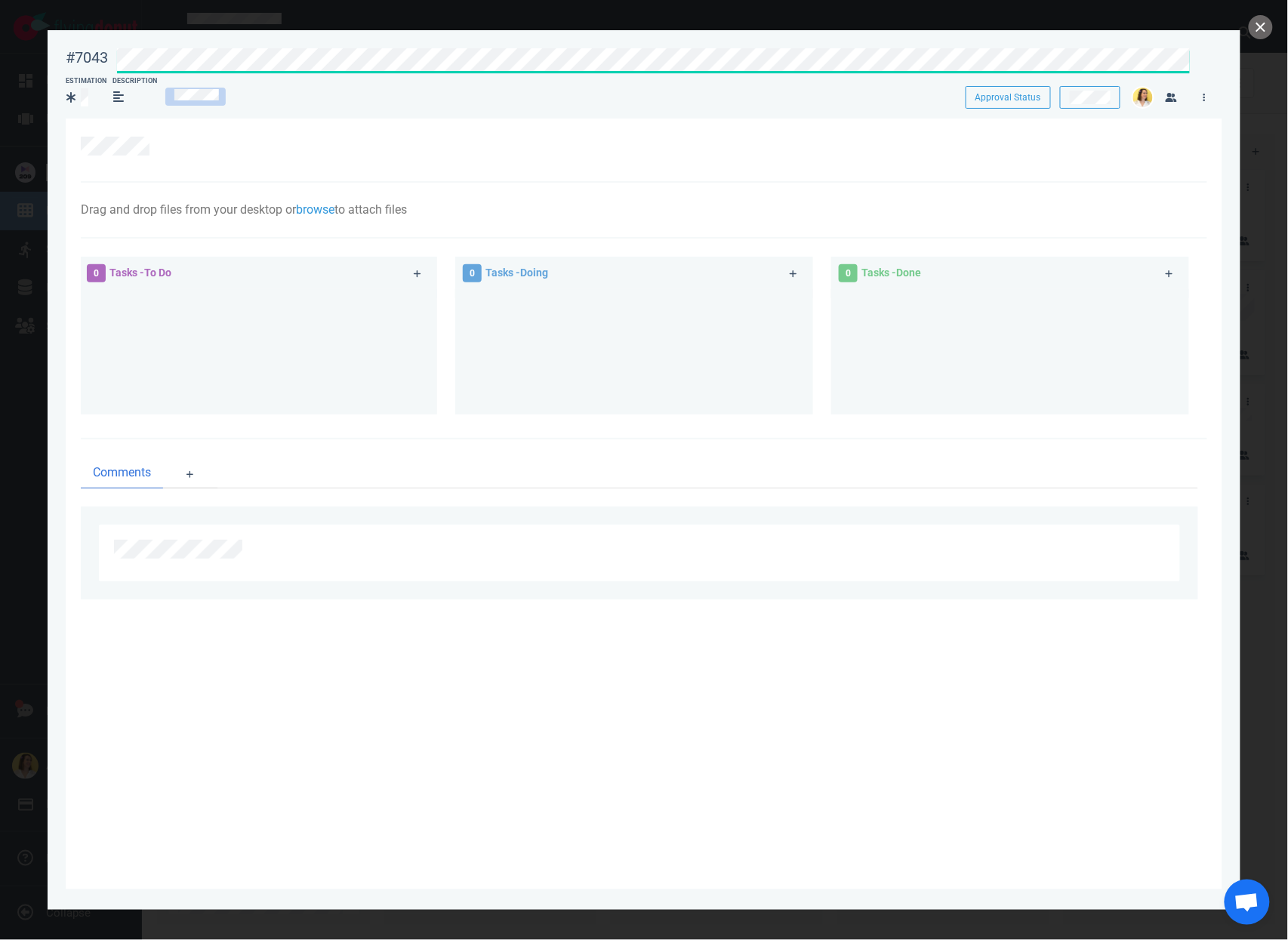
click at [1048, 218] on div "Drag and drop files from your desktop or browse to attach files Attach Files Co…" at bounding box center [644, 210] width 1126 height 56
click at [676, 195] on div "Drag and drop files from your desktop or browse to attach files Attach Files Co…" at bounding box center [644, 210] width 1126 height 56
click at [1105, 55] on div at bounding box center [654, 60] width 1073 height 20
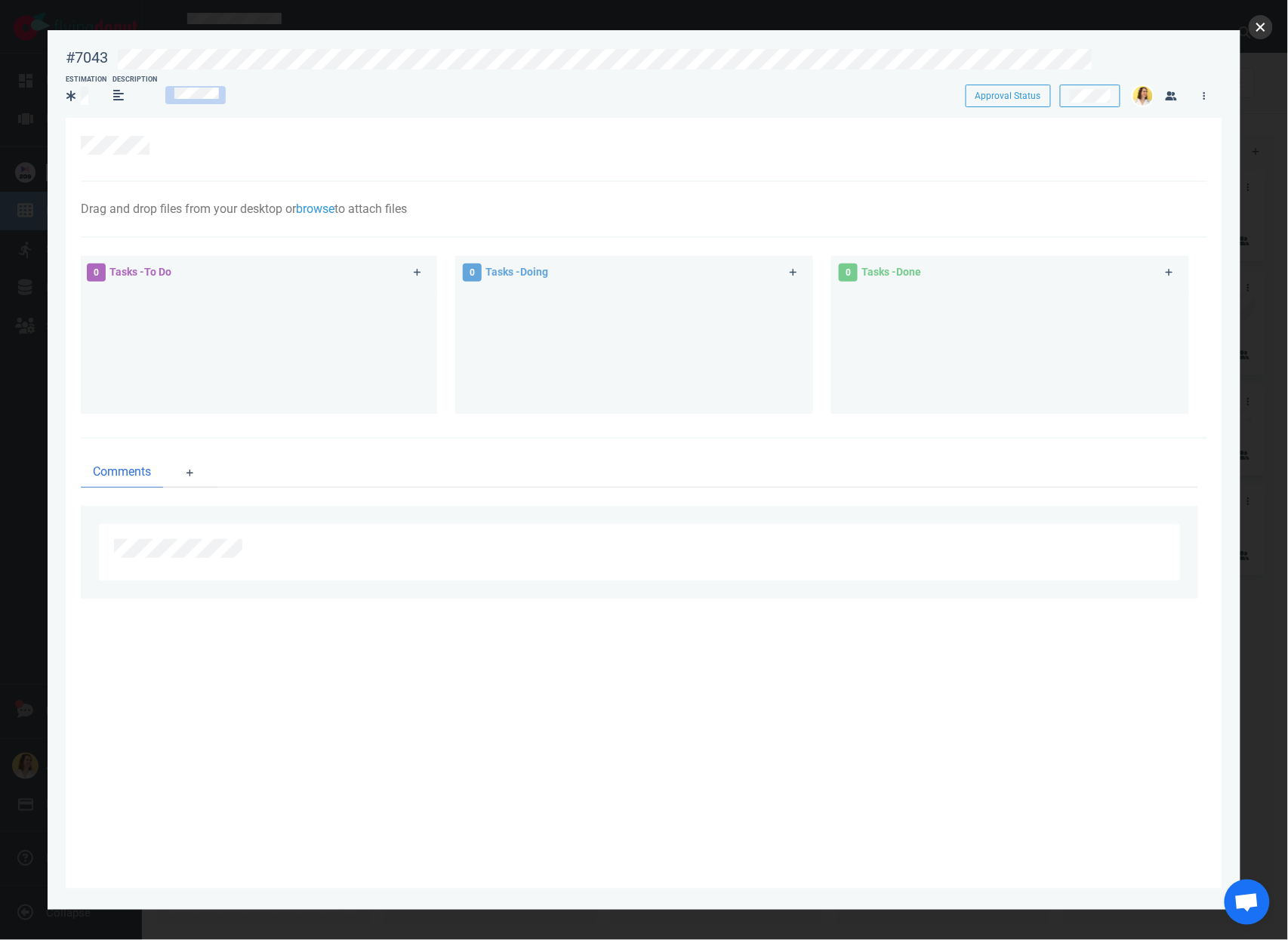
click at [1256, 30] on button "close" at bounding box center [1261, 27] width 24 height 24
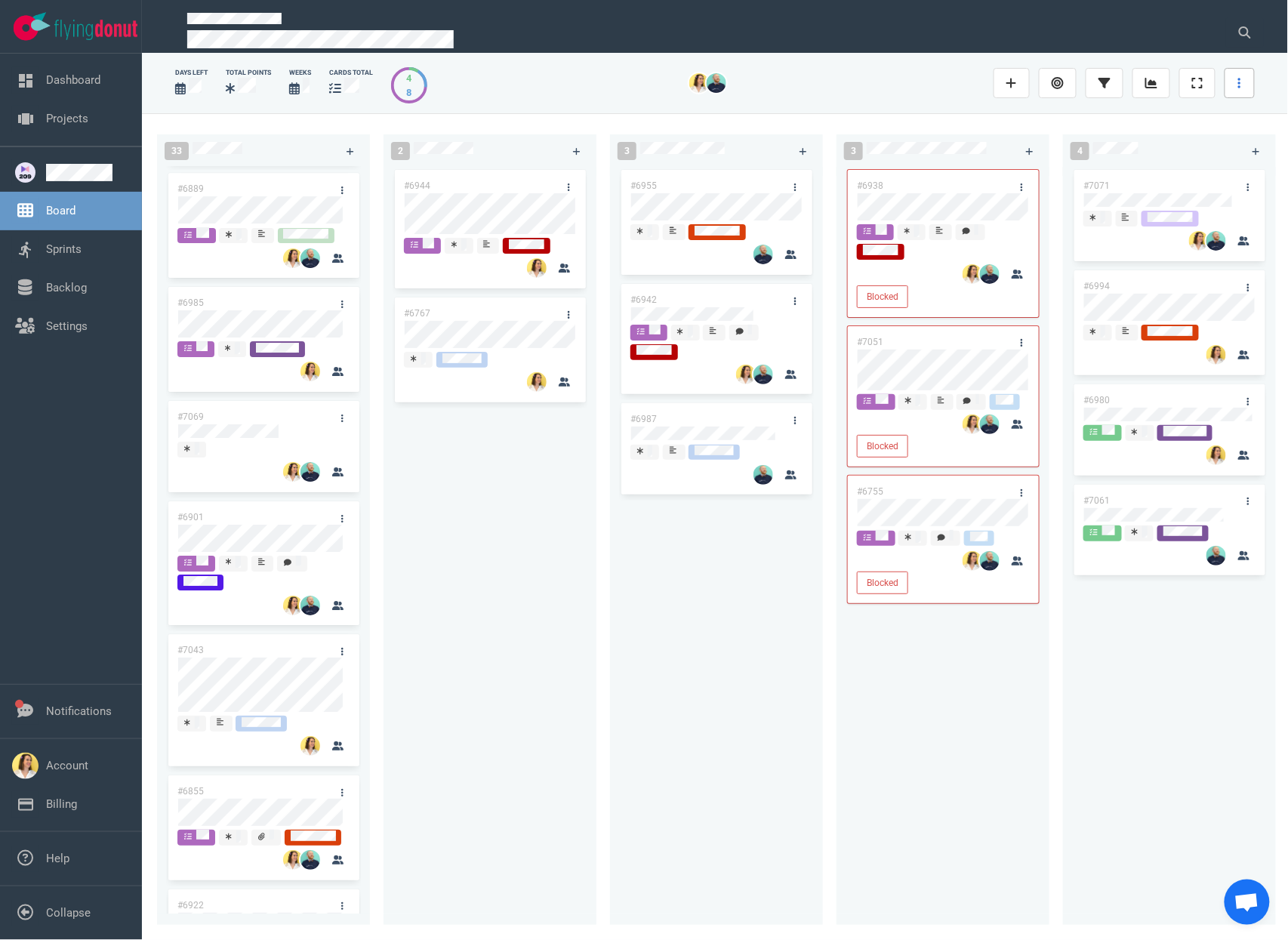
click at [1242, 75] on link at bounding box center [1239, 83] width 30 height 30
click at [1161, 128] on span "Sprint Planning" at bounding box center [1166, 124] width 72 height 12
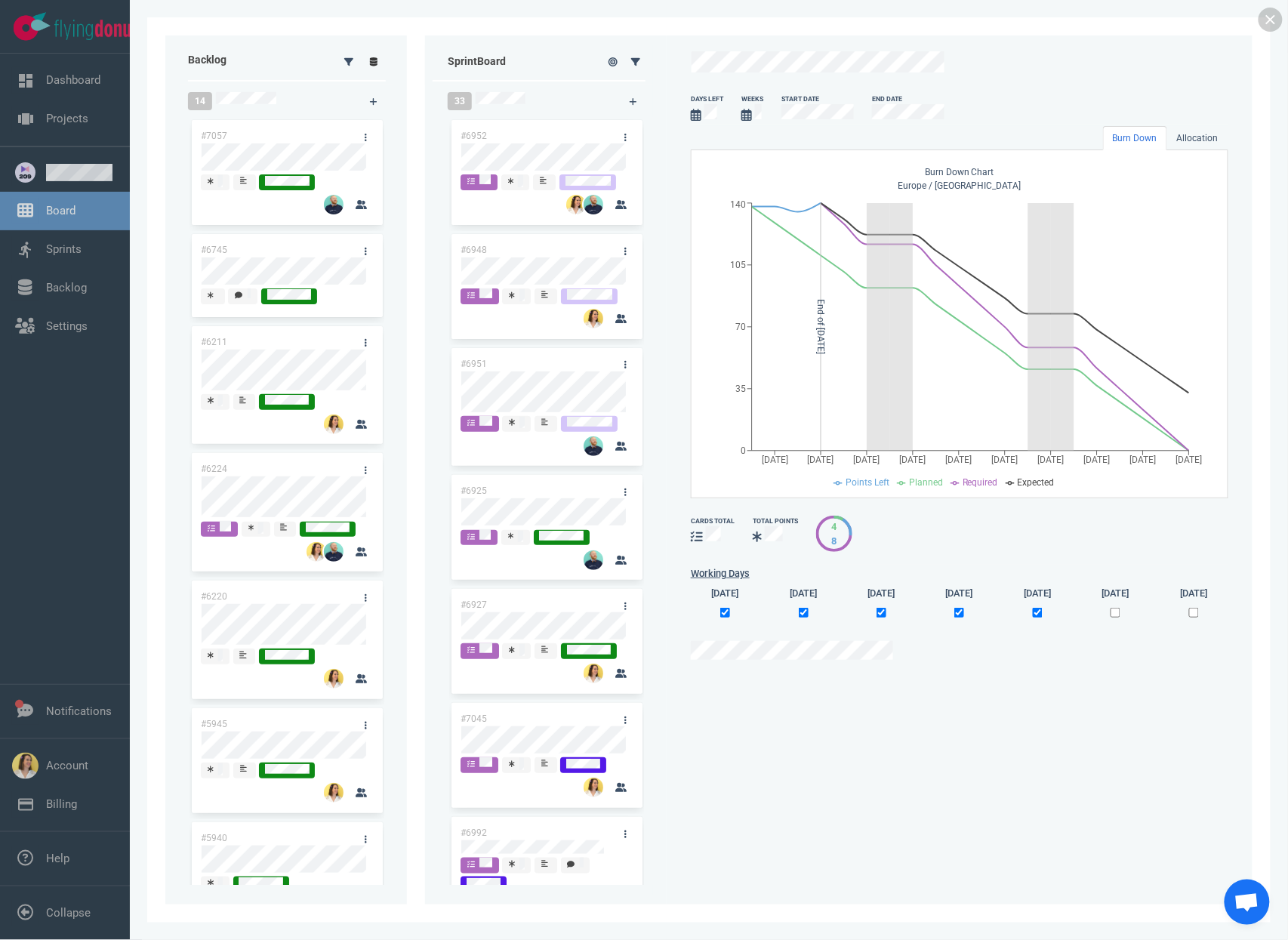
click at [377, 63] on icon at bounding box center [374, 61] width 9 height 9
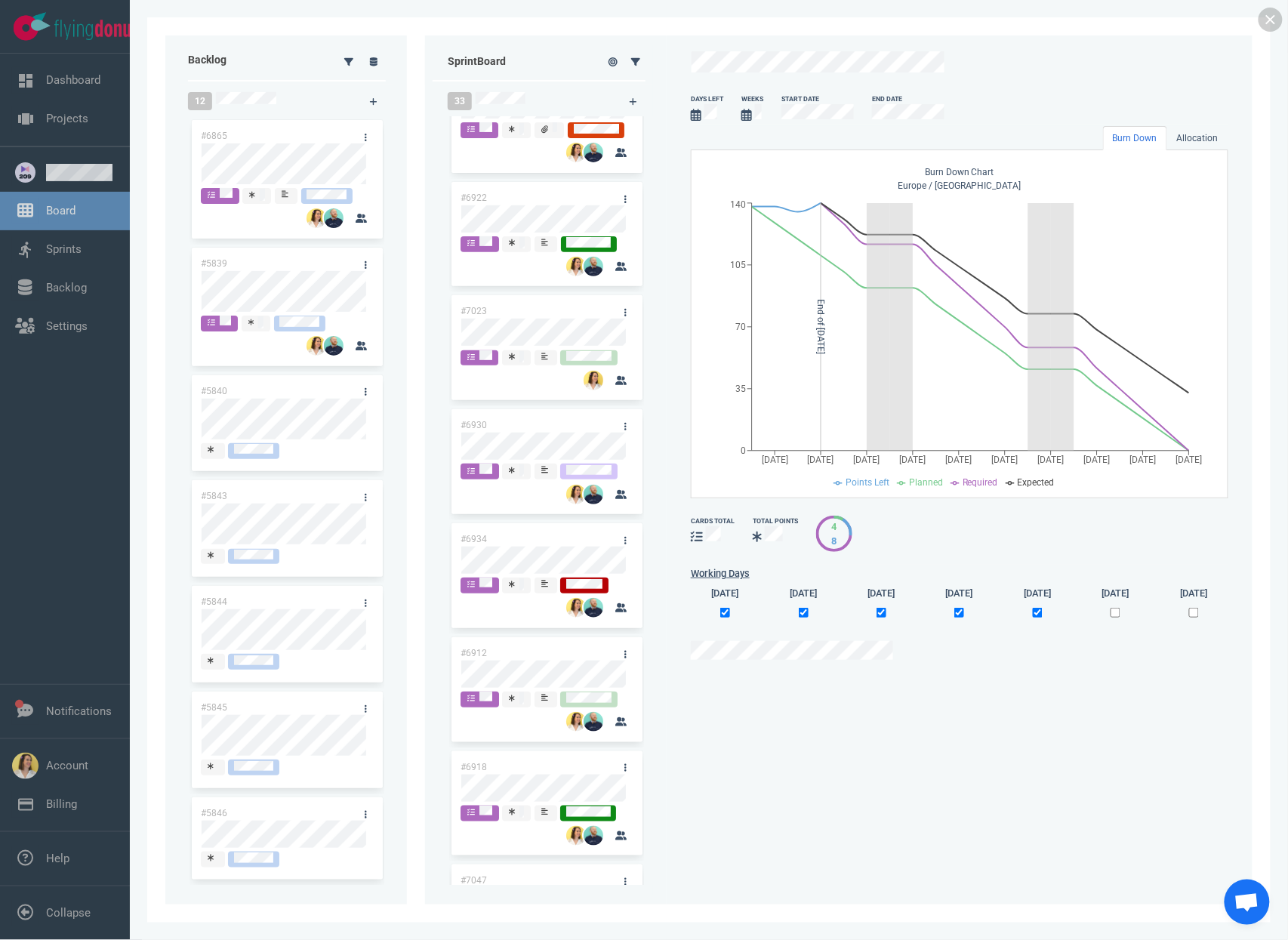
scroll to position [1715, 0]
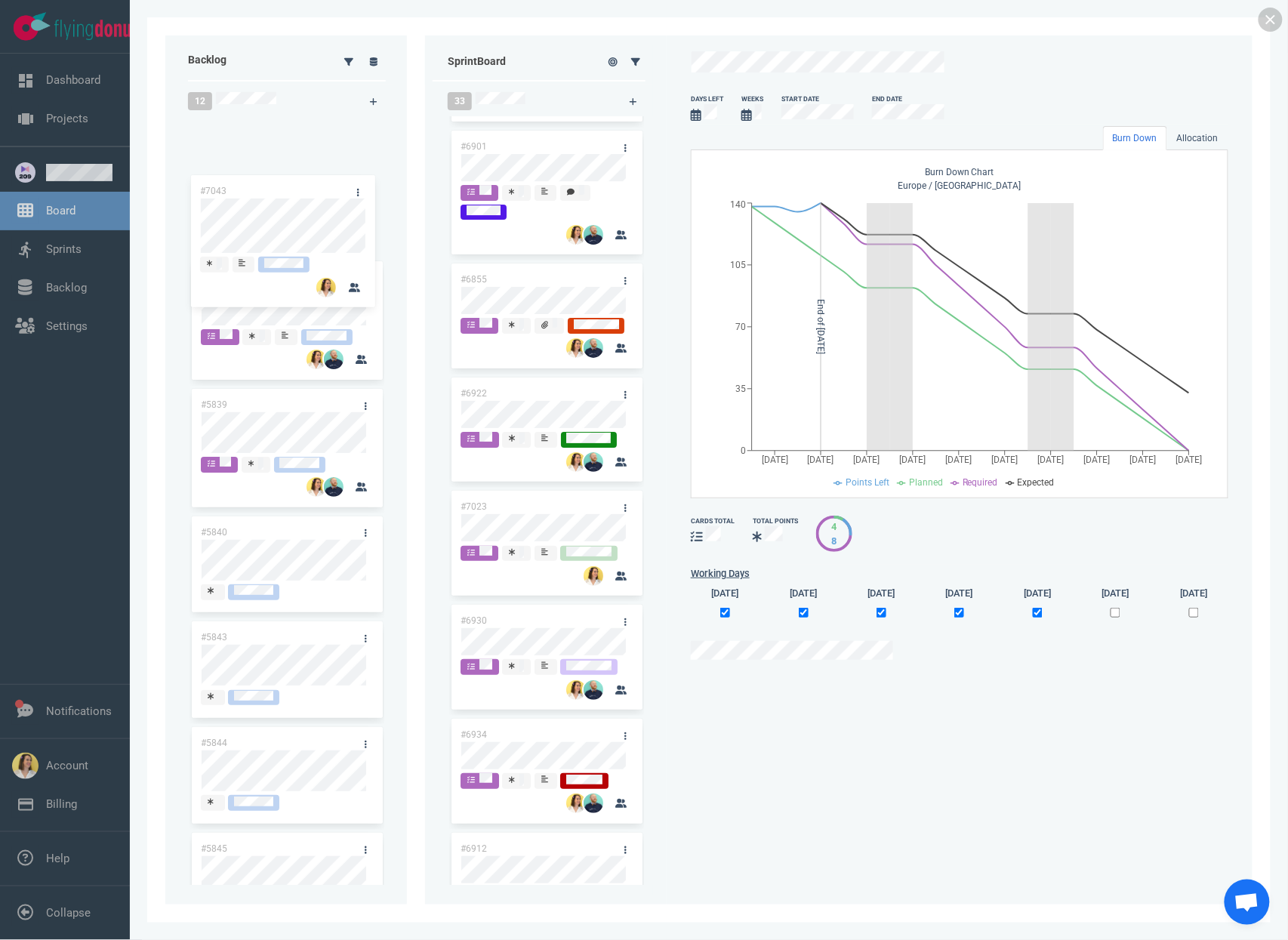
click at [286, 206] on div "Backlog 12 #6865 #5839 #5840 #5843 #5844 #5845 #5846 #5847 #5849 #5851 #5852 #5…" at bounding box center [708, 470] width 1087 height 868
click at [1275, 20] on link at bounding box center [1270, 20] width 24 height 24
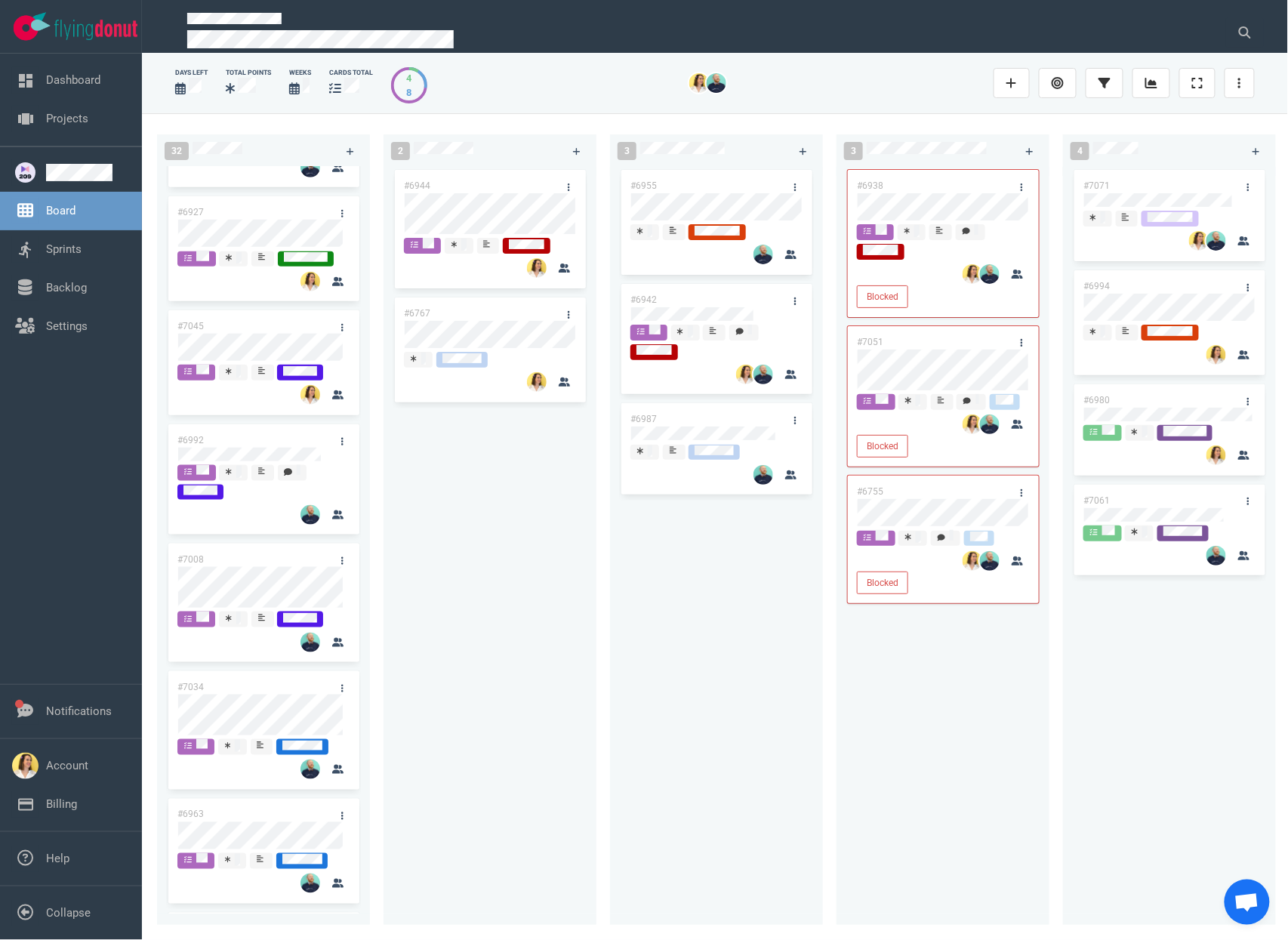
scroll to position [0, 0]
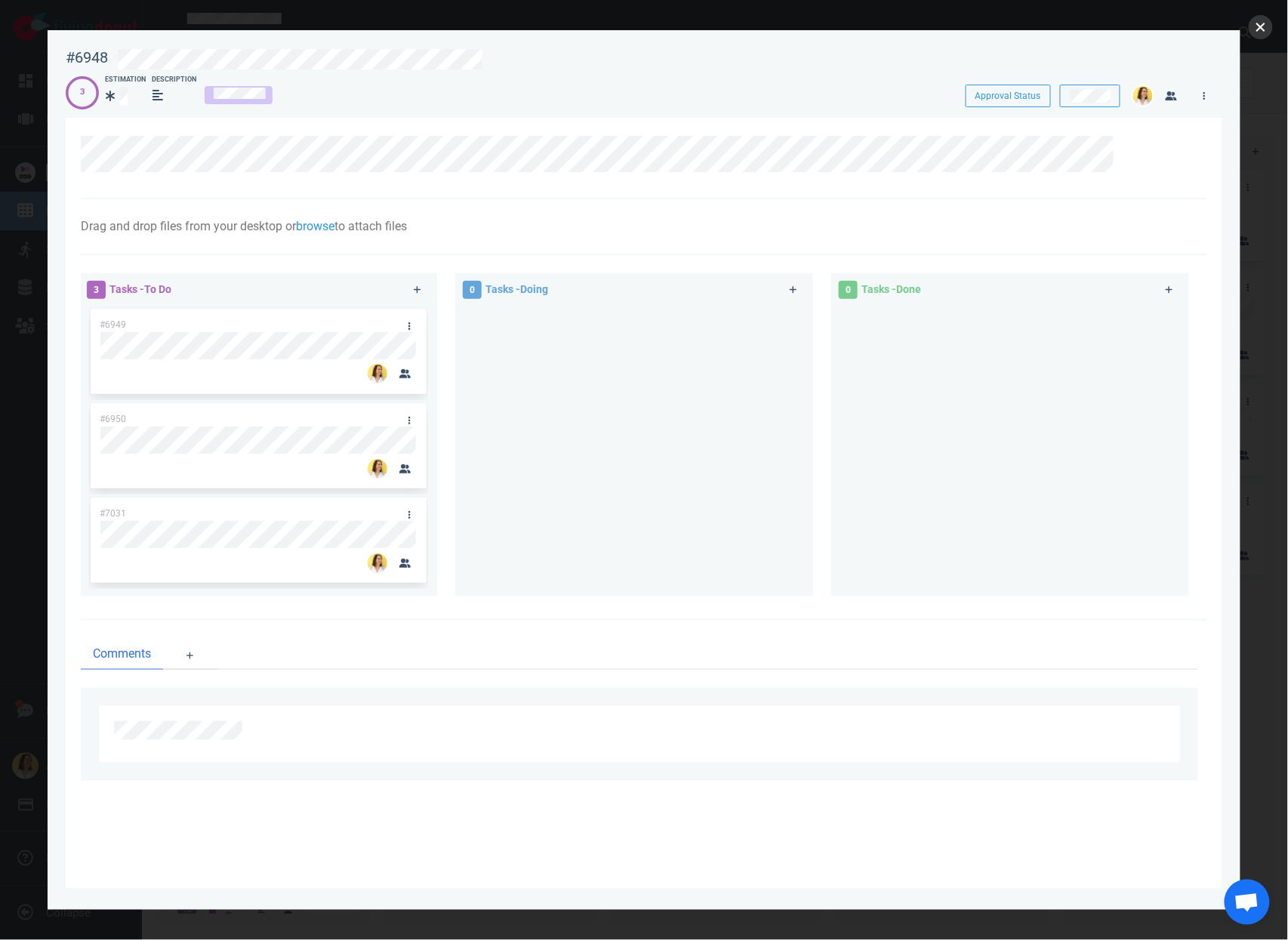
click at [1266, 29] on button "close" at bounding box center [1261, 27] width 24 height 24
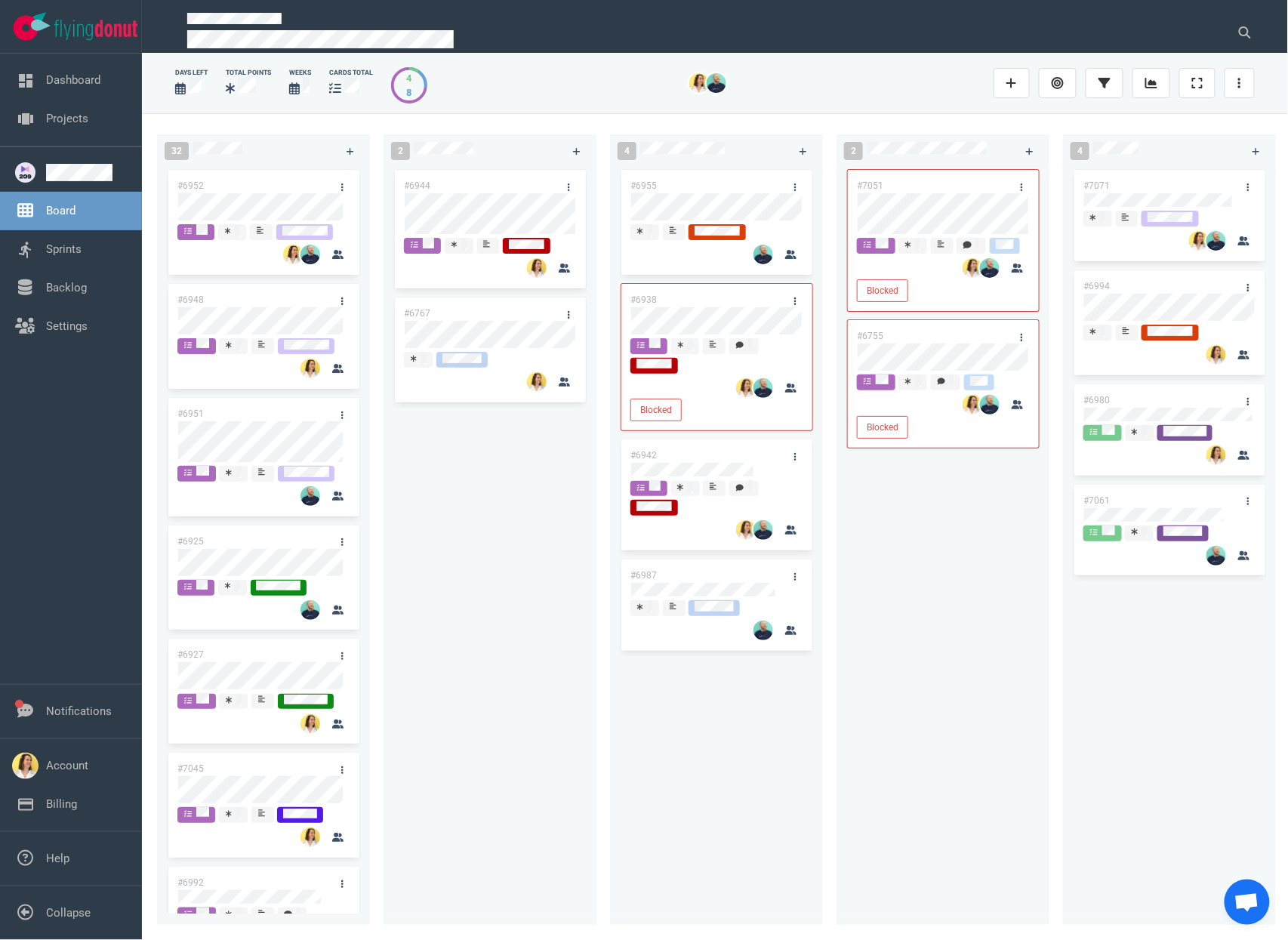
click at [550, 608] on div "#6944 #6767" at bounding box center [489, 537] width 194 height 741
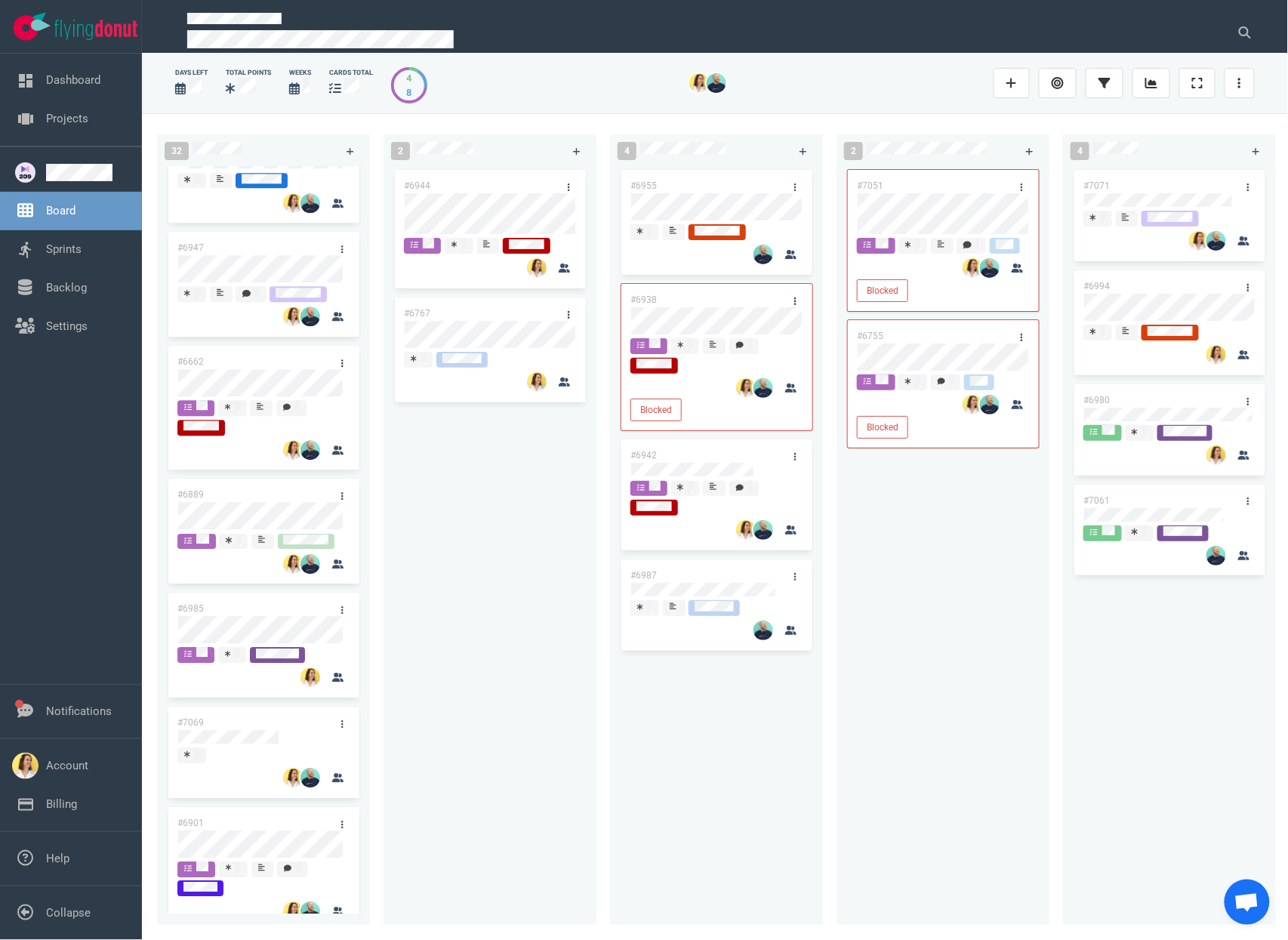
scroll to position [1429, 0]
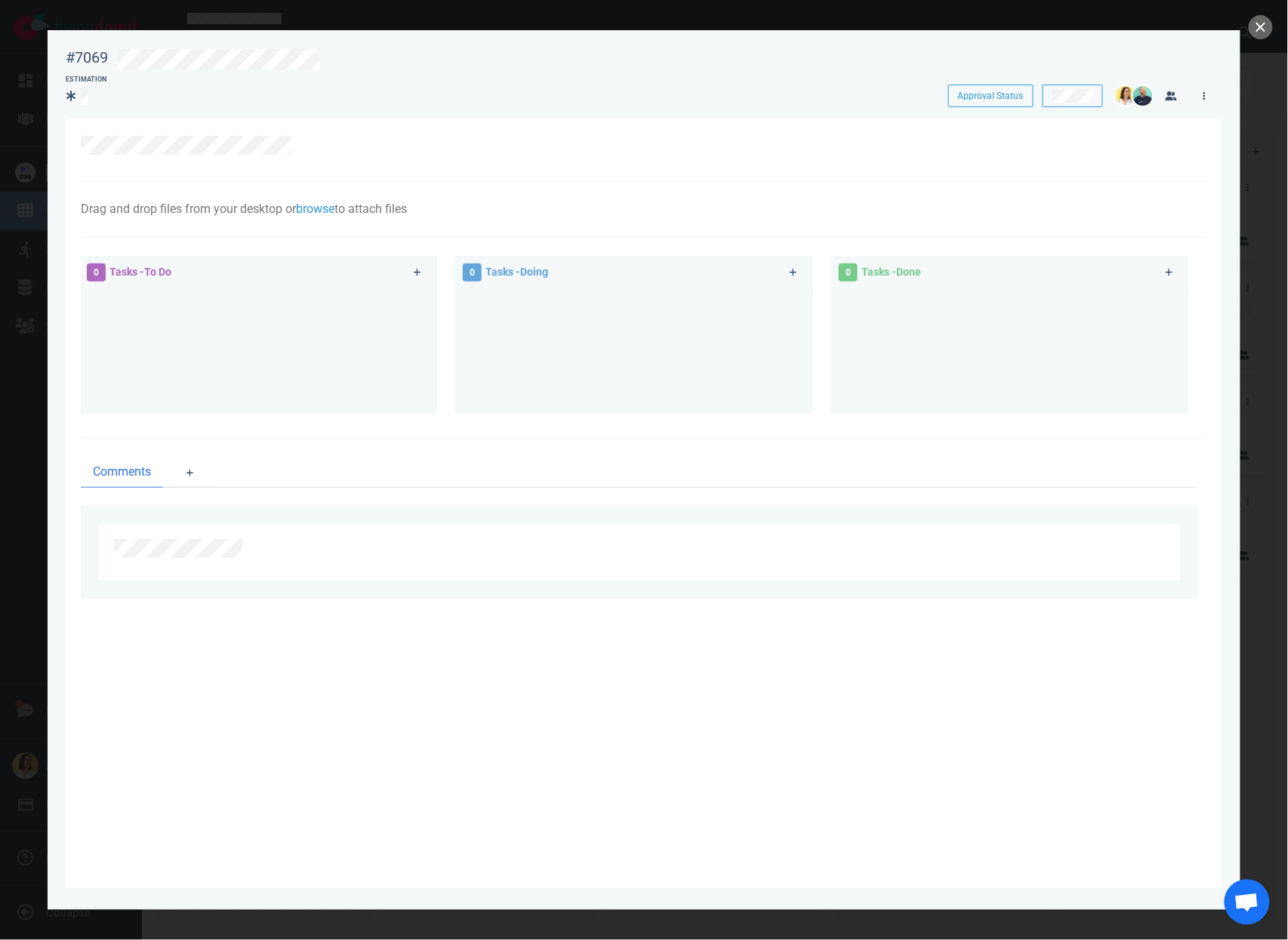
click at [1204, 98] on icon at bounding box center [1204, 95] width 3 height 9
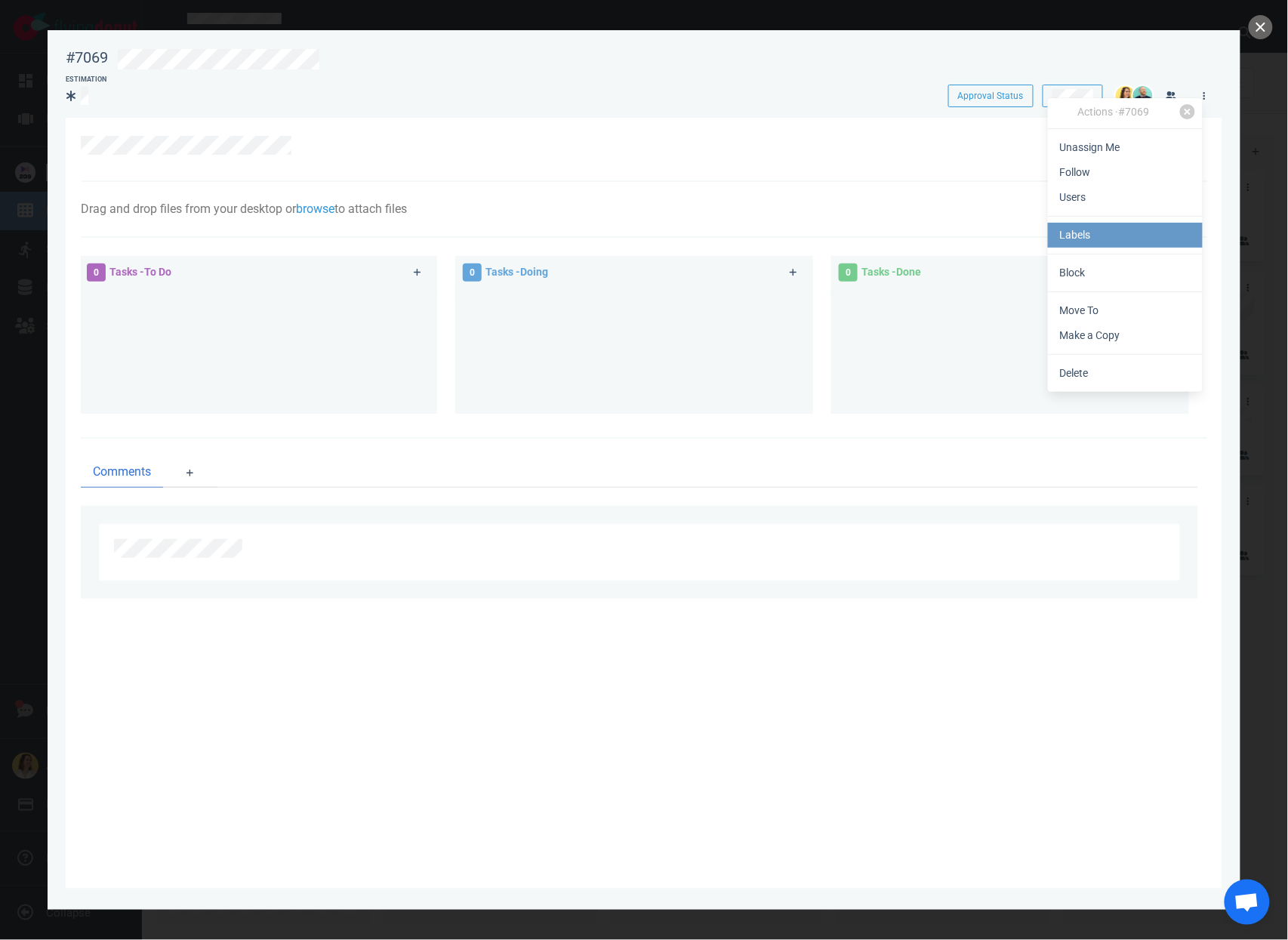
click at [1129, 238] on link "Labels" at bounding box center [1125, 234] width 155 height 25
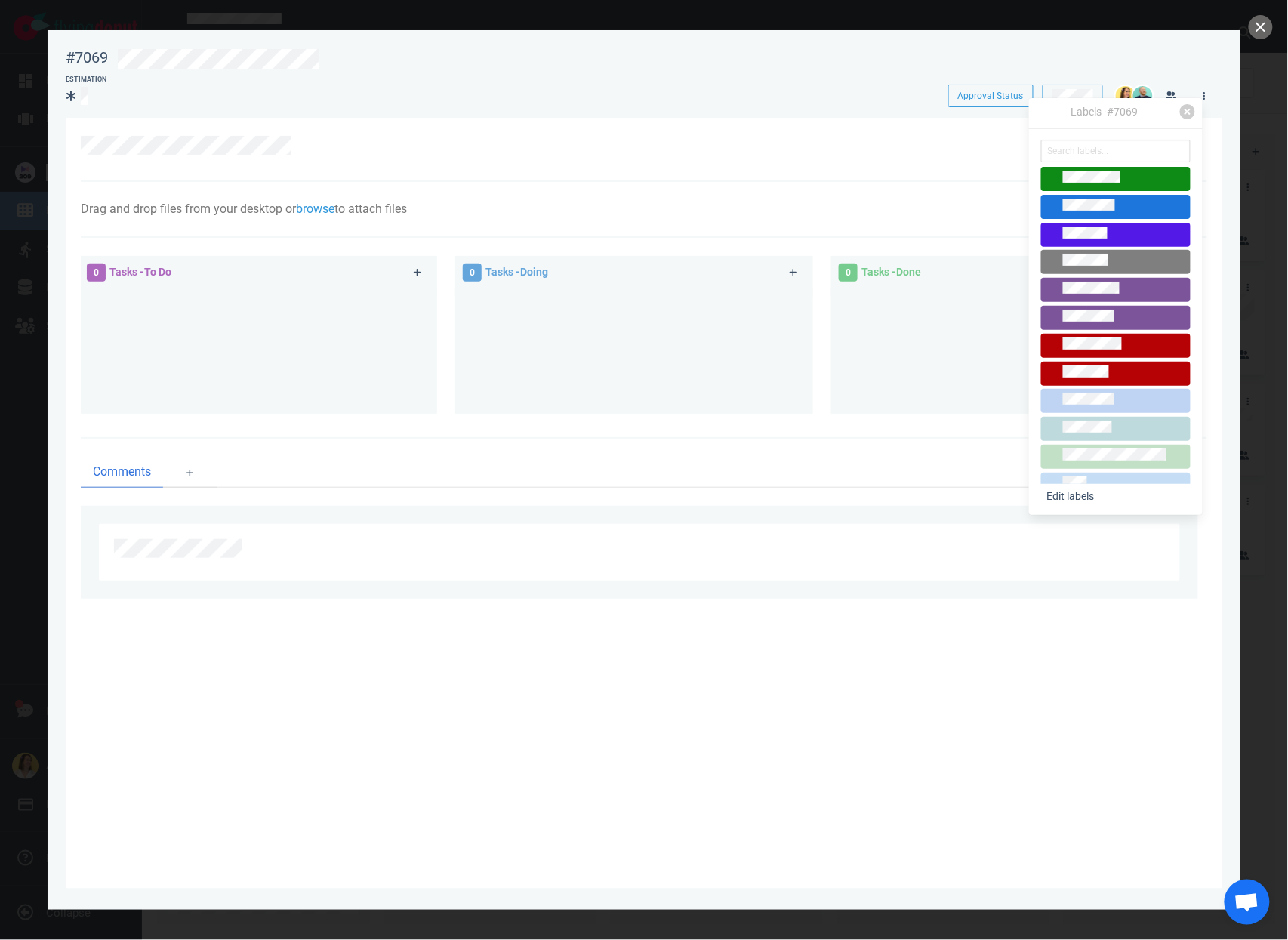
click at [1119, 266] on div at bounding box center [1115, 262] width 136 height 16
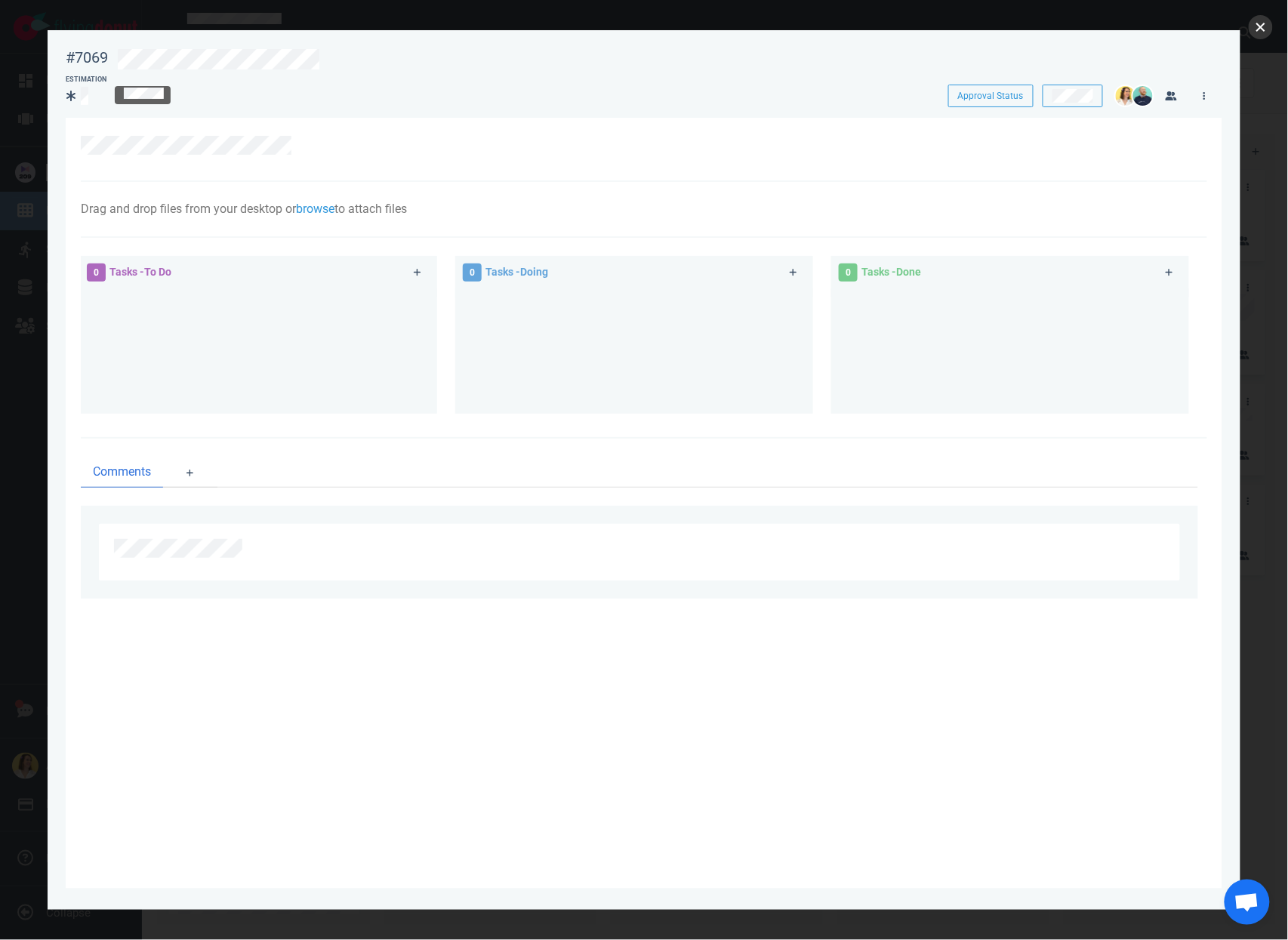
click at [1269, 27] on button "close" at bounding box center [1261, 27] width 24 height 24
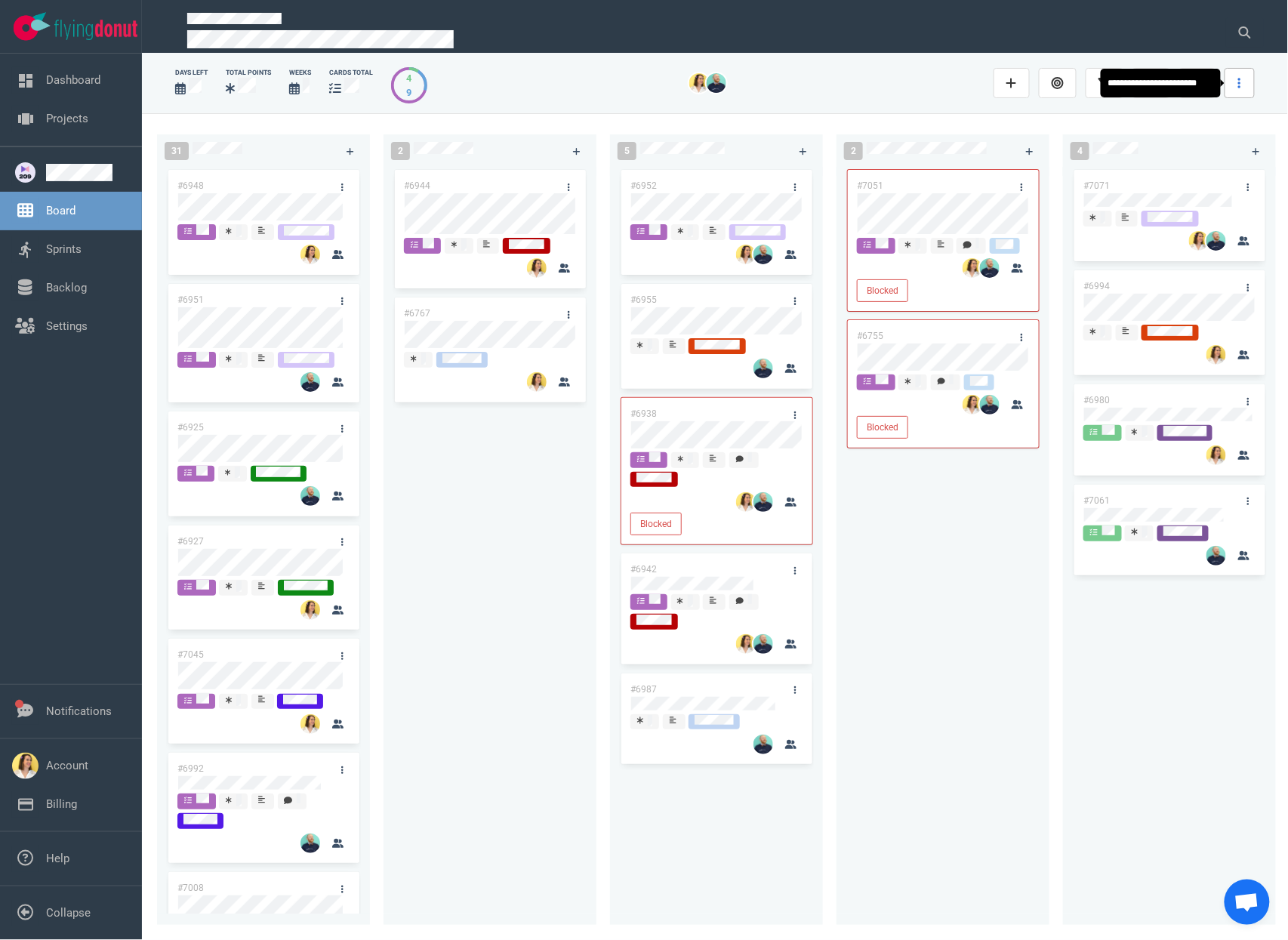
click at [1245, 92] on link at bounding box center [1239, 83] width 30 height 30
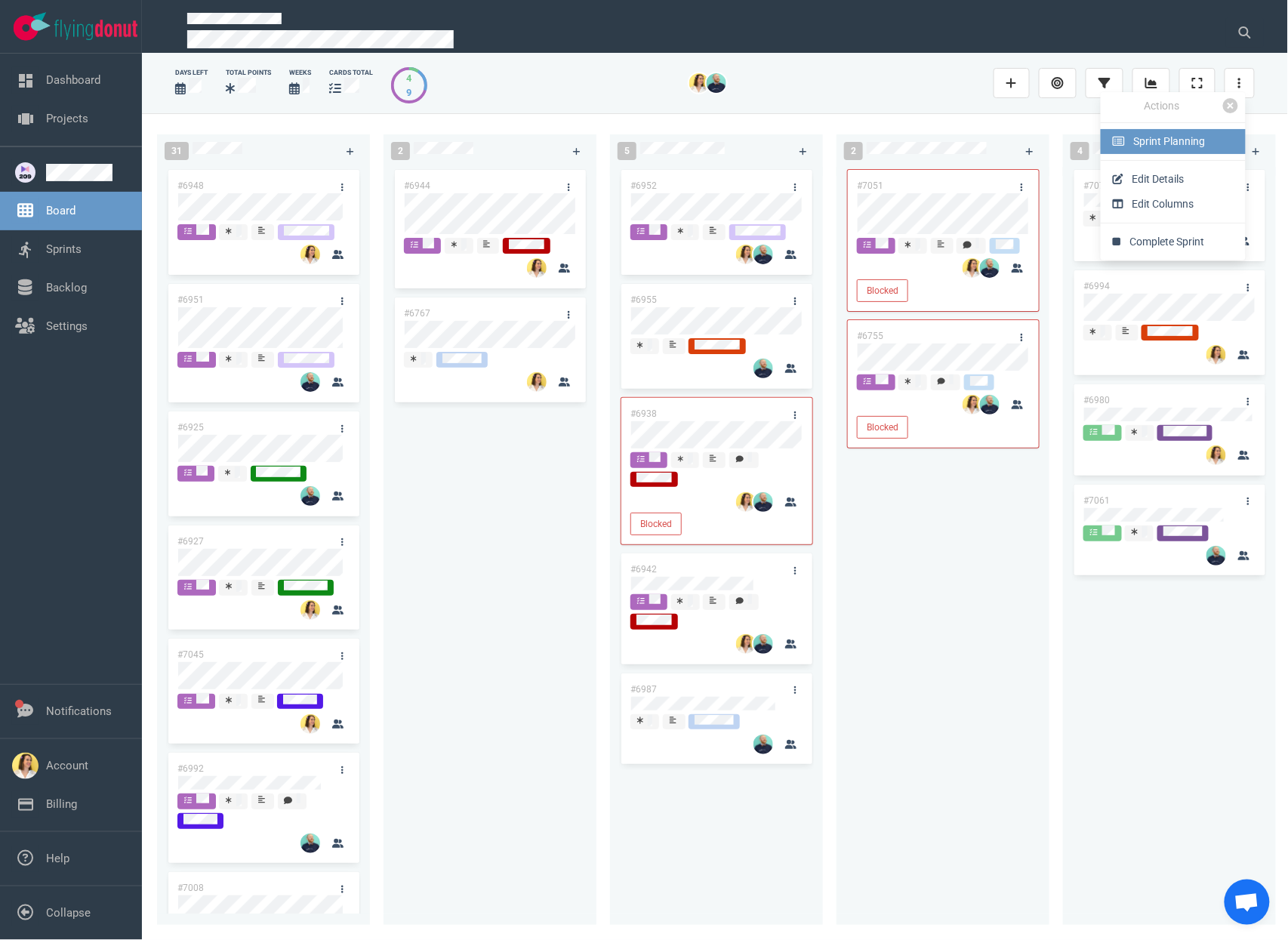
click at [1197, 152] on link "Sprint Planning" at bounding box center [1173, 141] width 145 height 25
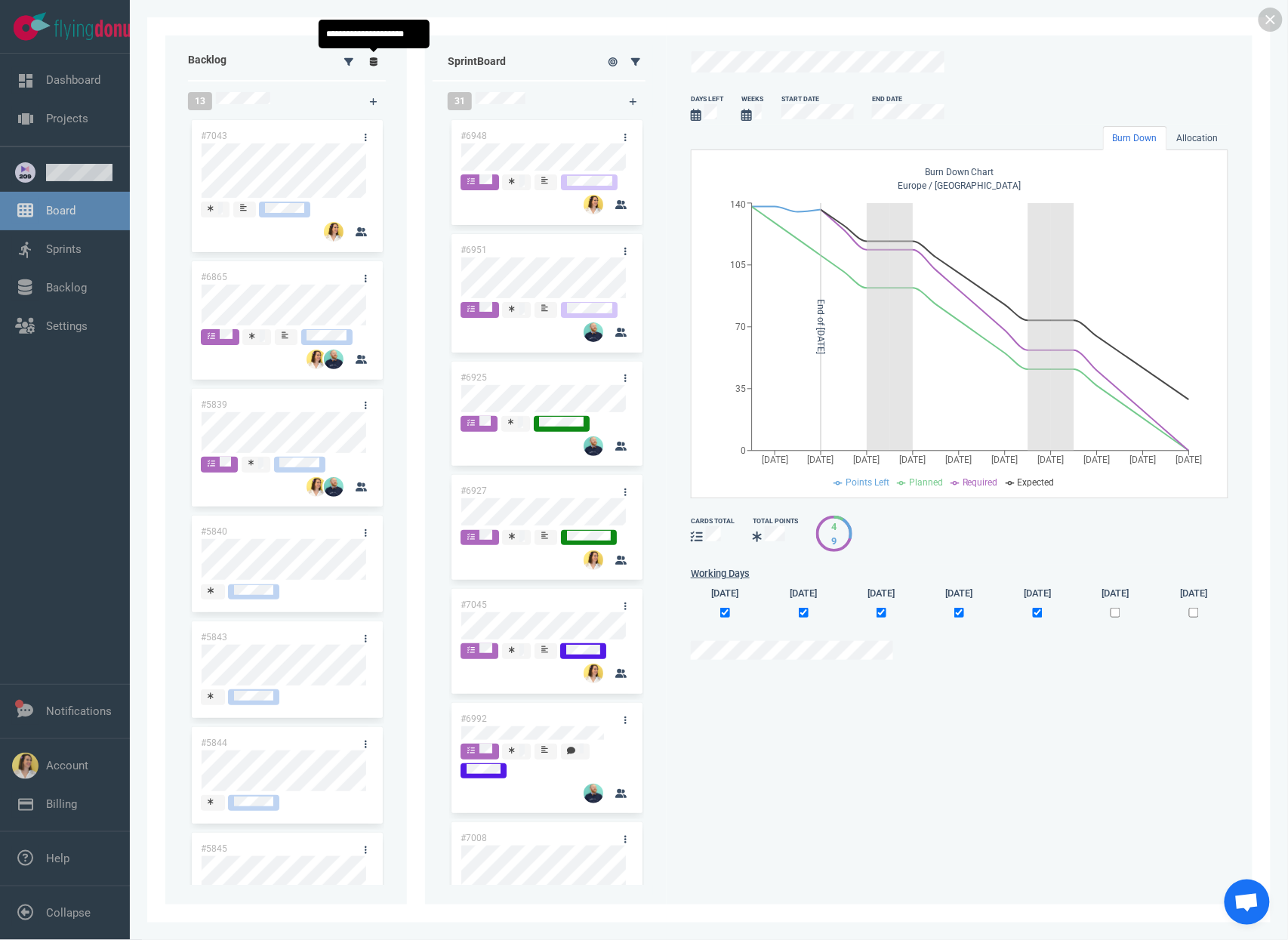
click at [361, 63] on link at bounding box center [373, 61] width 24 height 19
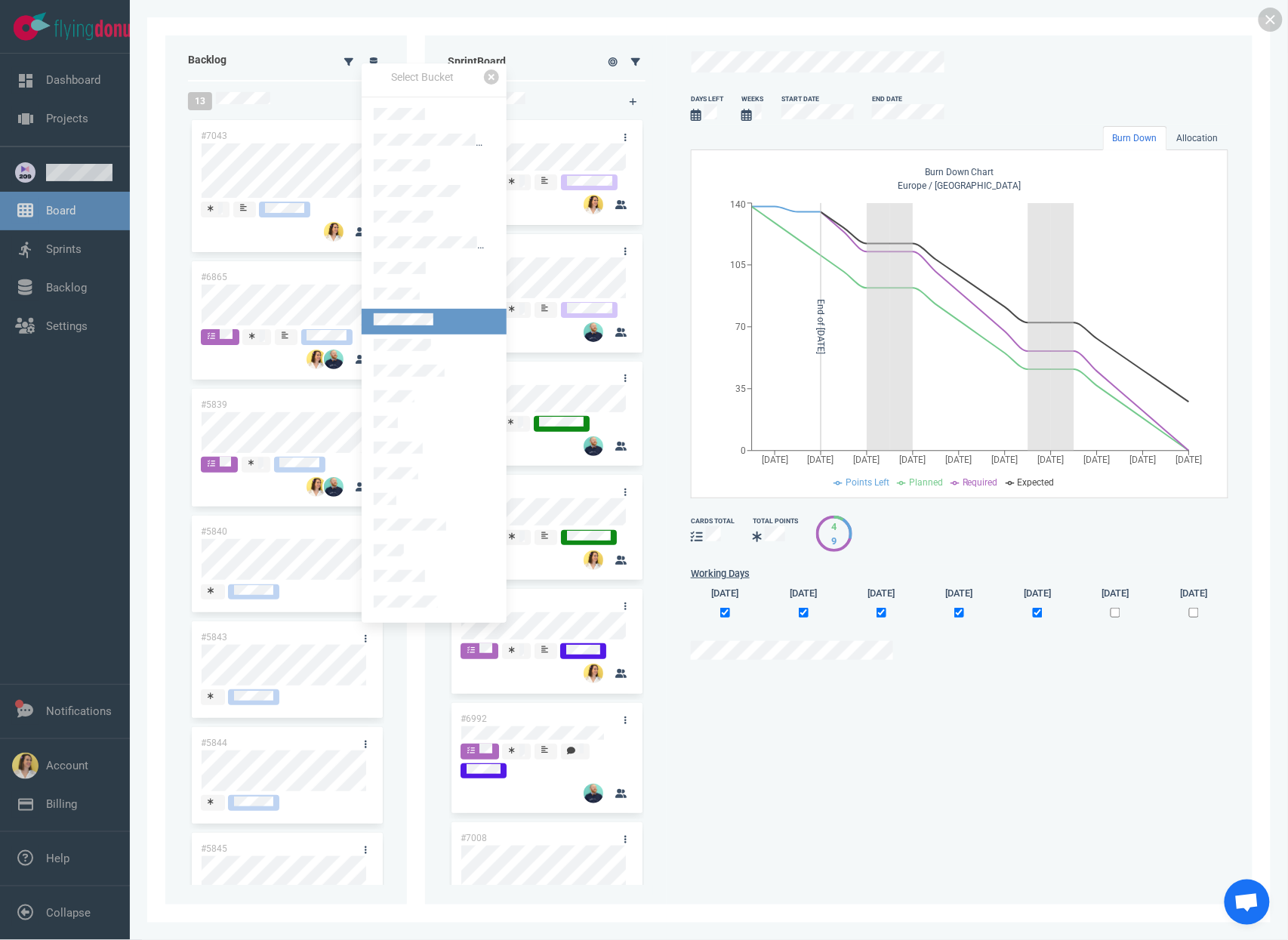
click at [464, 309] on link at bounding box center [434, 321] width 145 height 26
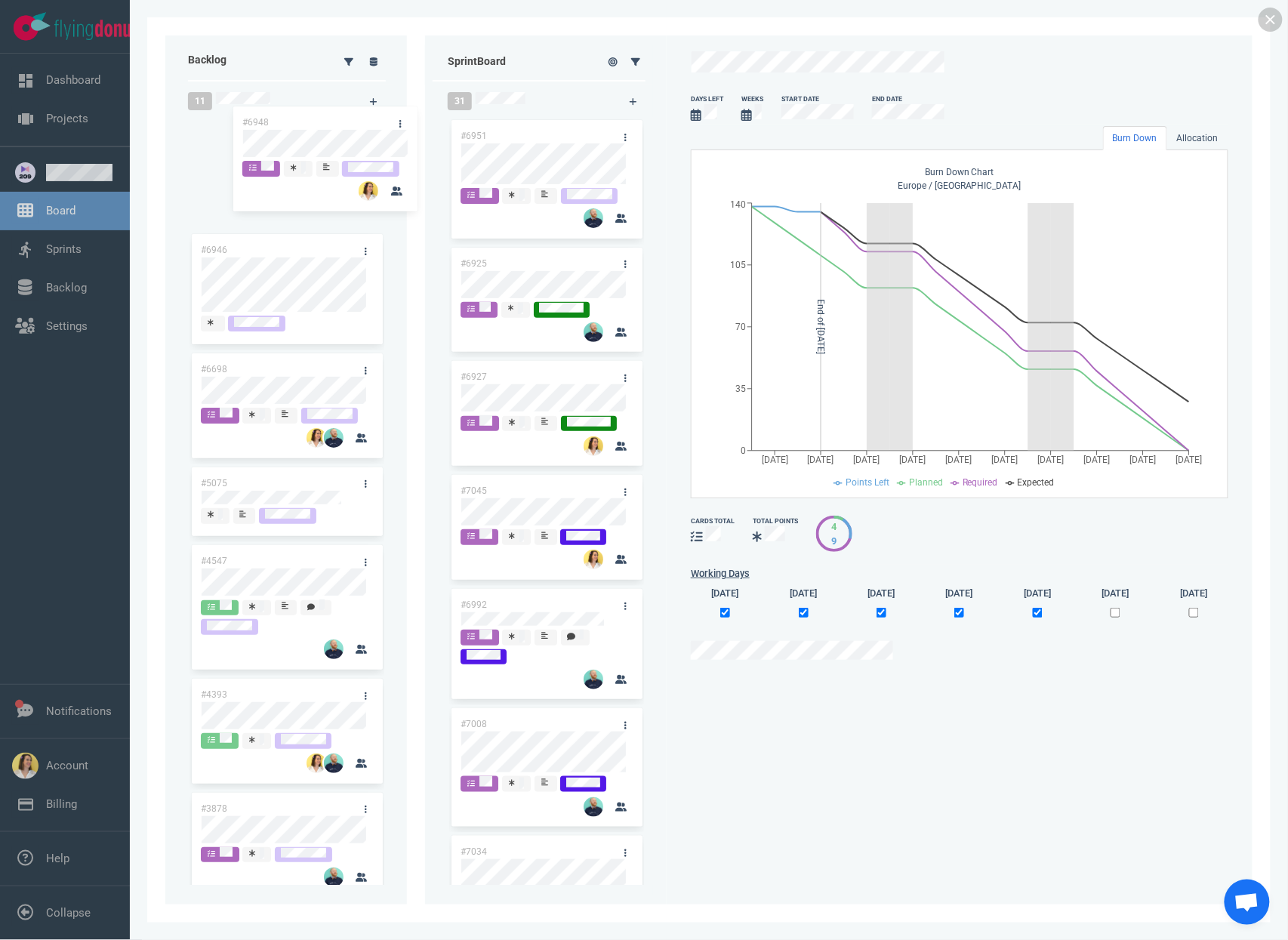
click at [311, 132] on div "Backlog 11 #6946 #6698 #5075 #4547 #4393 #3878 #4298 #4139 #3874 #4065 #3367 Sp…" at bounding box center [708, 470] width 1087 height 868
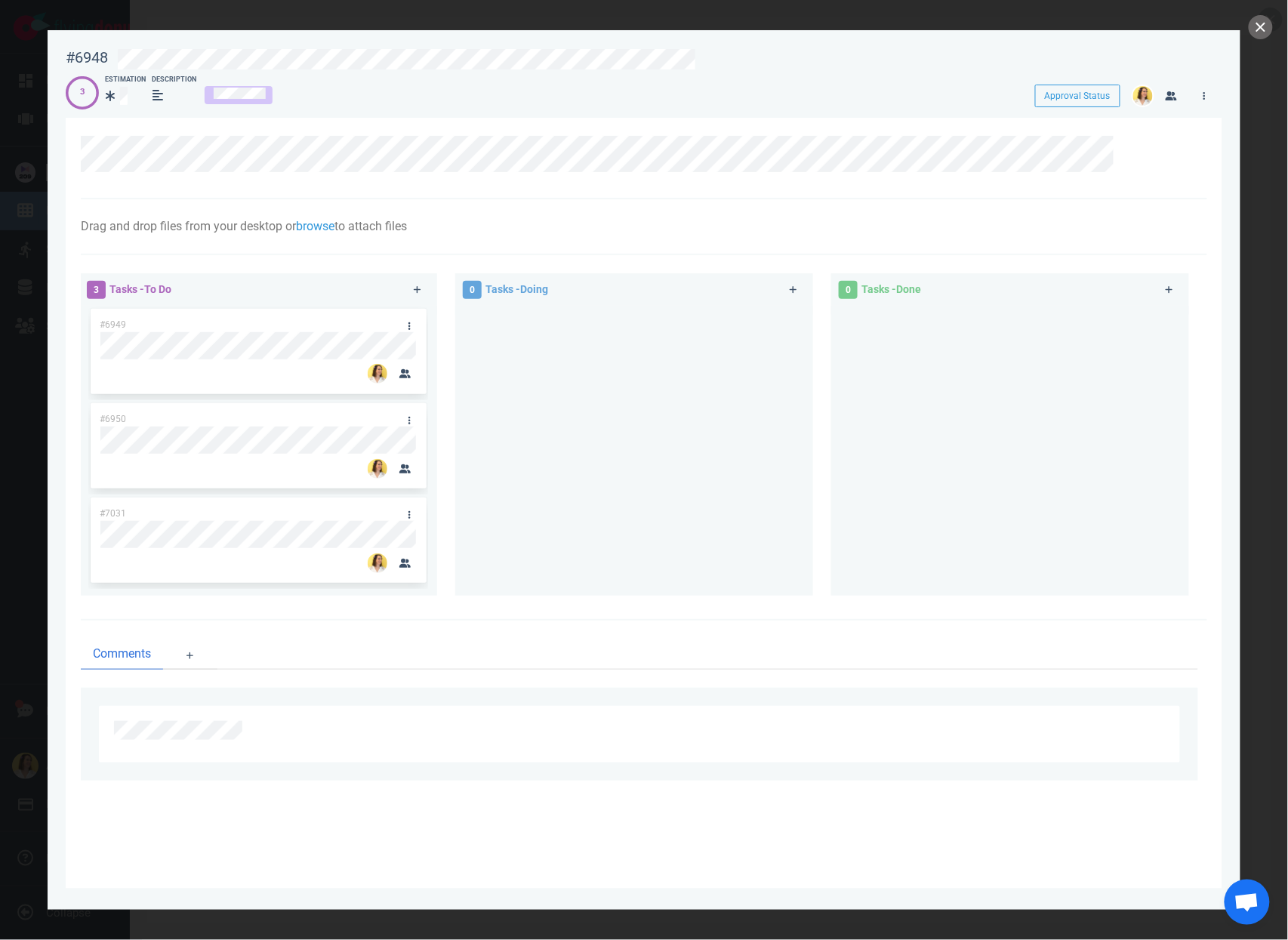
click at [769, 384] on div at bounding box center [634, 445] width 339 height 279
click at [1258, 30] on button "close" at bounding box center [1261, 27] width 24 height 24
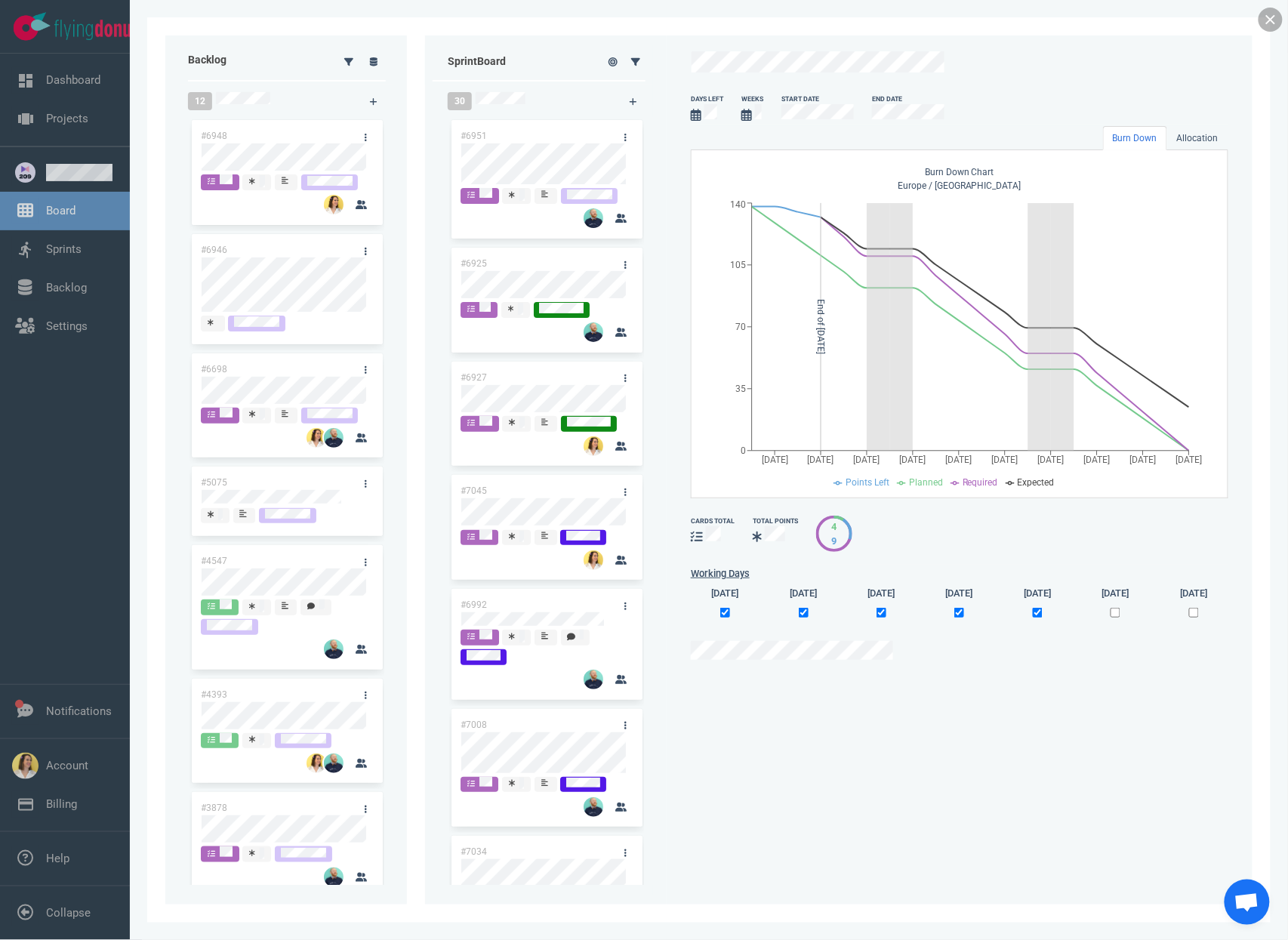
click at [1279, 23] on link at bounding box center [1270, 20] width 24 height 24
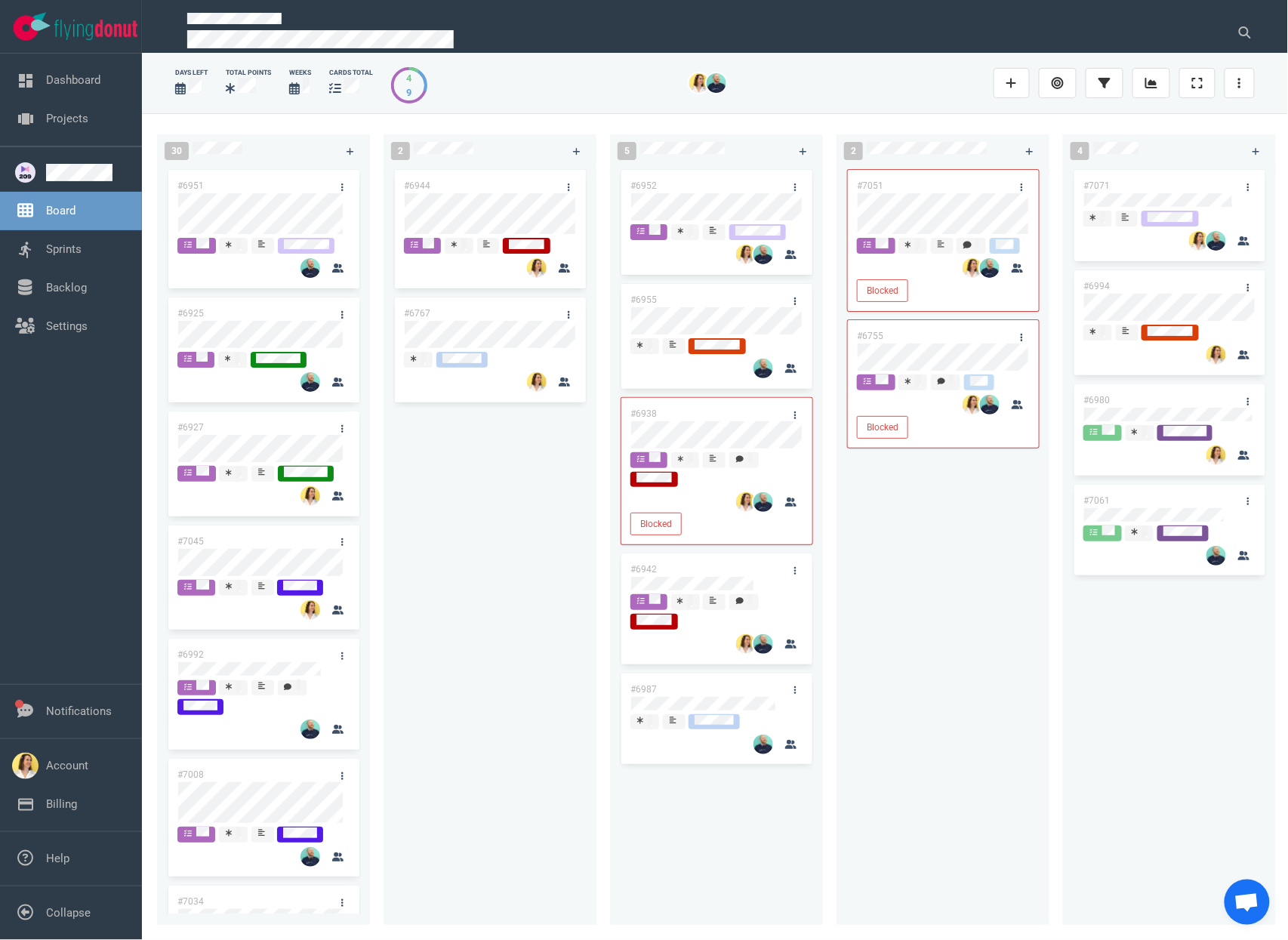
click at [520, 586] on div "#6944 #6767" at bounding box center [489, 537] width 194 height 741
click at [561, 589] on div "#6944 #6767" at bounding box center [489, 537] width 194 height 741
click at [521, 568] on div "#6944 #6767" at bounding box center [489, 537] width 194 height 741
drag, startPoint x: 507, startPoint y: 313, endPoint x: 516, endPoint y: 256, distance: 57.7
click at [516, 215] on div "#6944 #6767" at bounding box center [489, 537] width 194 height 741
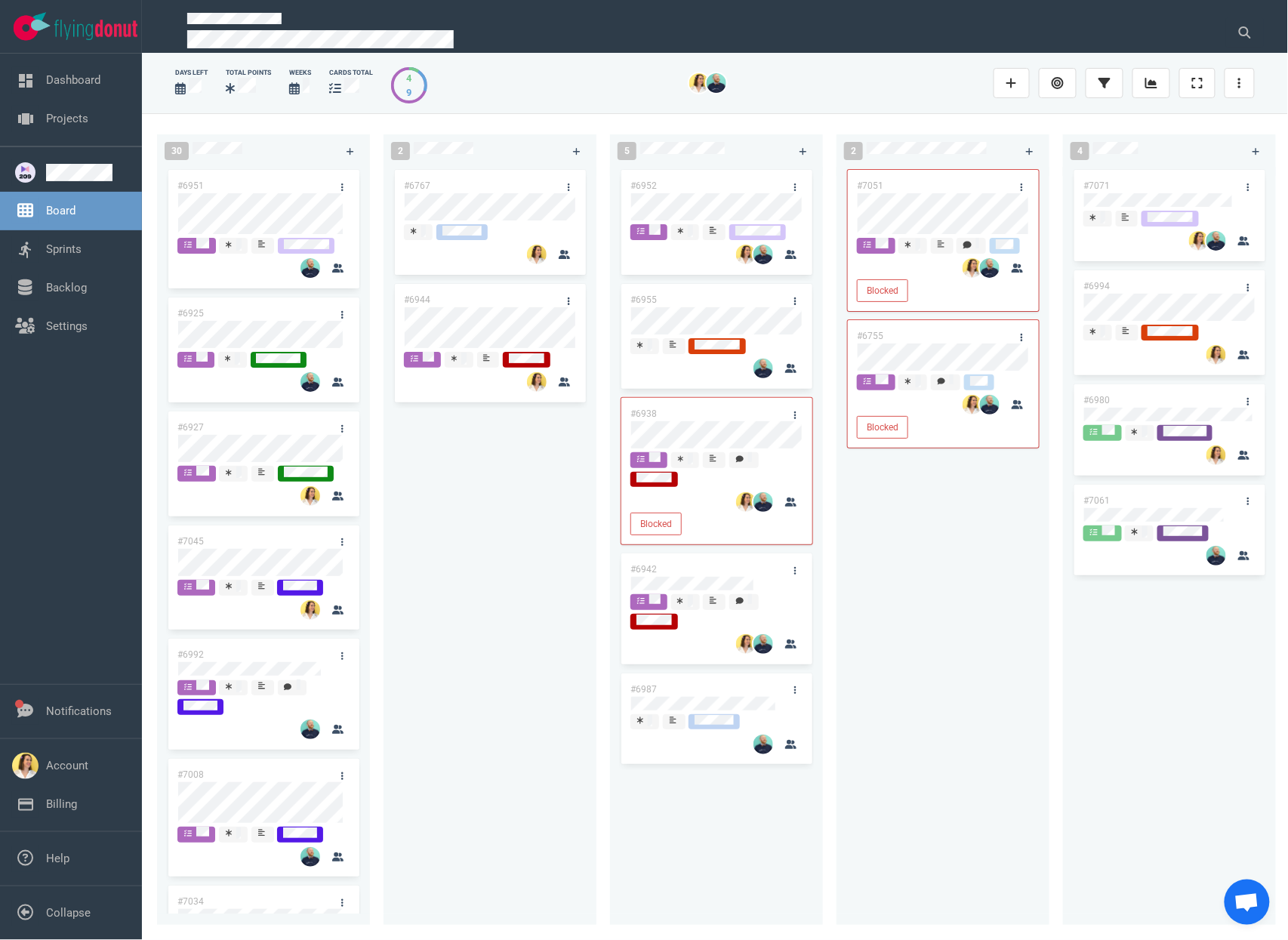
click at [528, 541] on div "#6767 #6944" at bounding box center [489, 537] width 194 height 741
click at [436, 221] on div at bounding box center [490, 222] width 170 height 3
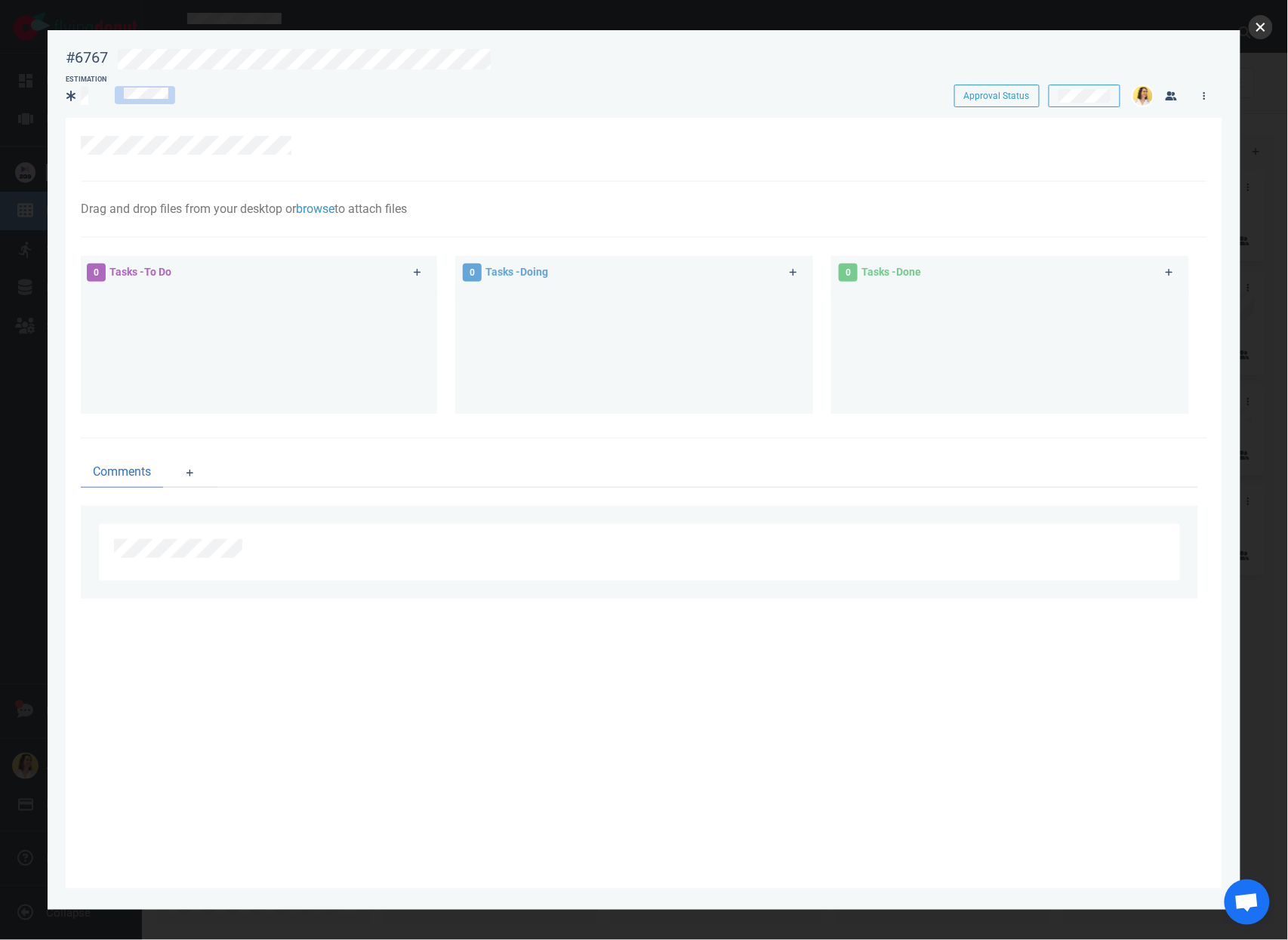
click at [1258, 24] on button "close" at bounding box center [1261, 27] width 24 height 24
